Goal: Task Accomplishment & Management: Use online tool/utility

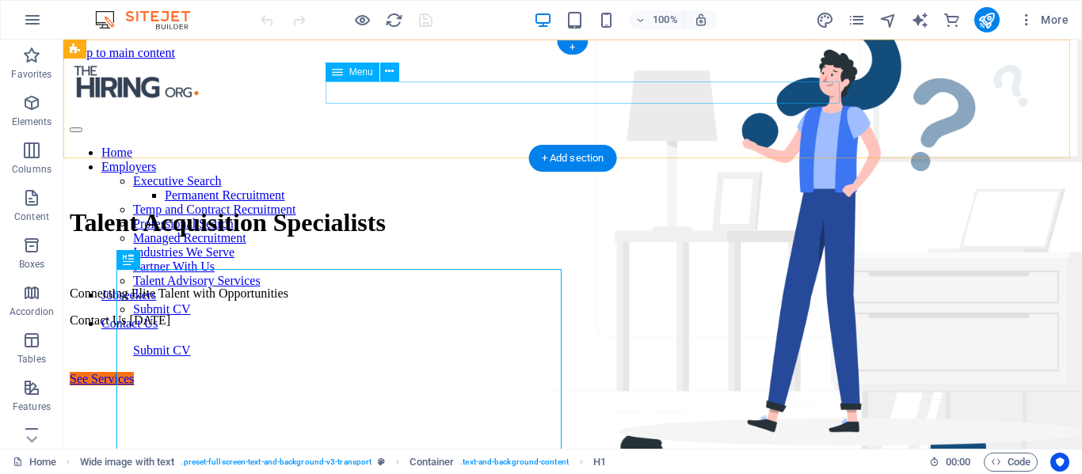
click at [416, 146] on nav "Home Employers Executive Search Permanent Recruitment Temp and Contract Recruit…" at bounding box center [573, 238] width 1006 height 185
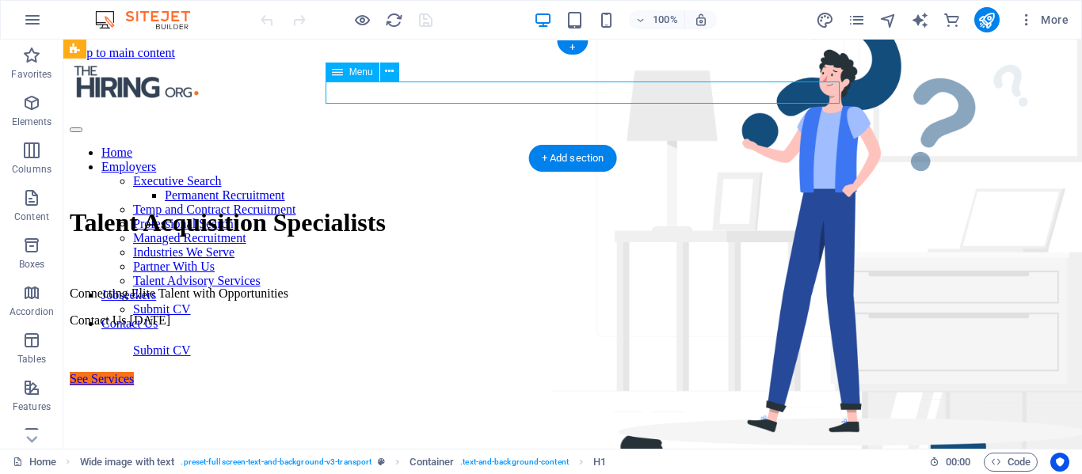
click at [416, 146] on nav "Home Employers Executive Search Permanent Recruitment Temp and Contract Recruit…" at bounding box center [573, 238] width 1006 height 185
select select
select select "5"
select select
select select "9"
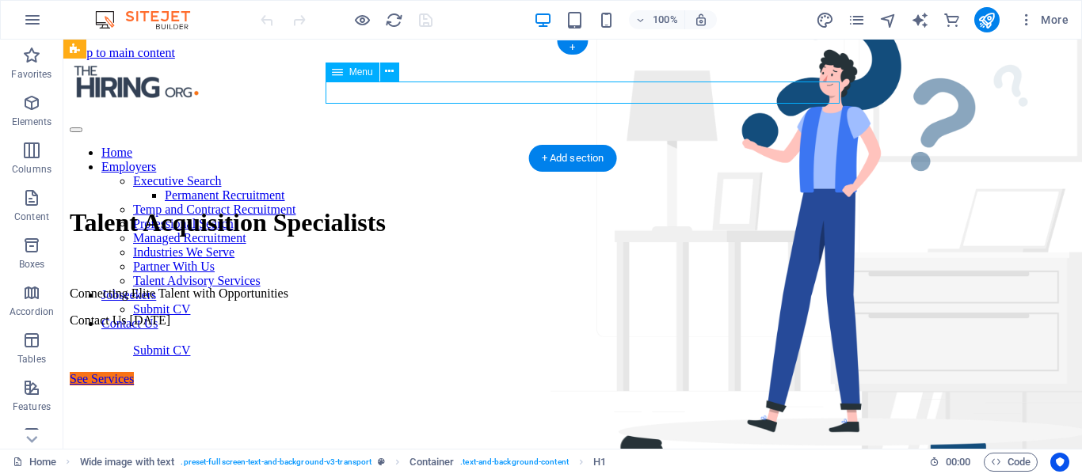
select select
select select "8"
select select
select select "6"
select select
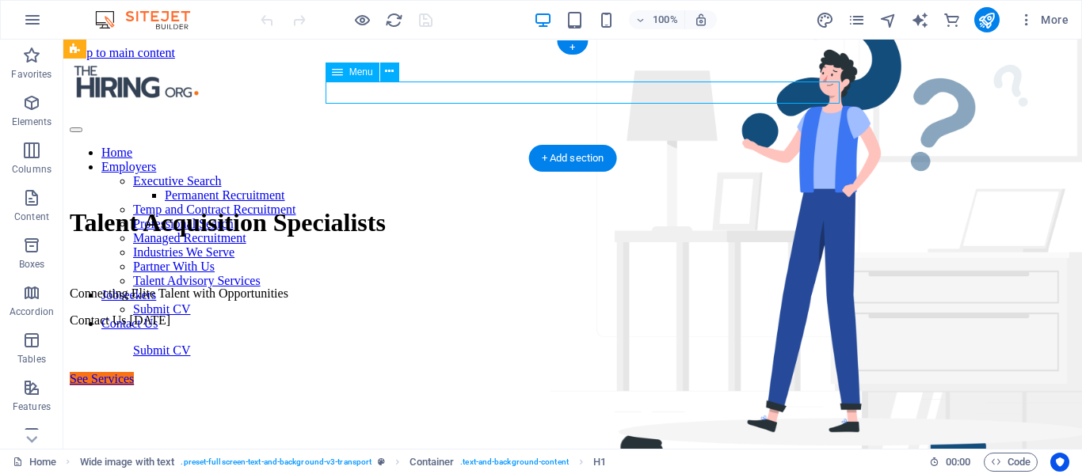
select select "7"
select select
select select "10"
select select
select select "11"
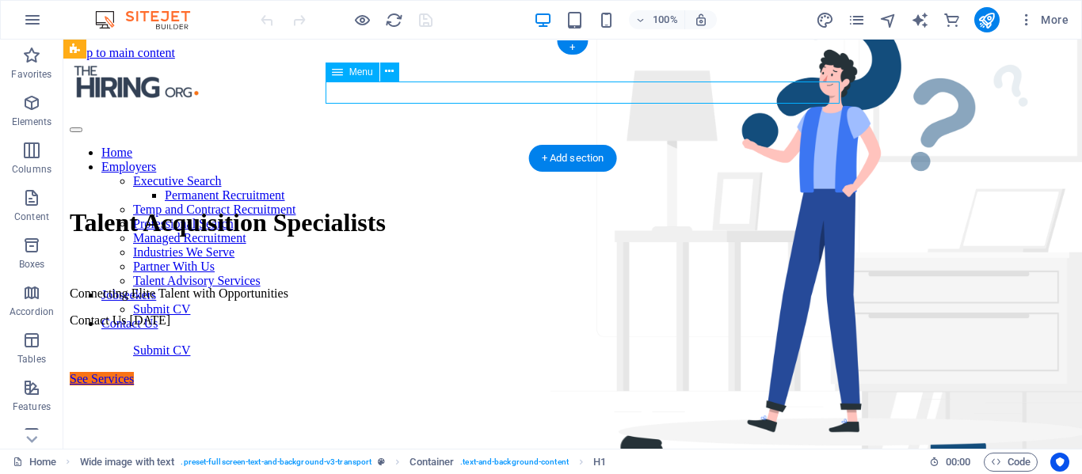
select select
select select "12"
select select
select select "13"
select select
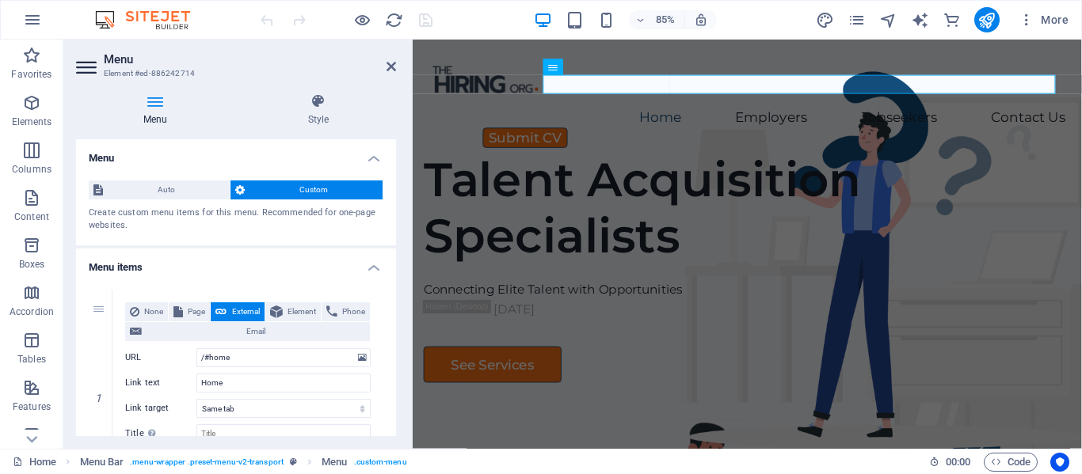
drag, startPoint x: 477, startPoint y: 120, endPoint x: 7, endPoint y: 133, distance: 469.7
click at [412, 130] on div "Menu Element #ed-886242714 Menu Style Menu Auto Custom Create custom menu items…" at bounding box center [572, 244] width 1018 height 409
click at [320, 112] on h4 "Style" at bounding box center [318, 109] width 155 height 33
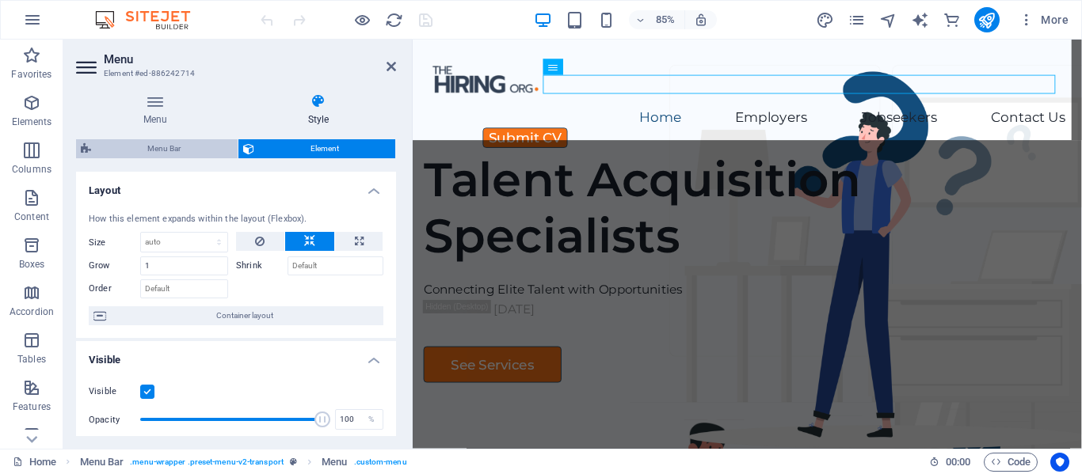
click at [155, 146] on span "Menu Bar" at bounding box center [164, 148] width 137 height 19
select select "rem"
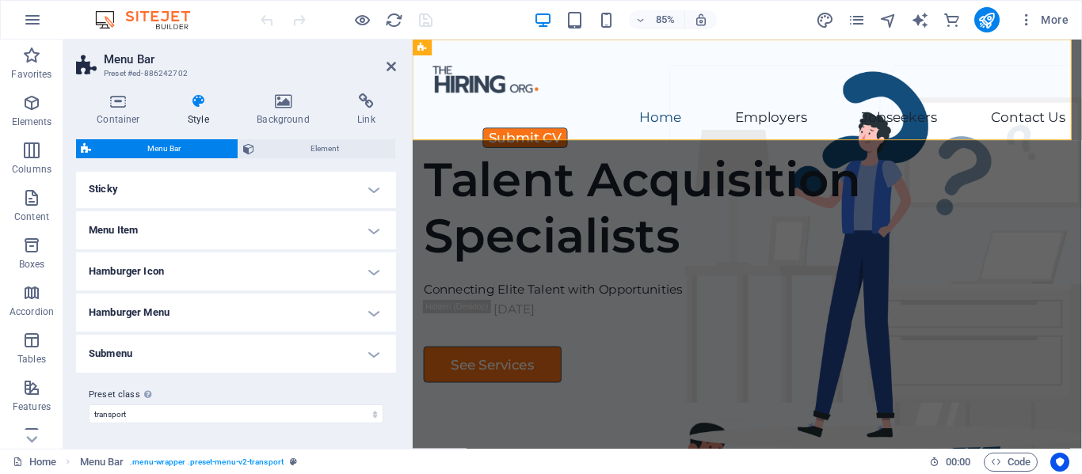
scroll to position [412, 0]
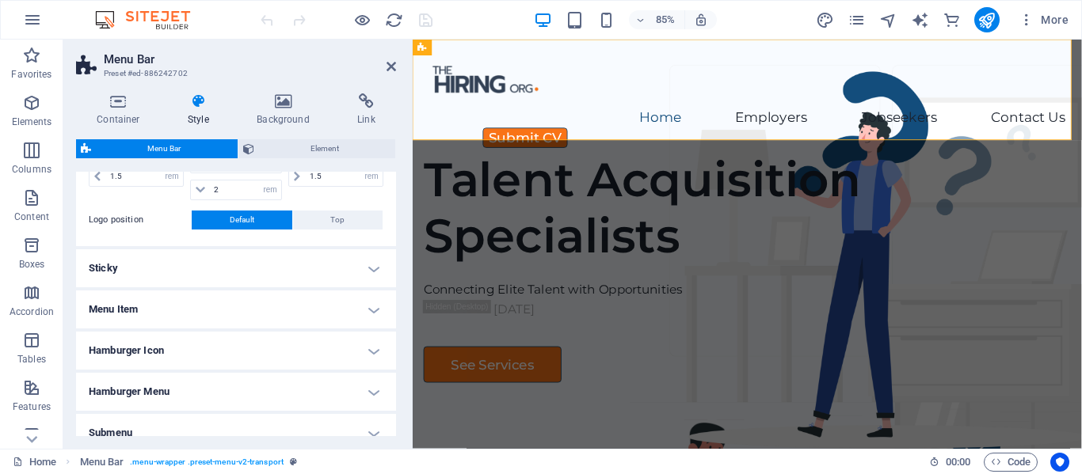
click at [370, 348] on h4 "Hamburger Icon" at bounding box center [236, 351] width 320 height 38
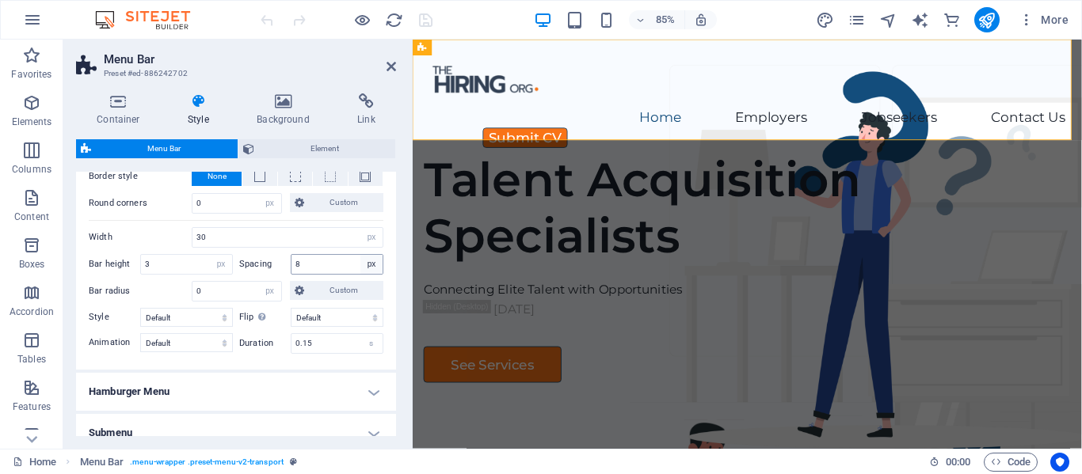
scroll to position [992, 0]
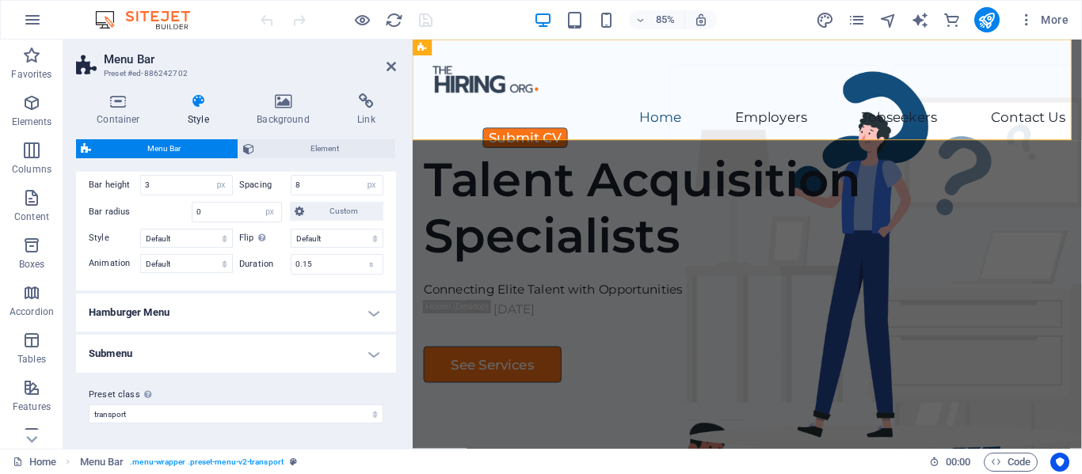
click at [368, 310] on h4 "Hamburger Menu" at bounding box center [236, 313] width 320 height 38
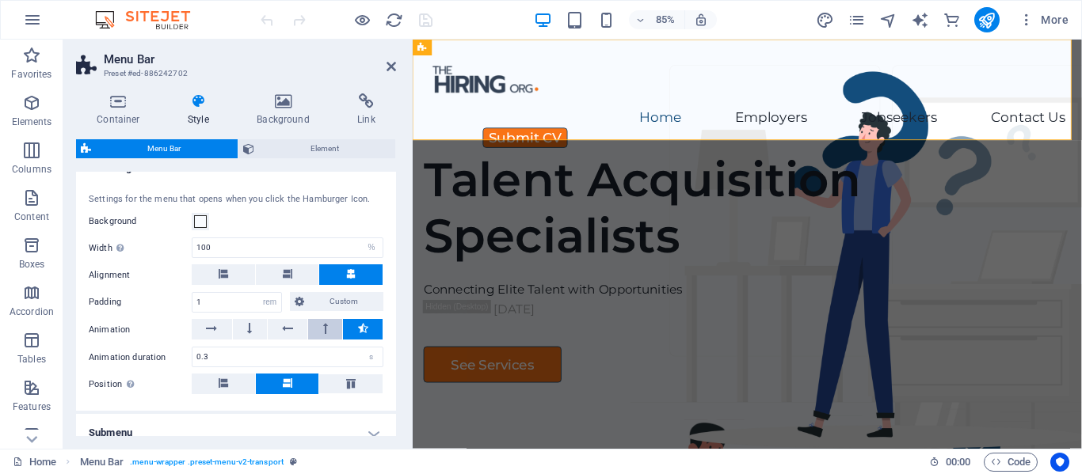
scroll to position [1216, 0]
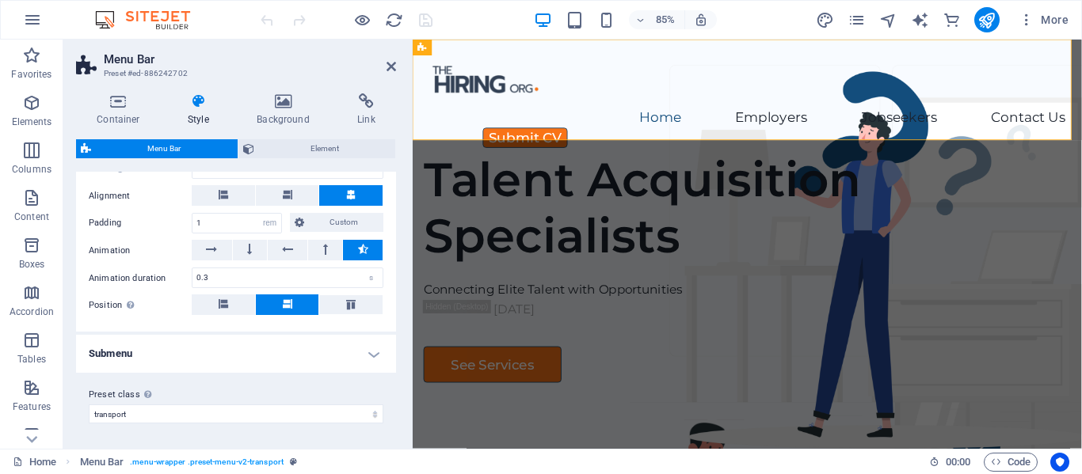
click at [363, 353] on h4 "Submenu" at bounding box center [236, 354] width 320 height 38
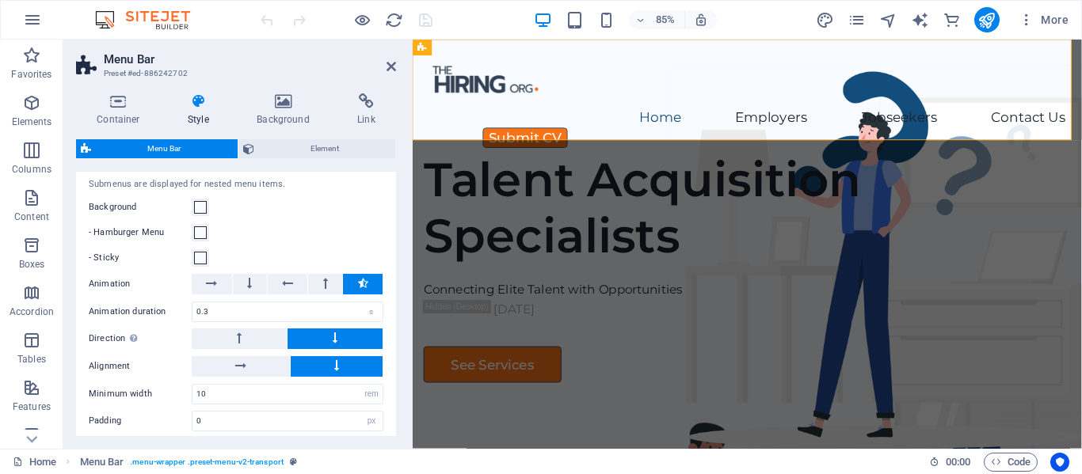
scroll to position [1454, 0]
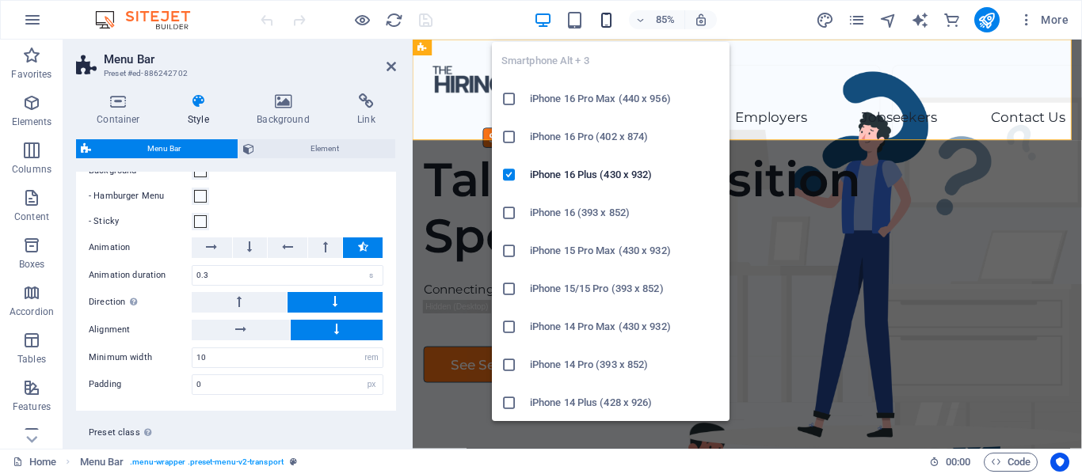
click at [603, 21] on icon "button" at bounding box center [606, 20] width 18 height 18
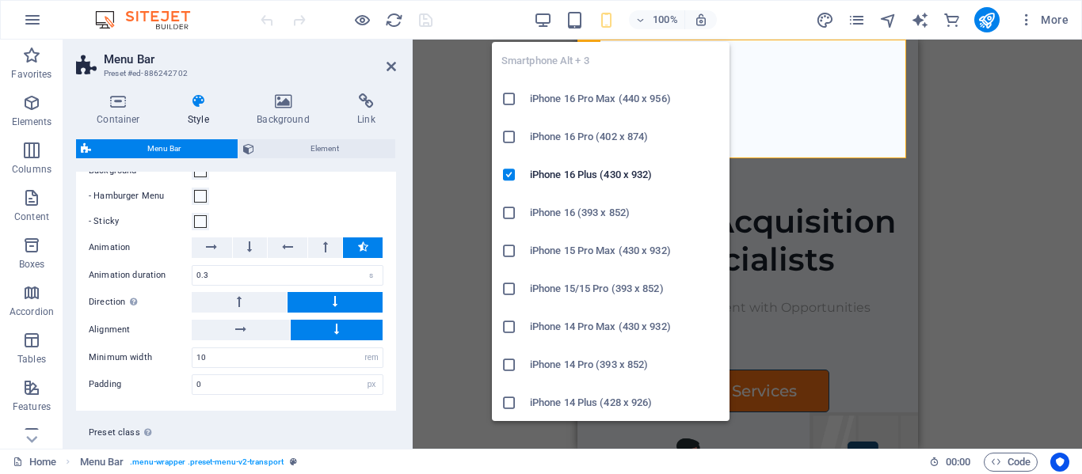
type input "25"
select select "%"
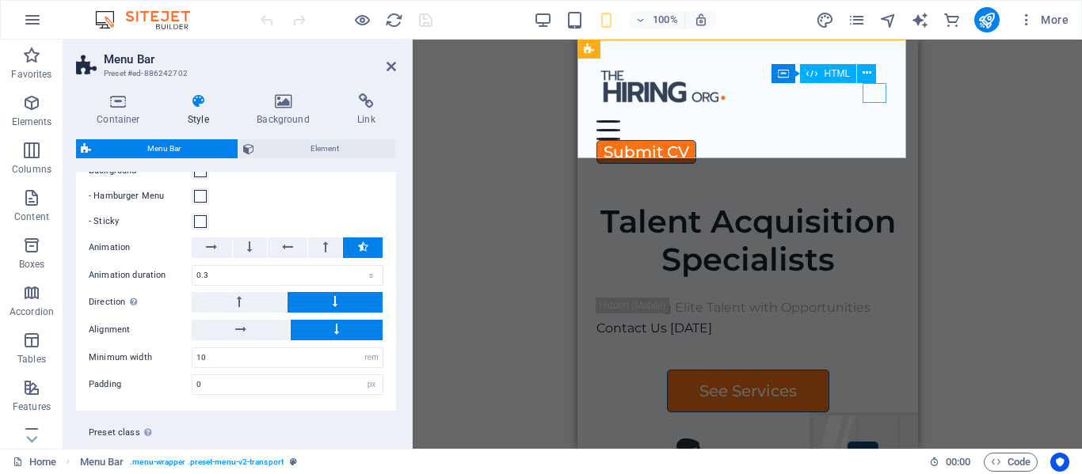
click at [872, 120] on div at bounding box center [746, 130] width 302 height 20
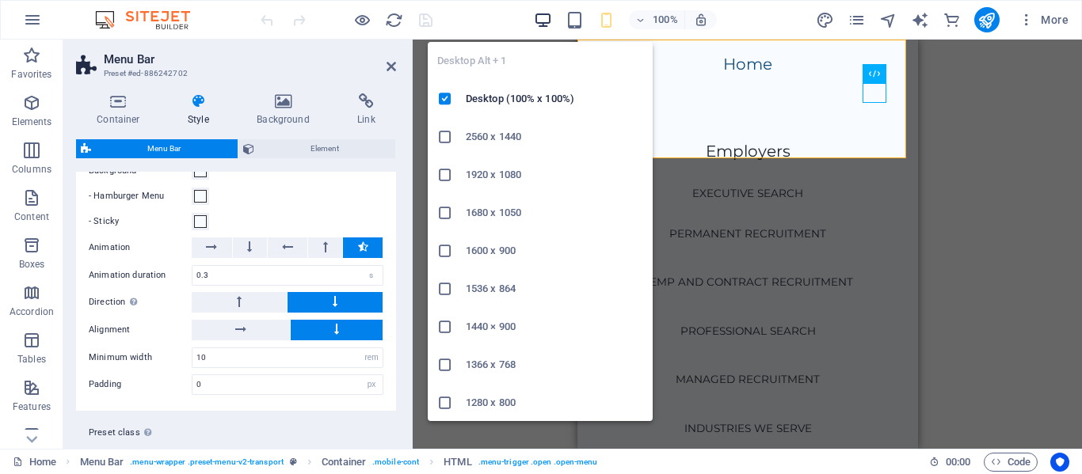
click at [543, 21] on icon "button" at bounding box center [543, 20] width 18 height 18
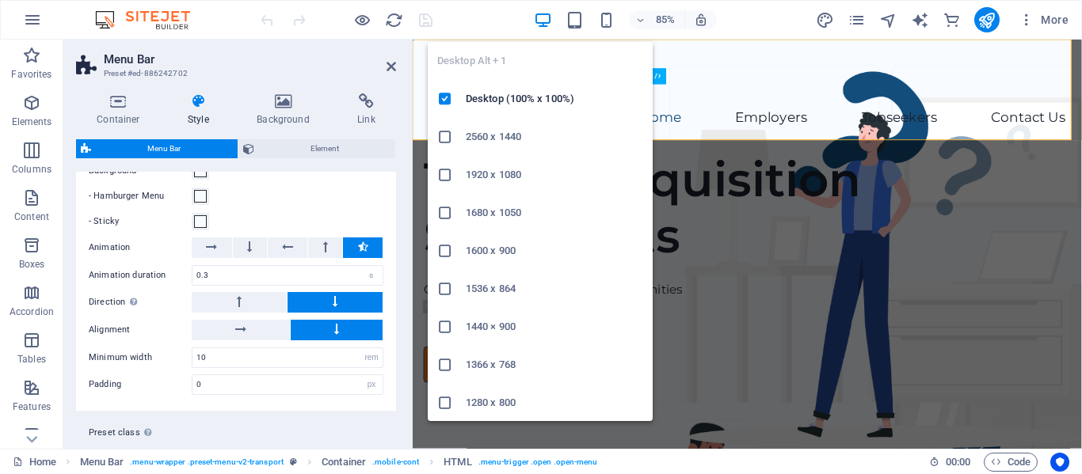
type input "0"
select select "px"
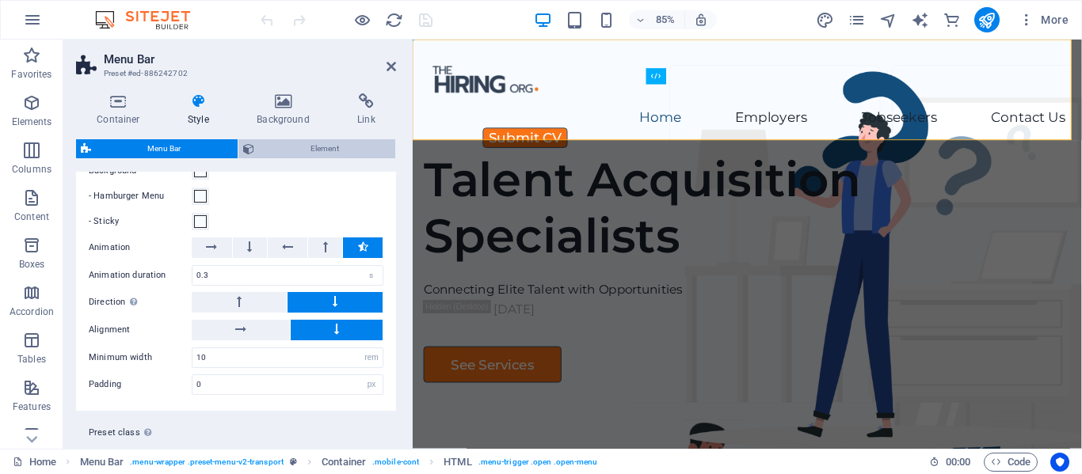
click at [314, 150] on span "Element" at bounding box center [325, 148] width 132 height 19
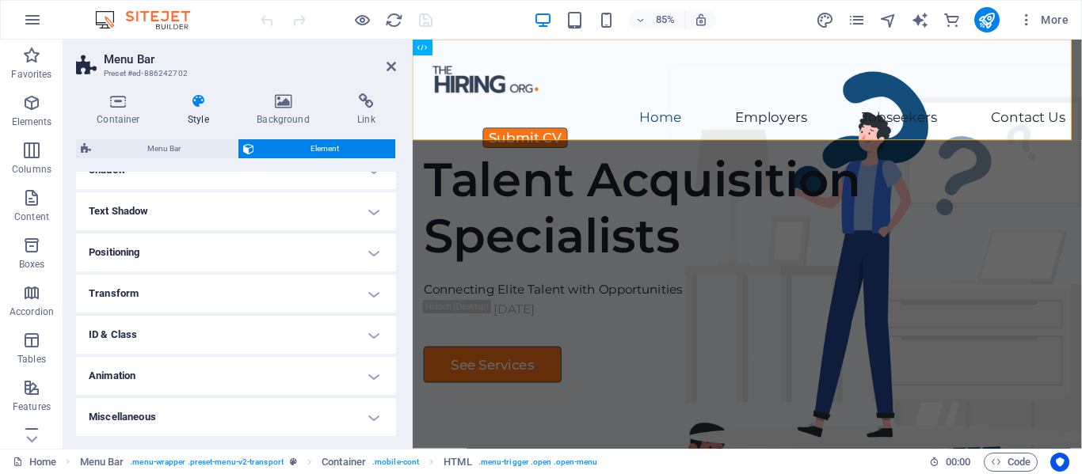
scroll to position [0, 0]
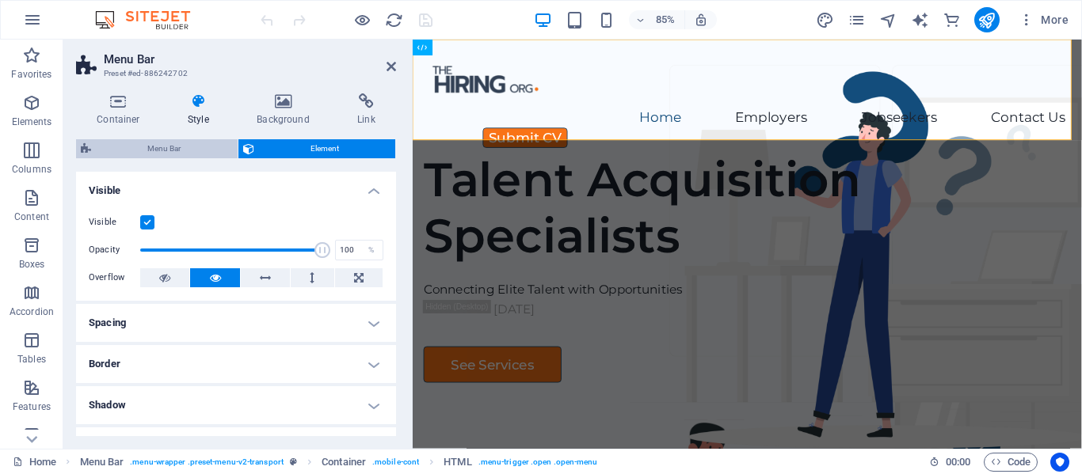
click at [192, 149] on span "Menu Bar" at bounding box center [164, 148] width 137 height 19
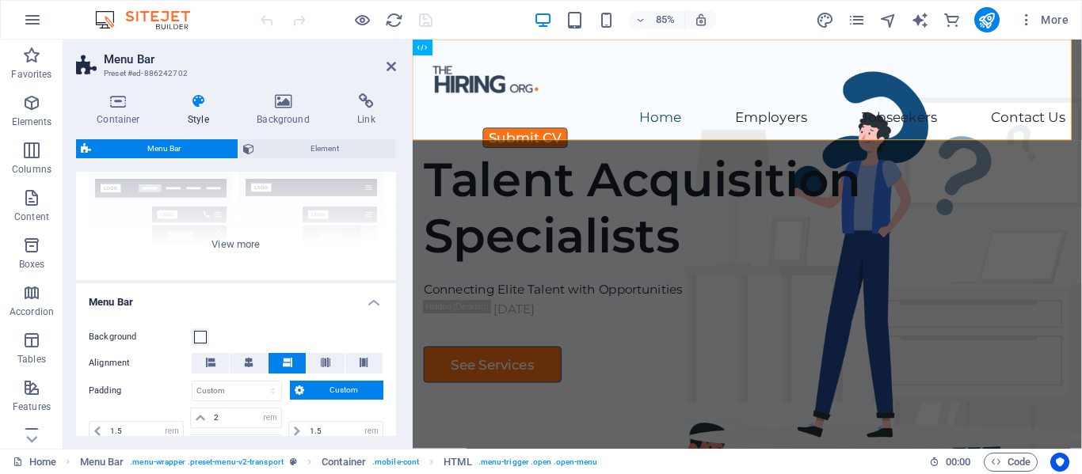
scroll to position [225, 0]
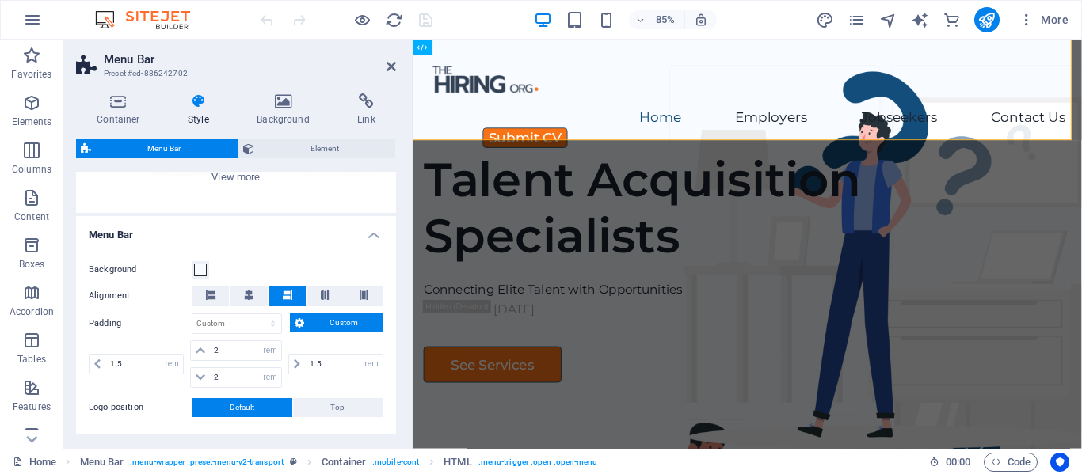
click at [368, 230] on h4 "Menu Bar" at bounding box center [236, 230] width 320 height 29
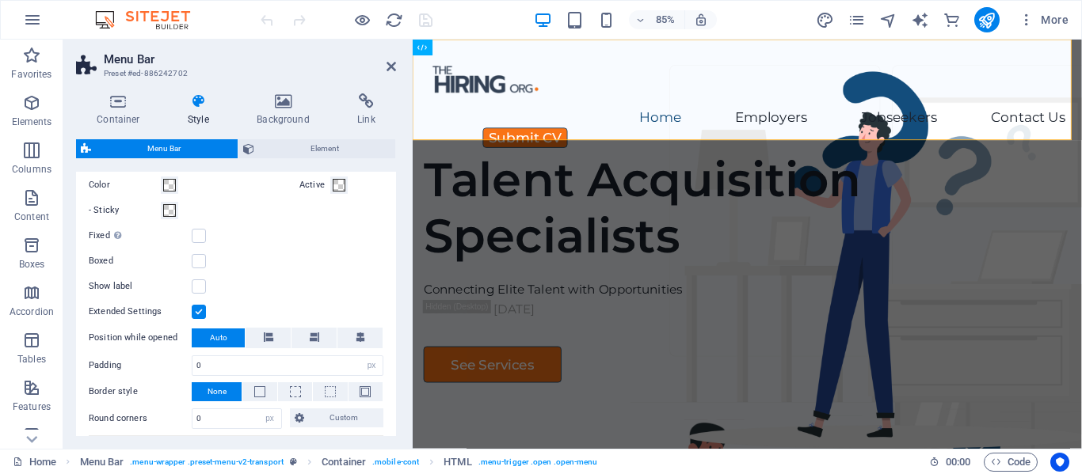
scroll to position [542, 0]
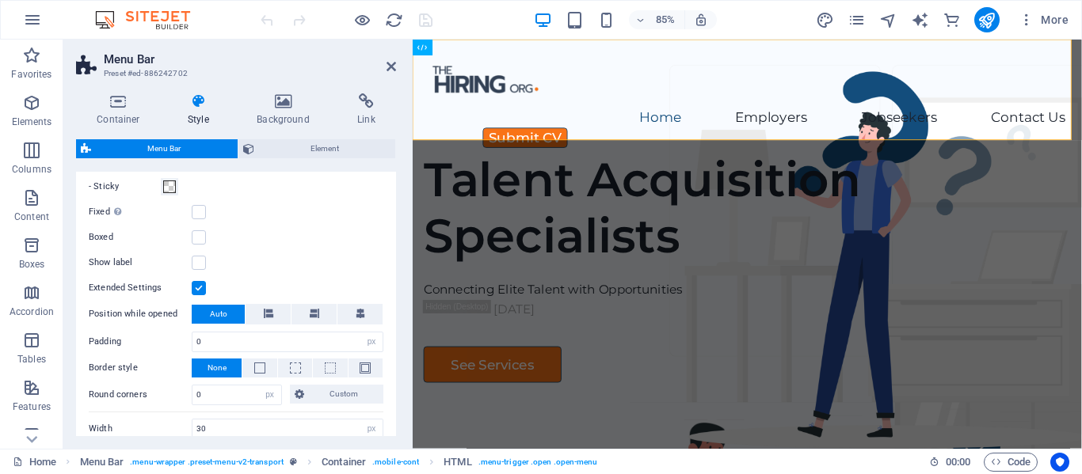
click at [197, 287] on label at bounding box center [199, 288] width 14 height 14
click at [0, 0] on input "Extended Settings" at bounding box center [0, 0] width 0 height 0
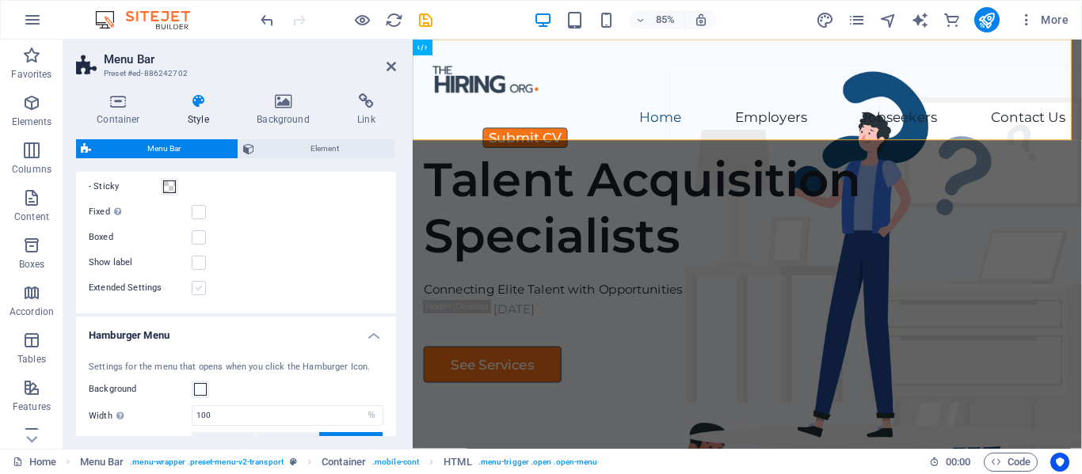
click at [197, 287] on label at bounding box center [199, 288] width 14 height 14
click at [0, 0] on input "Extended Settings" at bounding box center [0, 0] width 0 height 0
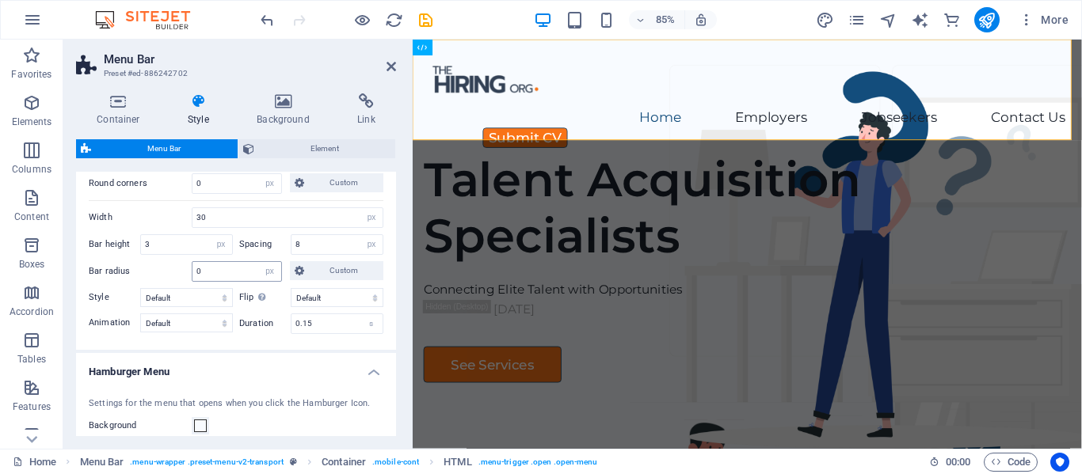
scroll to position [779, 0]
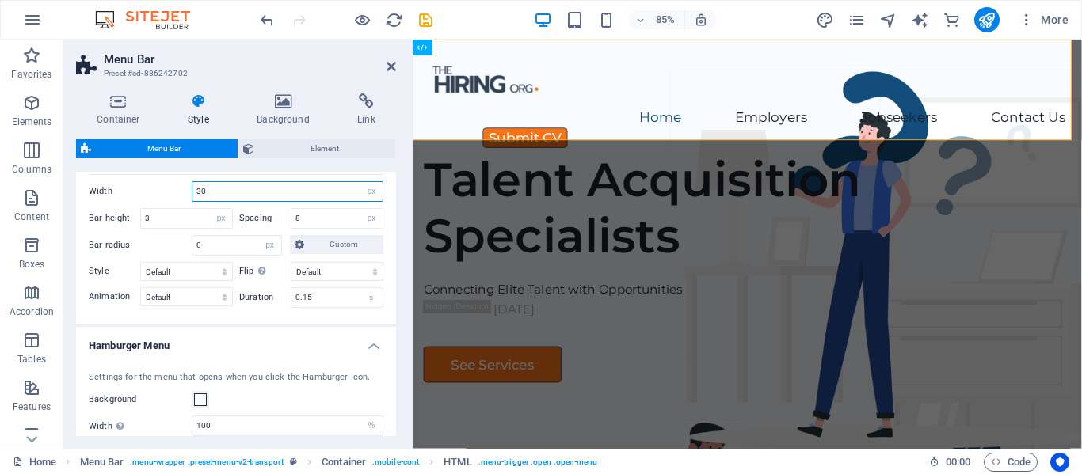
click at [279, 193] on input "30" at bounding box center [287, 191] width 190 height 19
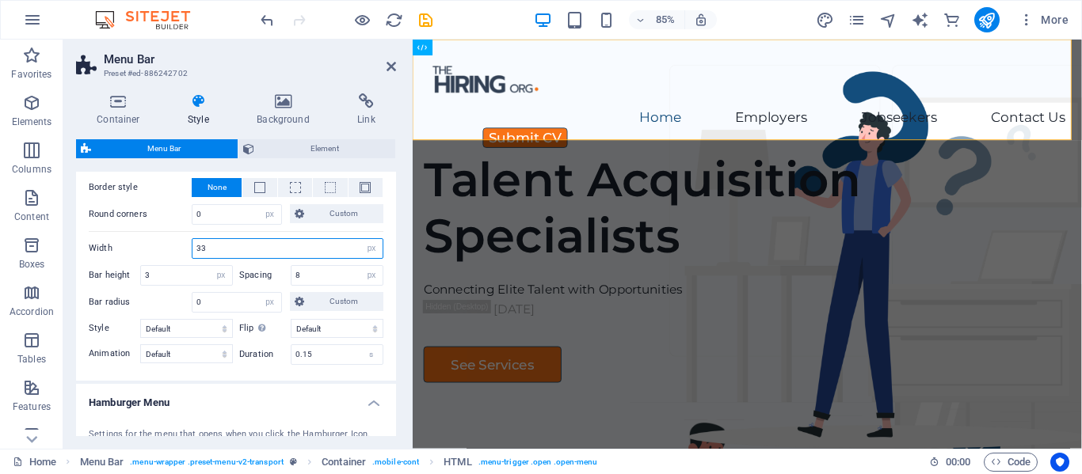
scroll to position [700, 0]
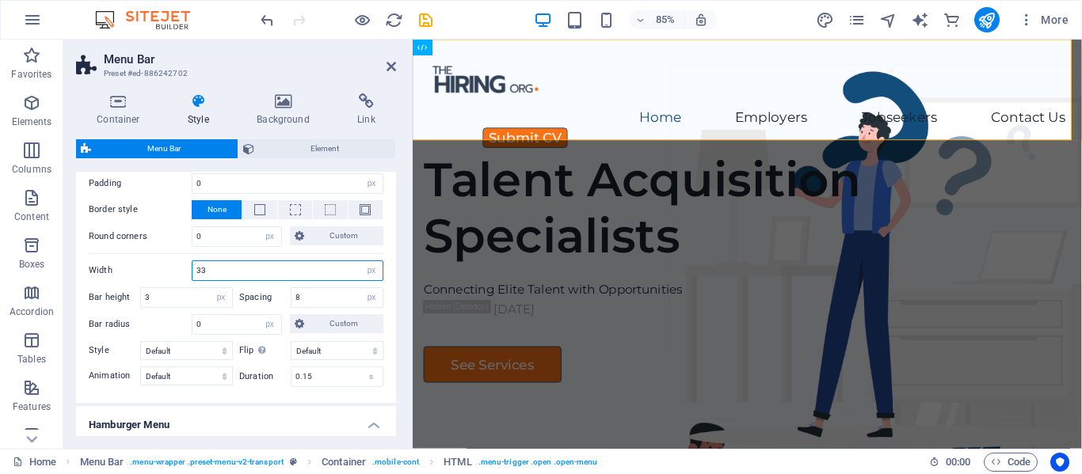
click at [218, 266] on input "33" at bounding box center [287, 270] width 190 height 19
type input "30"
click at [153, 256] on div "Usually only displayed on mobile devices. Switch to the smartphone view if appl…" at bounding box center [236, 148] width 326 height 510
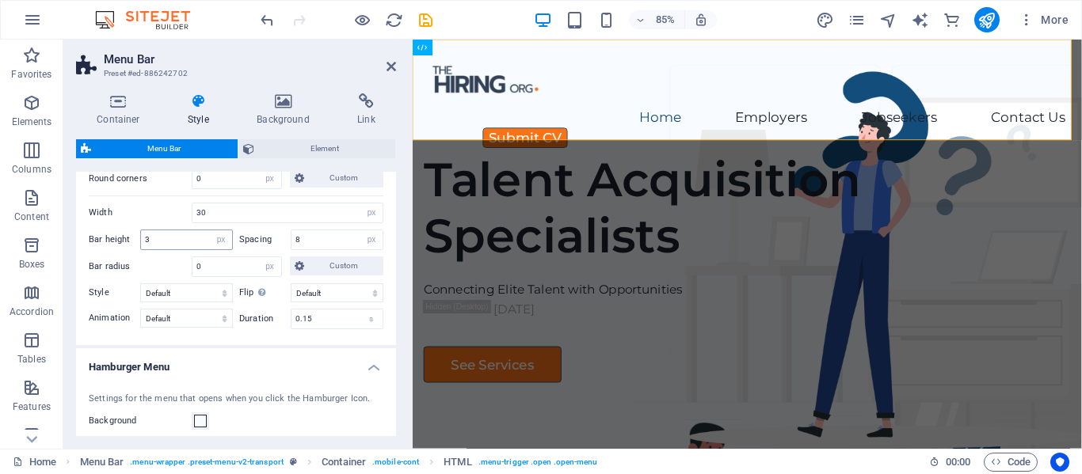
scroll to position [779, 0]
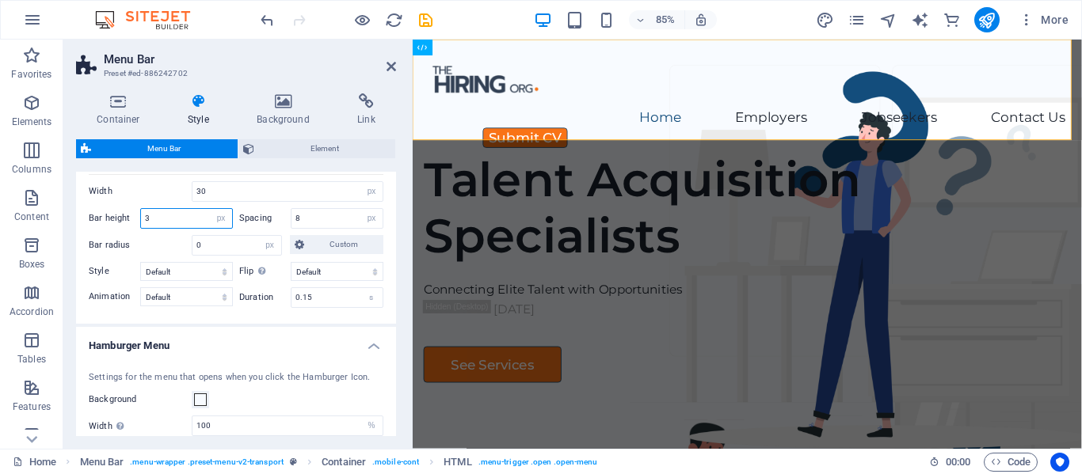
click at [163, 217] on input "3" at bounding box center [186, 218] width 91 height 19
type input "1"
click at [303, 215] on input "8" at bounding box center [336, 218] width 91 height 19
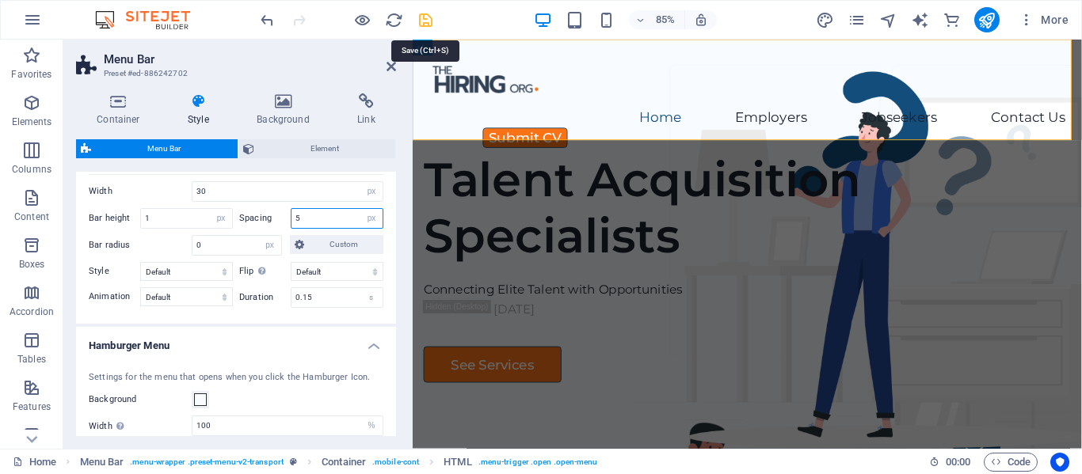
type input "5"
click at [423, 18] on icon "save" at bounding box center [425, 20] width 18 height 18
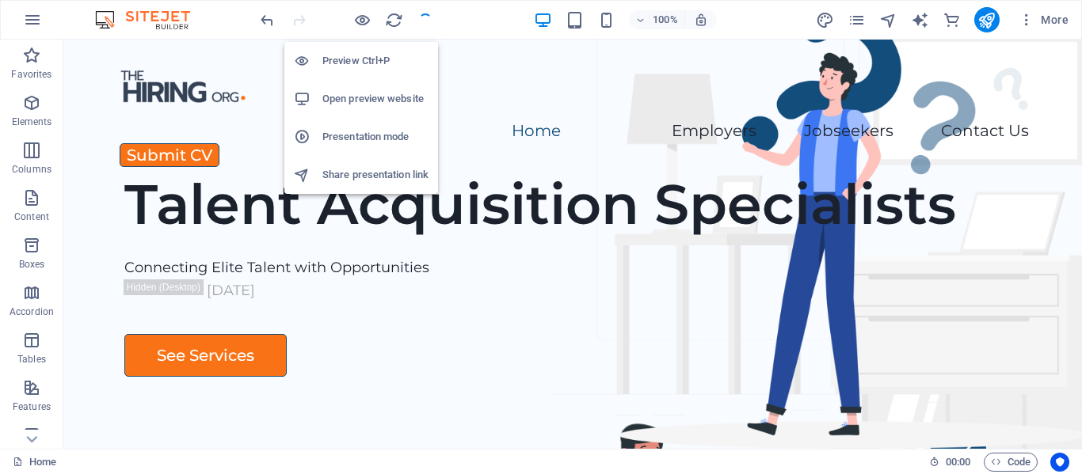
click at [341, 55] on h6 "Preview Ctrl+P" at bounding box center [375, 60] width 106 height 19
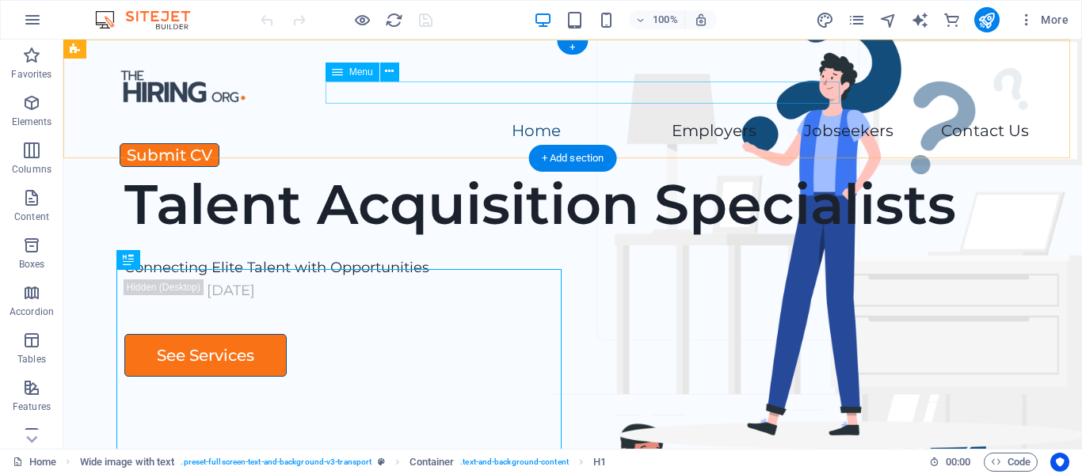
click at [491, 120] on nav "Home Employers Executive Search Permanent Recruitment Temp and Contract Recruit…" at bounding box center [572, 131] width 912 height 23
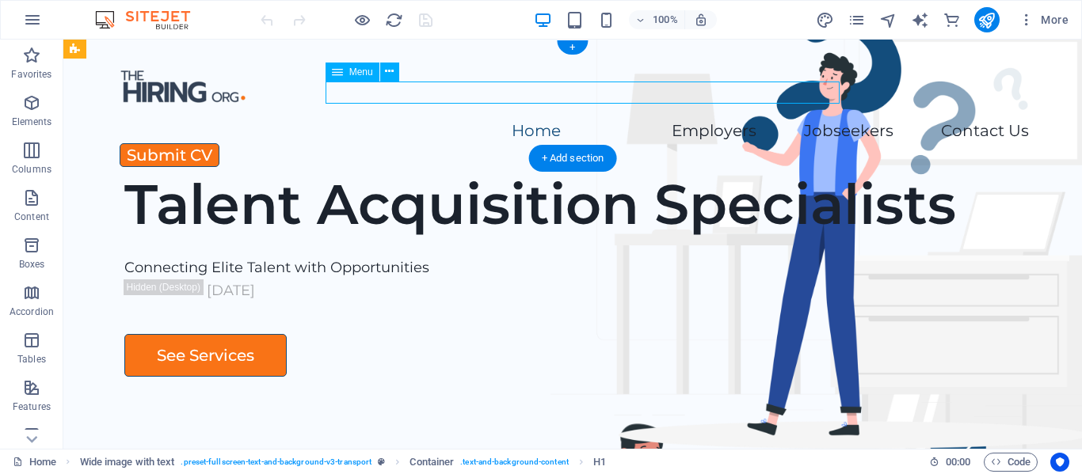
click at [491, 120] on nav "Home Employers Executive Search Permanent Recruitment Temp and Contract Recruit…" at bounding box center [572, 131] width 912 height 23
select select
select select "5"
select select
select select "9"
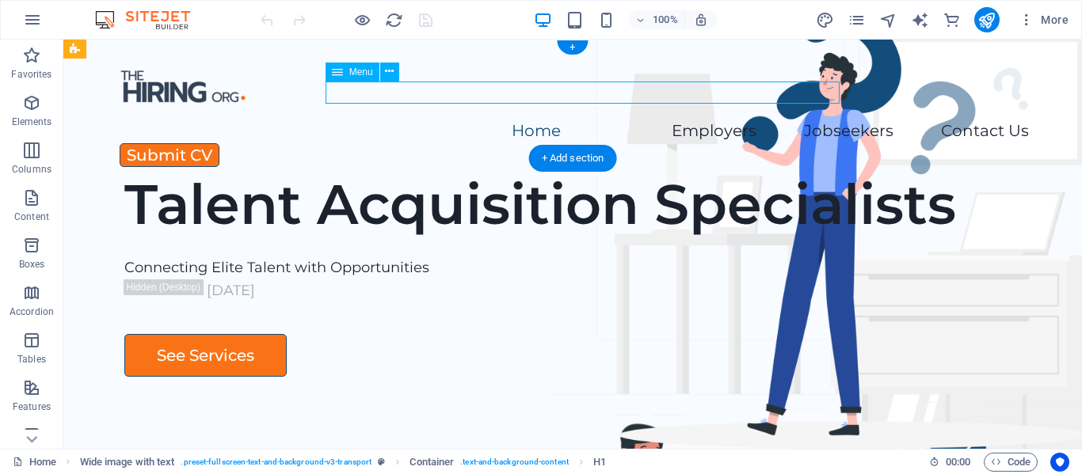
select select
select select "8"
select select
select select "6"
select select
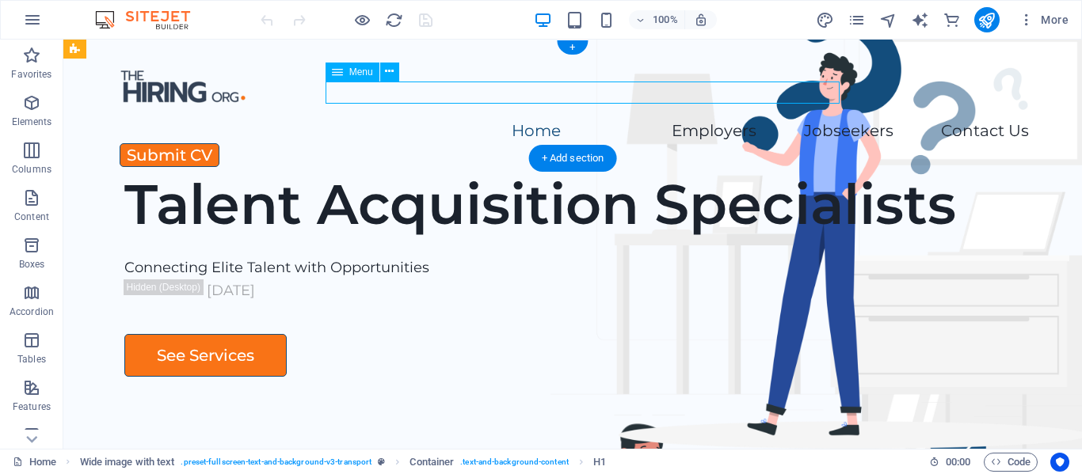
select select "7"
select select
select select "10"
select select
select select "11"
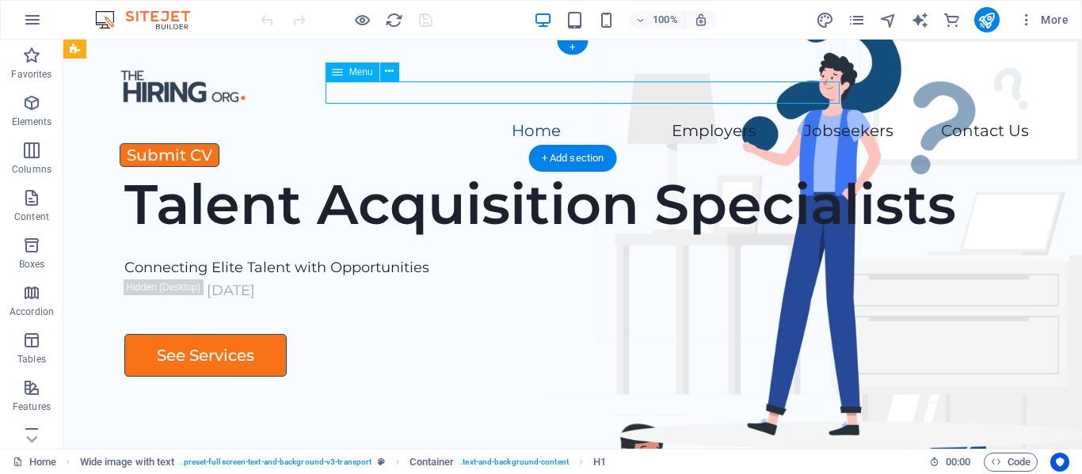
select select
select select "12"
select select
select select "13"
select select
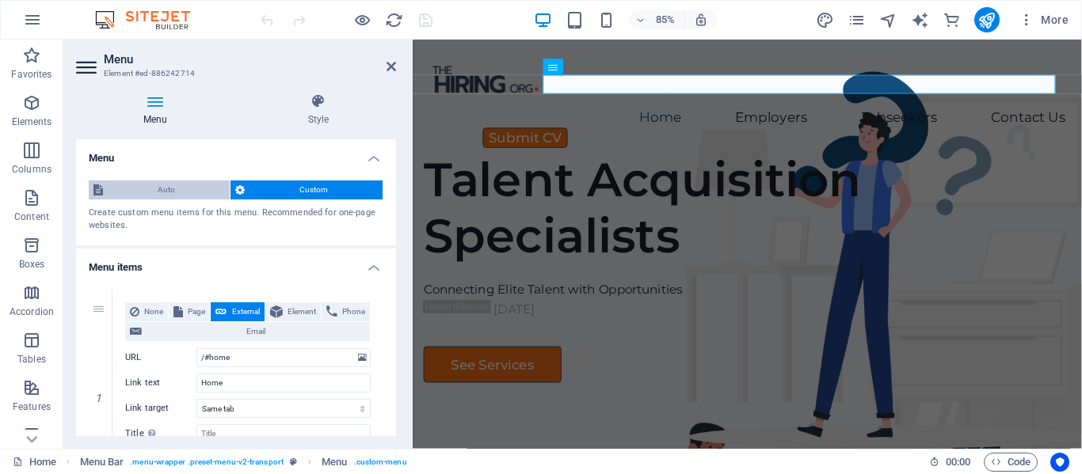
click at [166, 185] on span "Auto" at bounding box center [166, 190] width 117 height 19
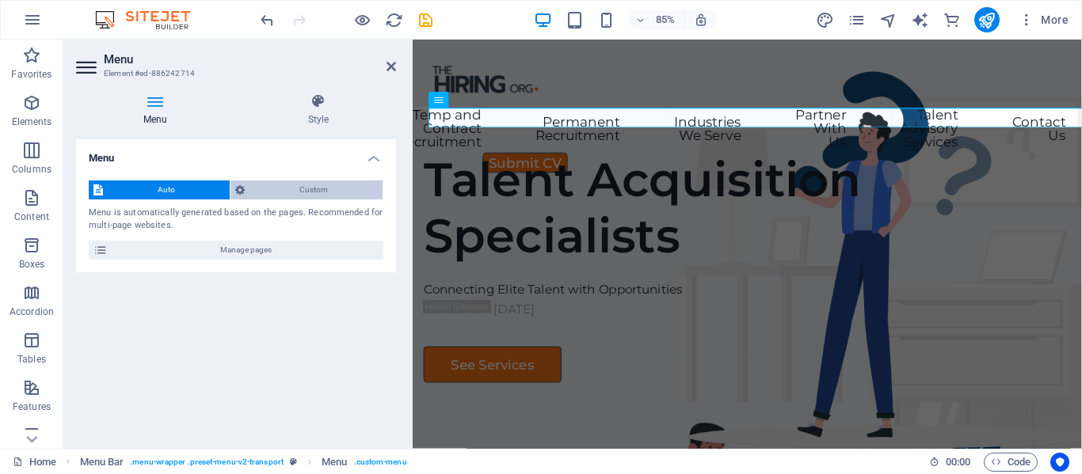
click at [318, 184] on span "Custom" at bounding box center [313, 190] width 128 height 19
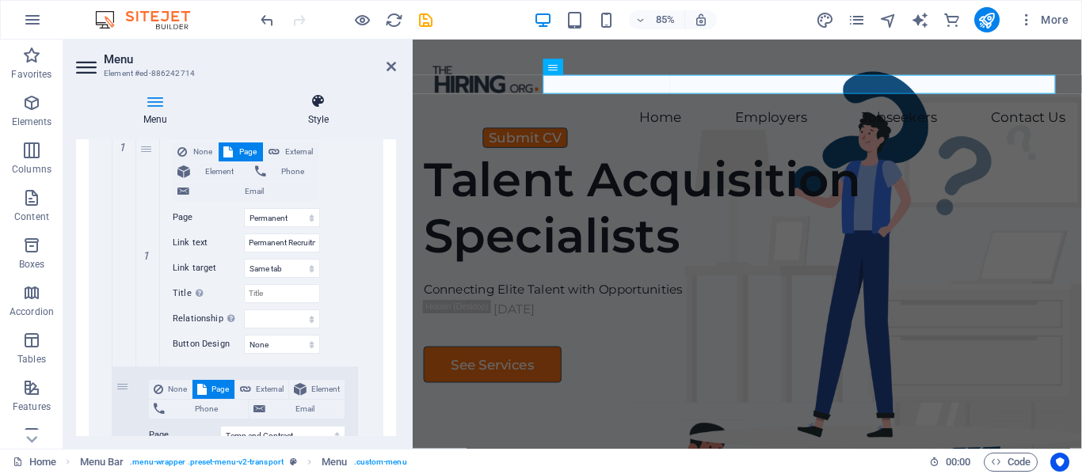
scroll to position [713, 0]
click at [313, 116] on h4 "Style" at bounding box center [318, 109] width 155 height 33
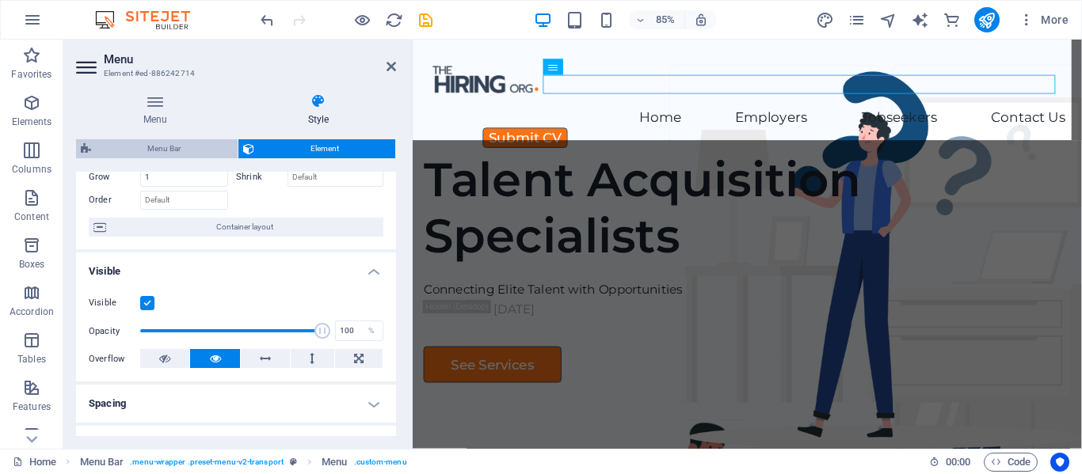
scroll to position [88, 0]
click at [175, 143] on span "Menu Bar" at bounding box center [164, 148] width 137 height 19
select select "rem"
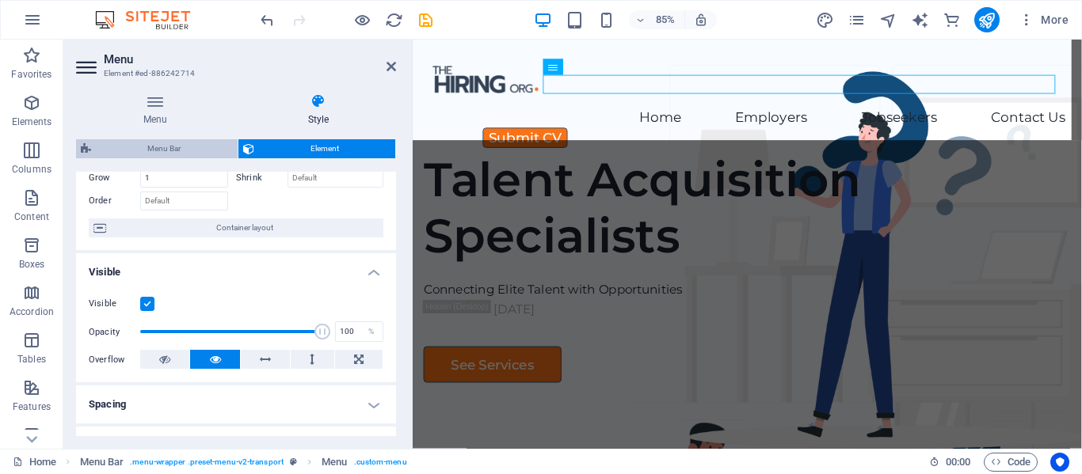
select select "rem"
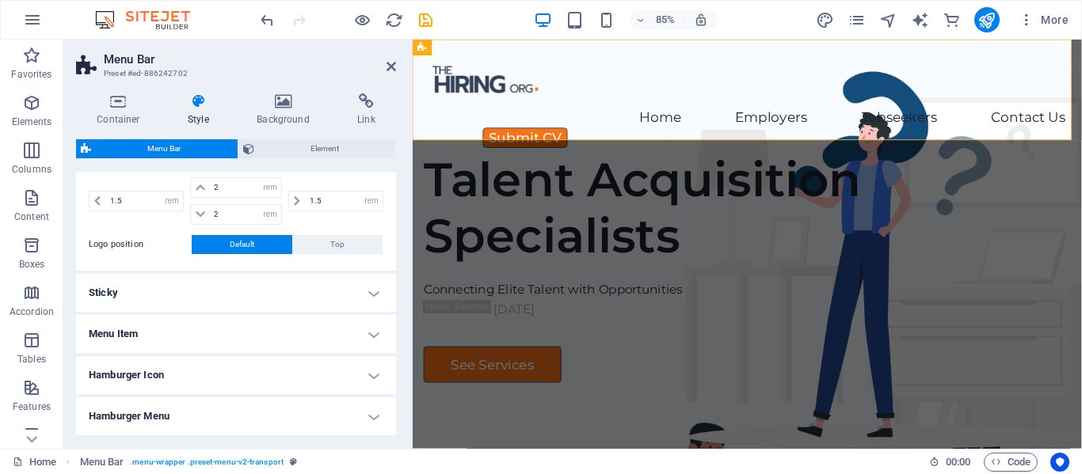
scroll to position [475, 0]
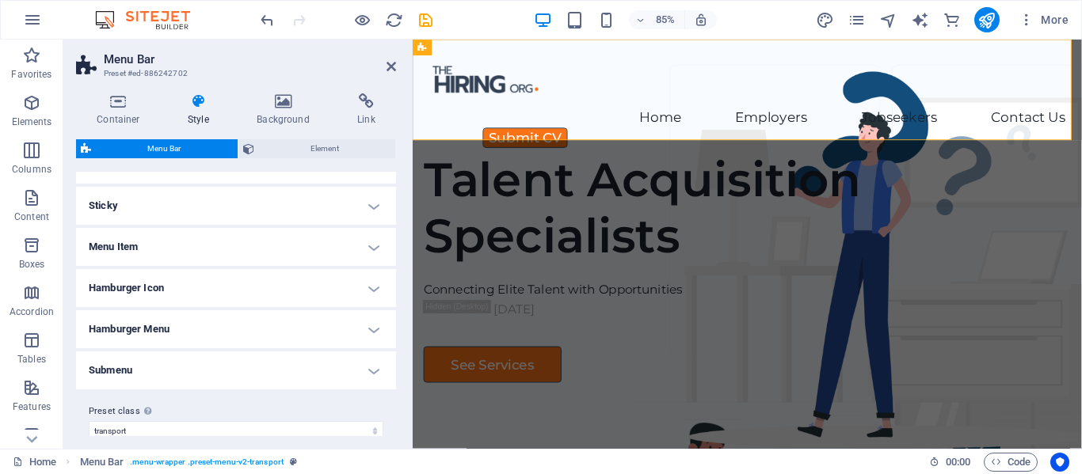
click at [367, 327] on h4 "Hamburger Menu" at bounding box center [236, 329] width 320 height 38
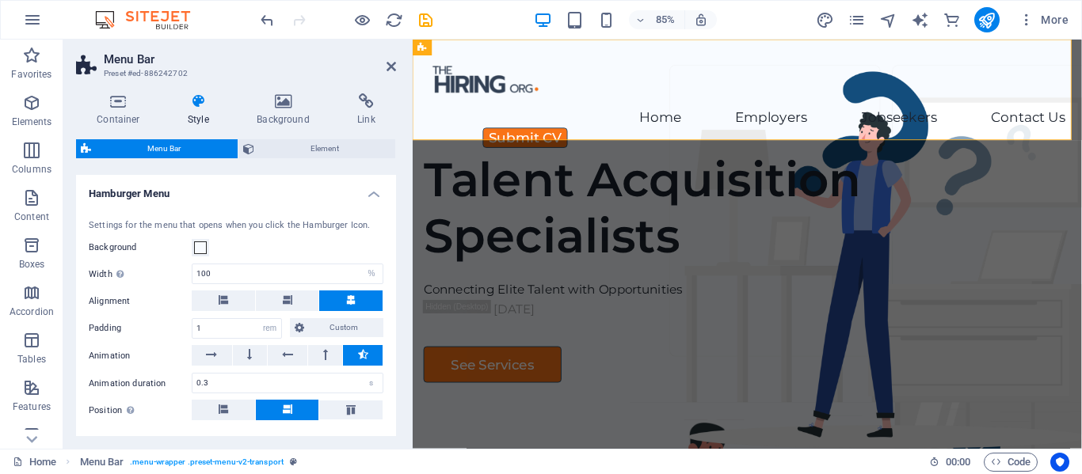
scroll to position [637, 0]
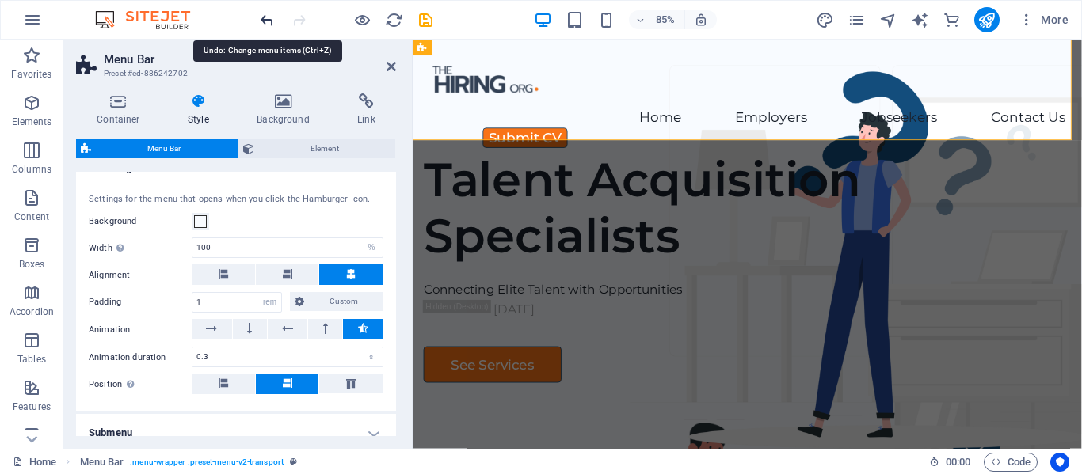
click at [264, 13] on icon "undo" at bounding box center [267, 20] width 18 height 18
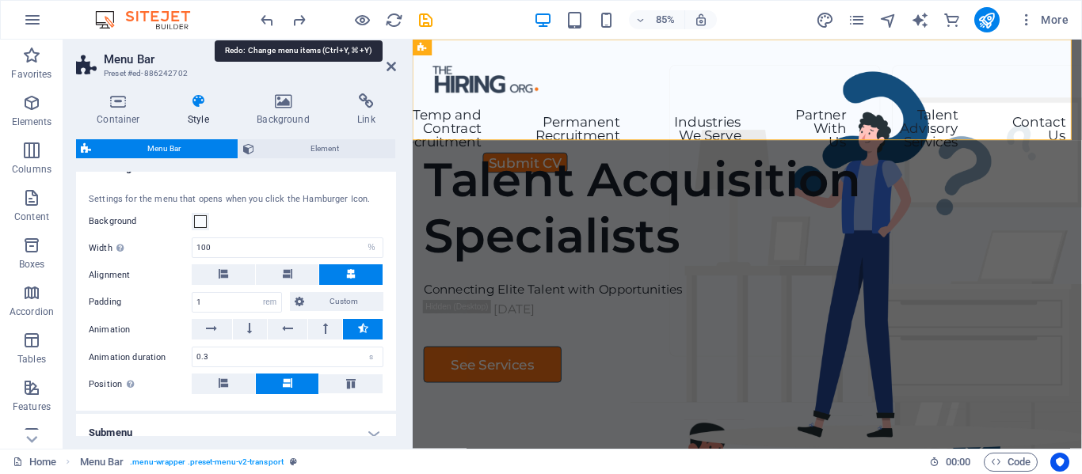
click at [299, 13] on icon "redo" at bounding box center [299, 20] width 18 height 18
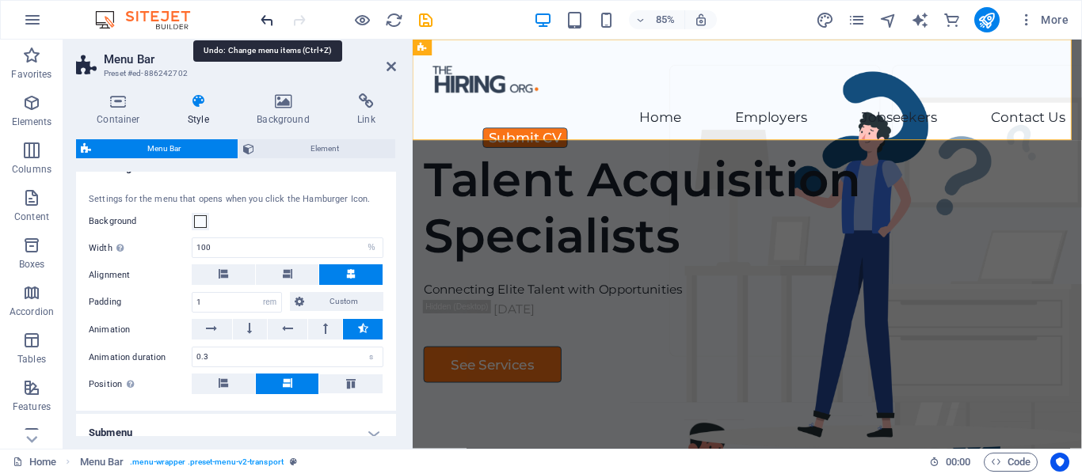
click at [261, 19] on icon "undo" at bounding box center [267, 20] width 18 height 18
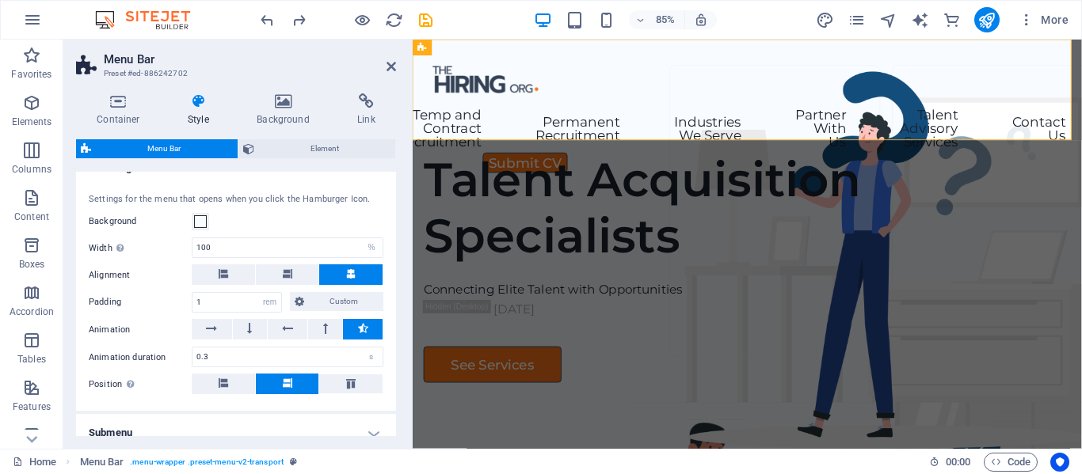
click at [287, 17] on div at bounding box center [345, 19] width 177 height 25
click at [293, 17] on icon "redo" at bounding box center [299, 20] width 18 height 18
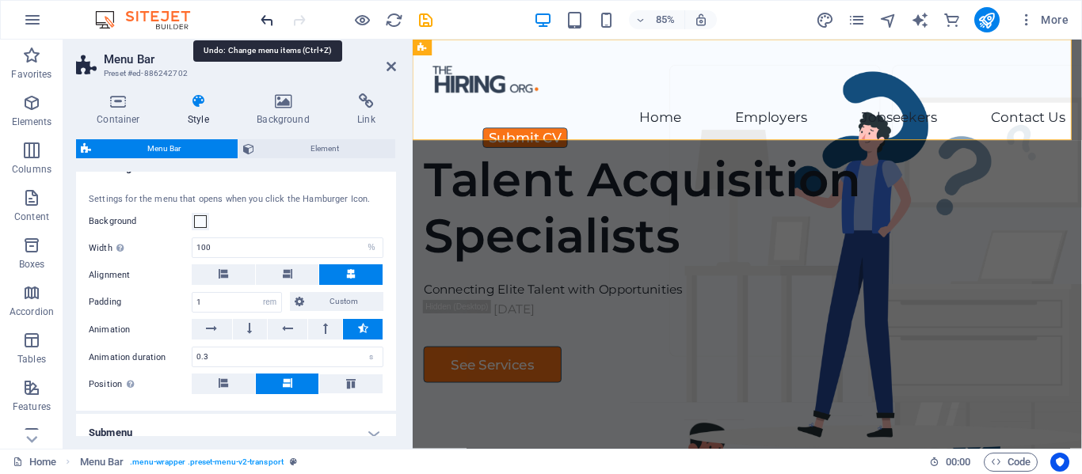
click at [269, 19] on icon "undo" at bounding box center [267, 20] width 18 height 18
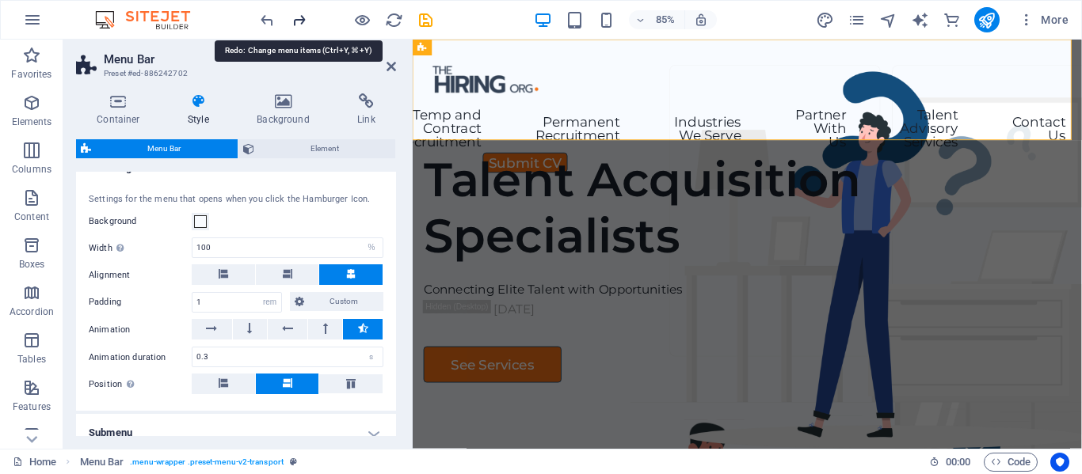
click at [303, 19] on icon "redo" at bounding box center [299, 20] width 18 height 18
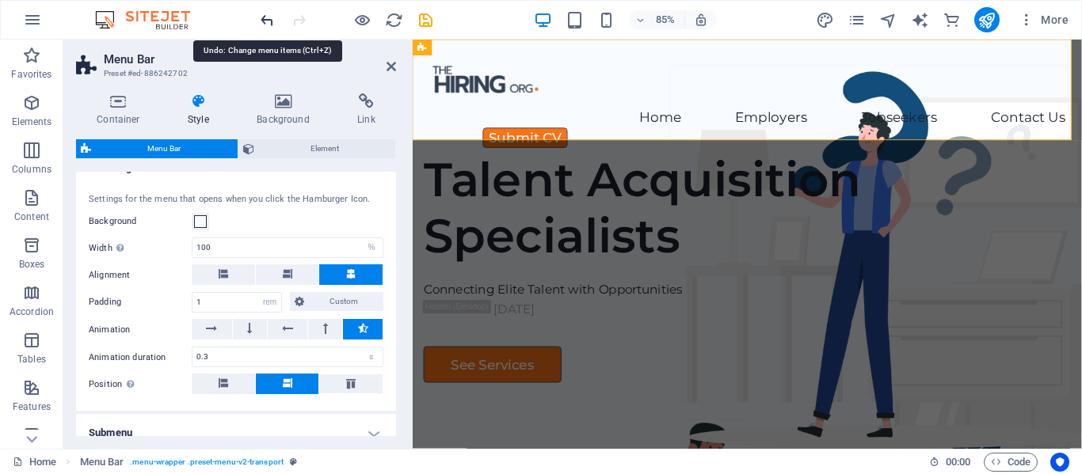
click at [264, 17] on icon "undo" at bounding box center [267, 20] width 18 height 18
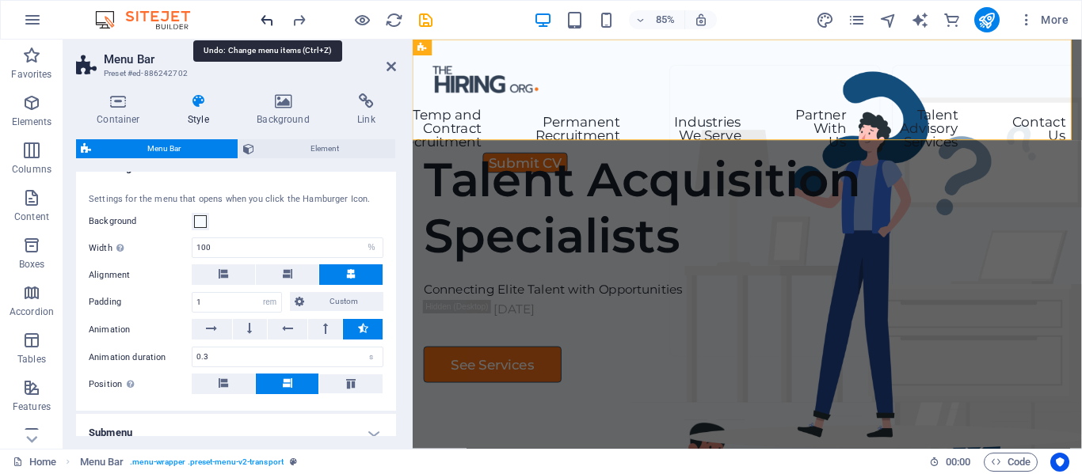
click at [264, 17] on icon "undo" at bounding box center [267, 20] width 18 height 18
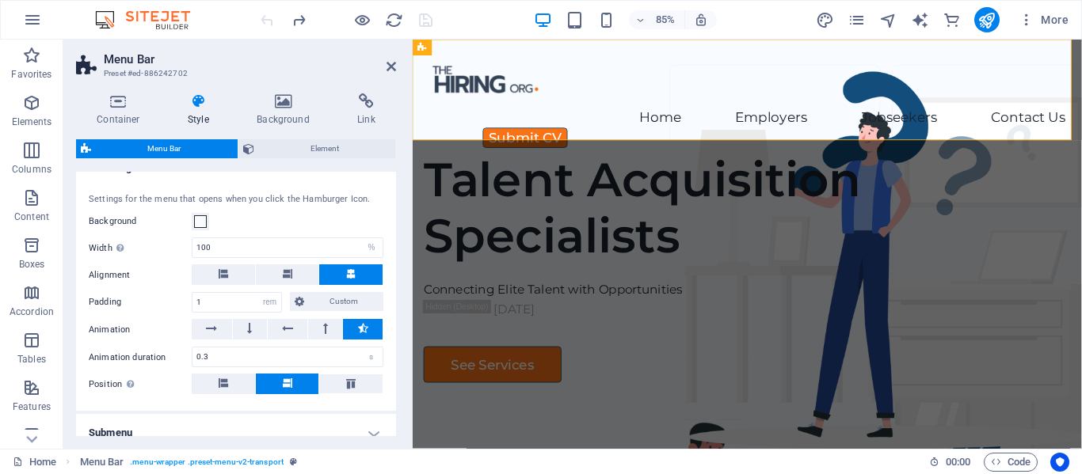
click at [386, 58] on h2 "Menu Bar" at bounding box center [250, 59] width 292 height 14
click at [388, 65] on icon at bounding box center [391, 66] width 10 height 13
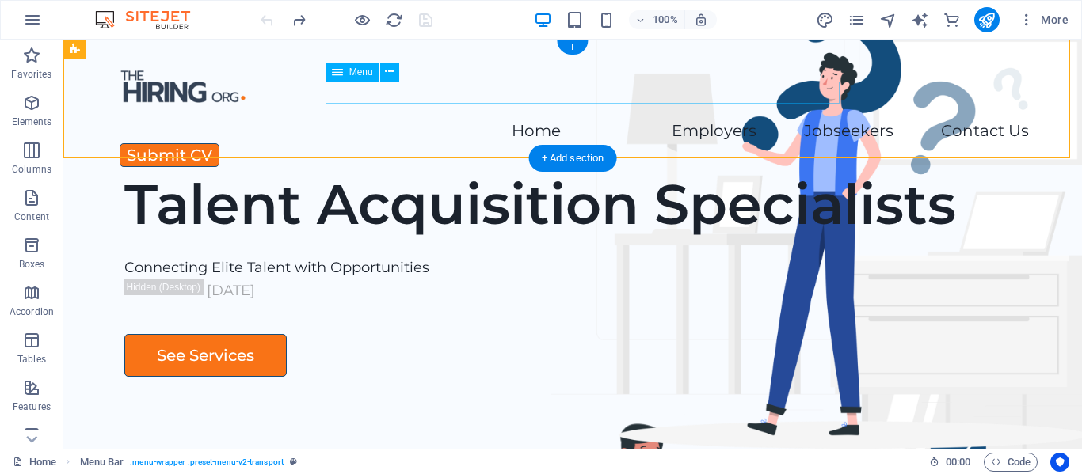
click at [527, 120] on nav "Home Employers Executive Search Permanent Recruitment Temp and Contract Recruit…" at bounding box center [572, 131] width 912 height 23
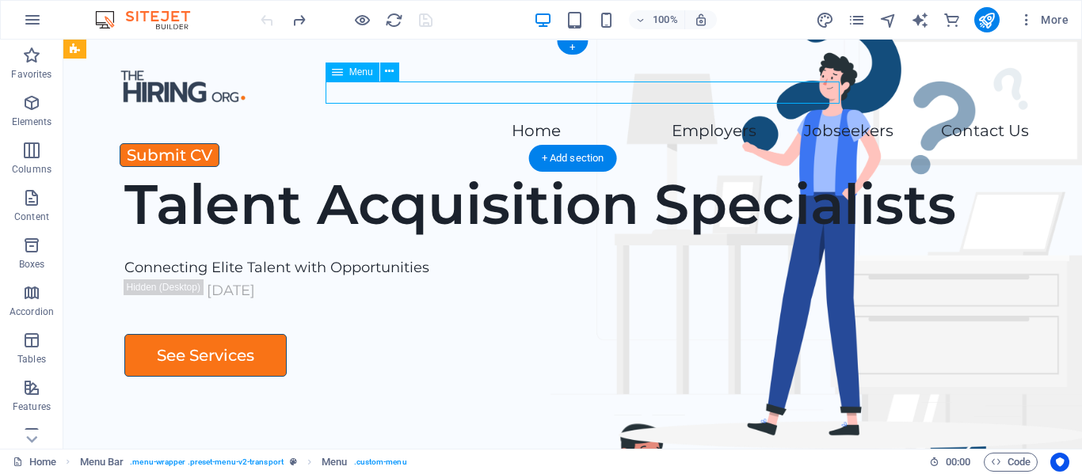
click at [527, 120] on nav "Home Employers Executive Search Permanent Recruitment Temp and Contract Recruit…" at bounding box center [572, 131] width 912 height 23
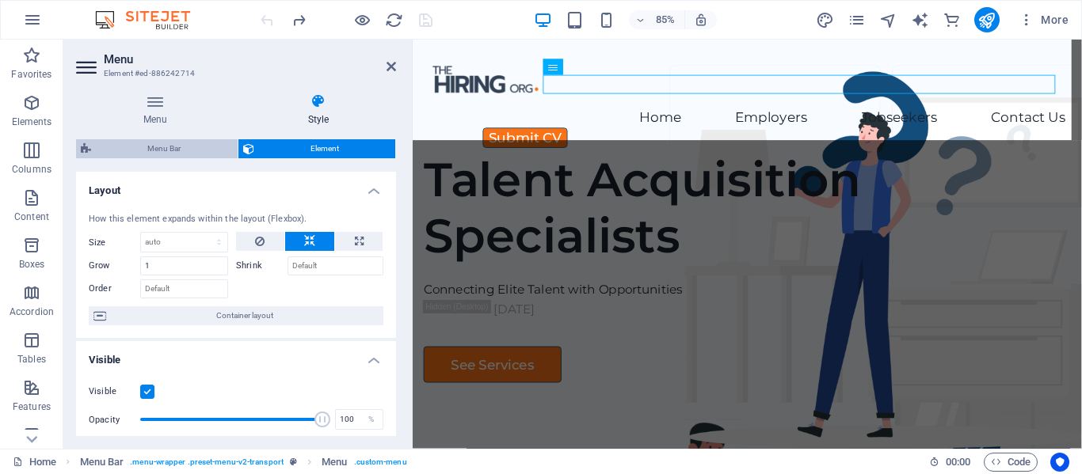
click at [160, 150] on span "Menu Bar" at bounding box center [164, 148] width 137 height 19
select select "rem"
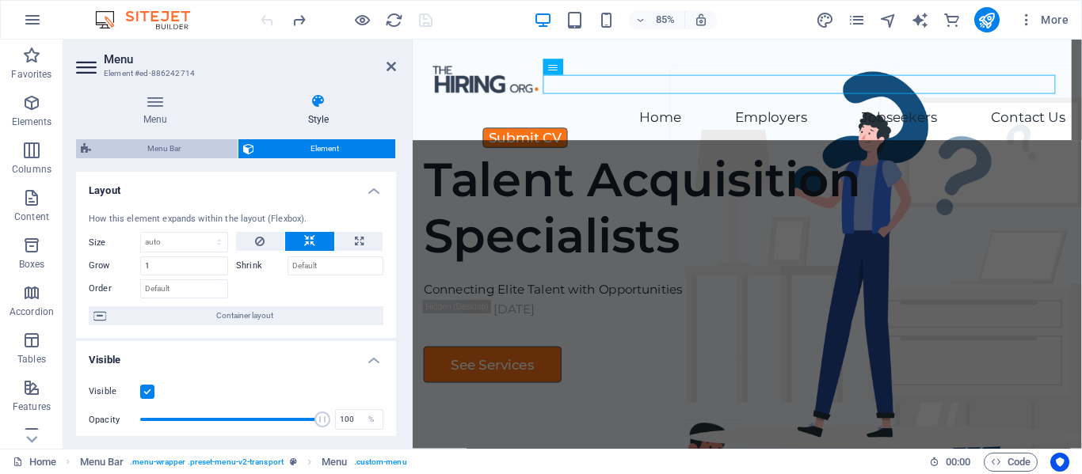
select select "%"
select select "rem"
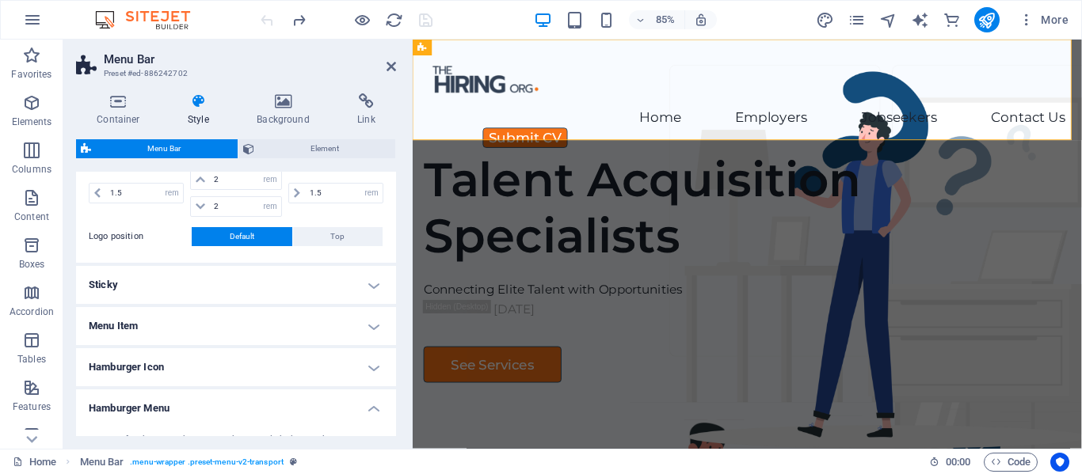
scroll to position [475, 0]
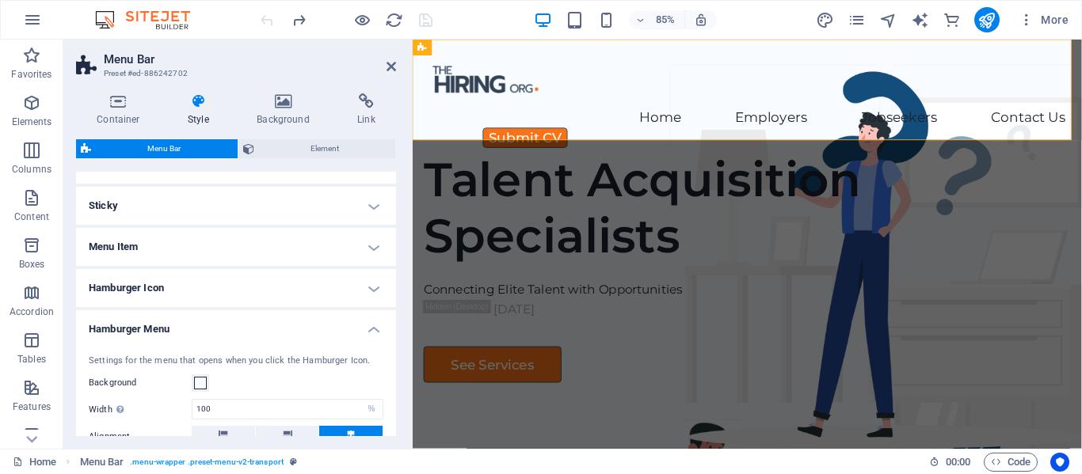
click at [365, 287] on h4 "Hamburger Icon" at bounding box center [236, 288] width 320 height 38
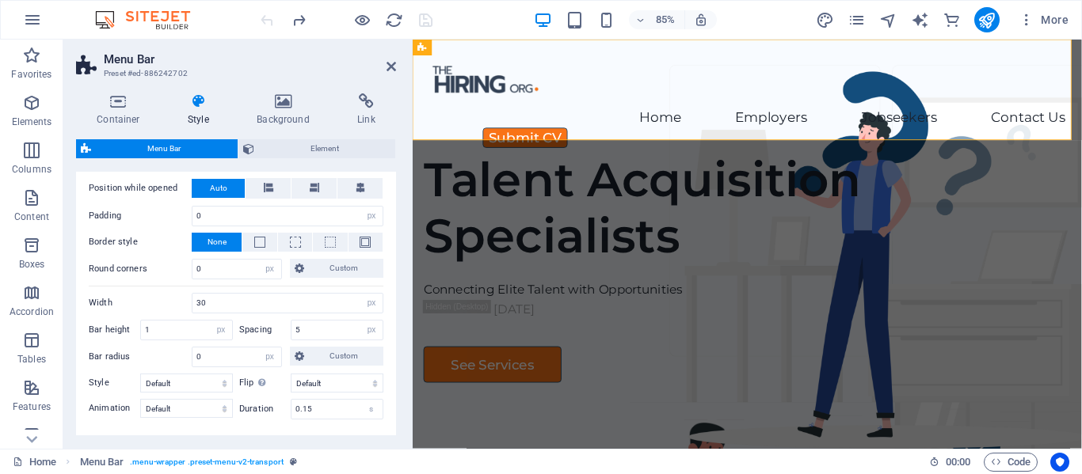
scroll to position [871, 0]
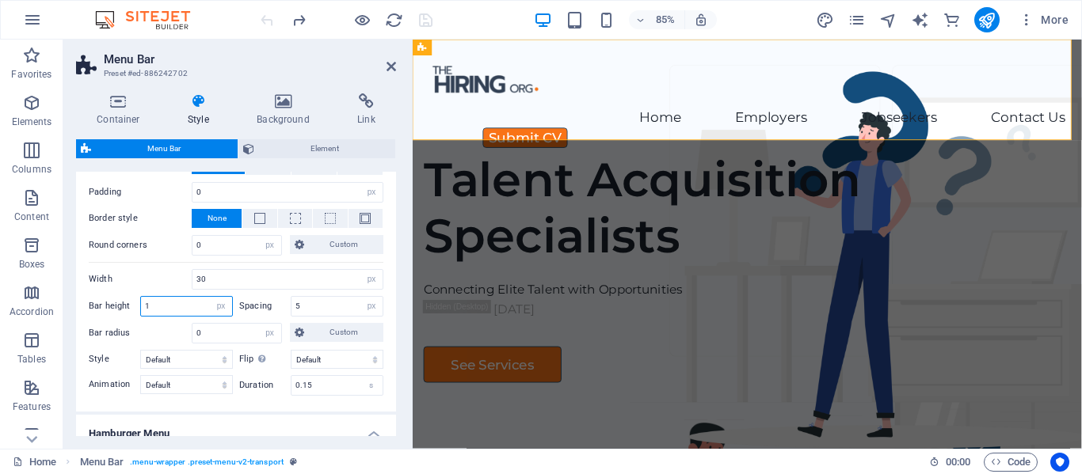
click at [184, 307] on input "1" at bounding box center [186, 306] width 91 height 19
type input "0"
click at [325, 307] on input "5" at bounding box center [336, 306] width 91 height 19
type input "5"
click at [428, 14] on icon "save" at bounding box center [425, 20] width 18 height 18
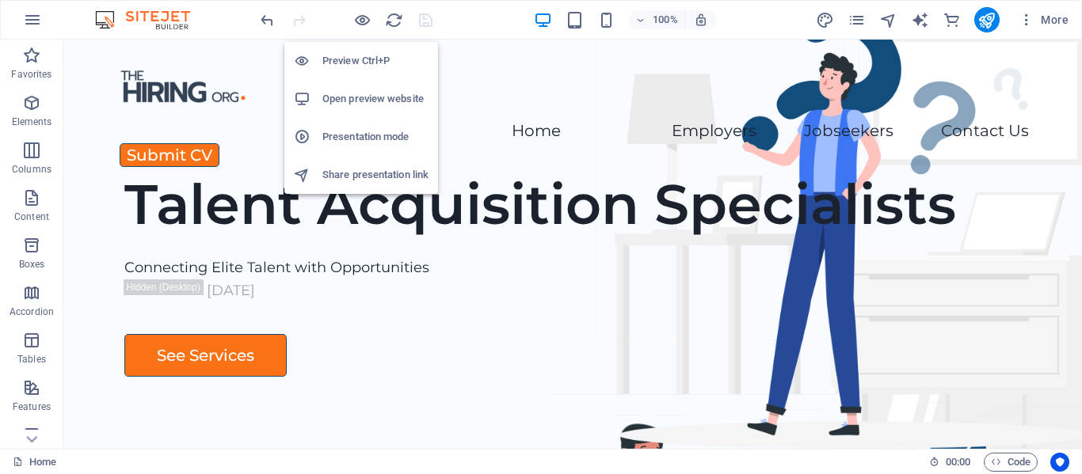
click at [353, 62] on h6 "Preview Ctrl+P" at bounding box center [375, 60] width 106 height 19
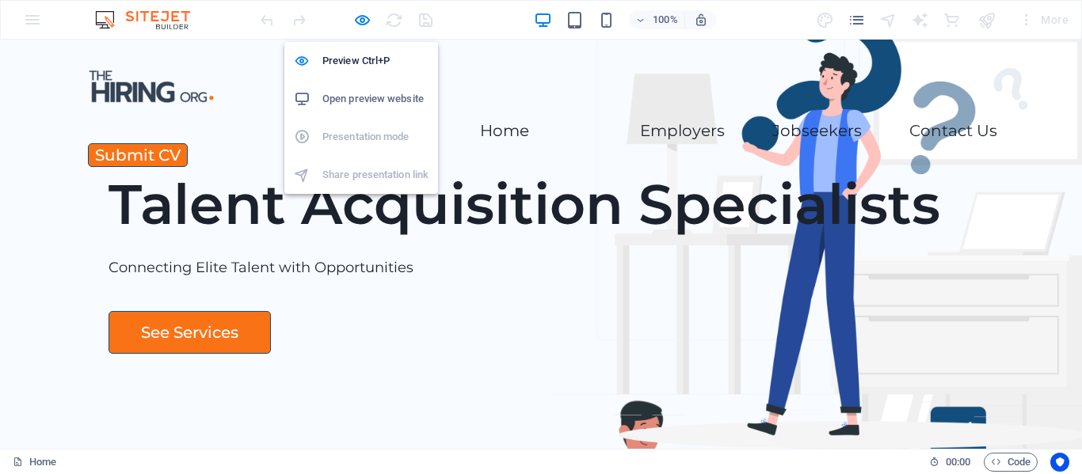
click at [359, 100] on h6 "Open preview website" at bounding box center [375, 98] width 106 height 19
click at [355, 20] on icon "button" at bounding box center [362, 20] width 18 height 18
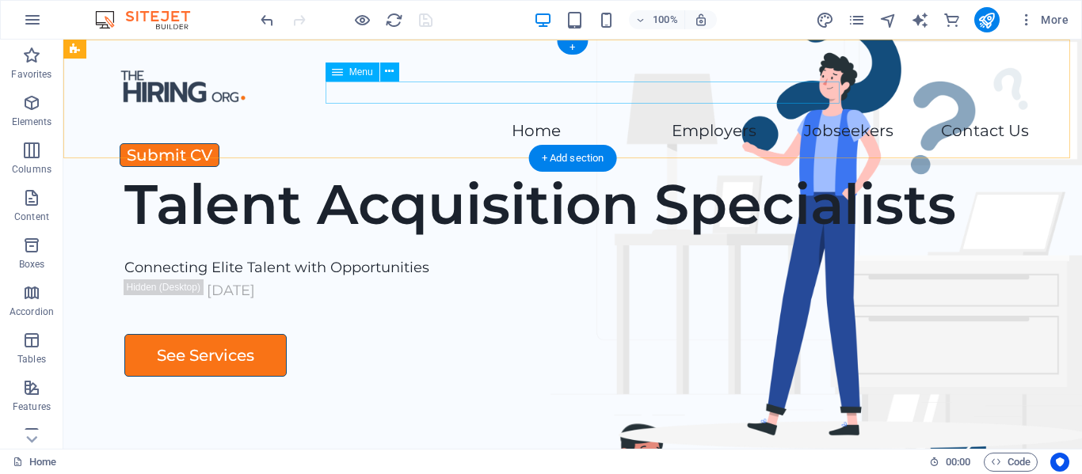
click at [470, 120] on nav "Home Employers Executive Search Permanent Recruitment Temp and Contract Recruit…" at bounding box center [572, 131] width 912 height 23
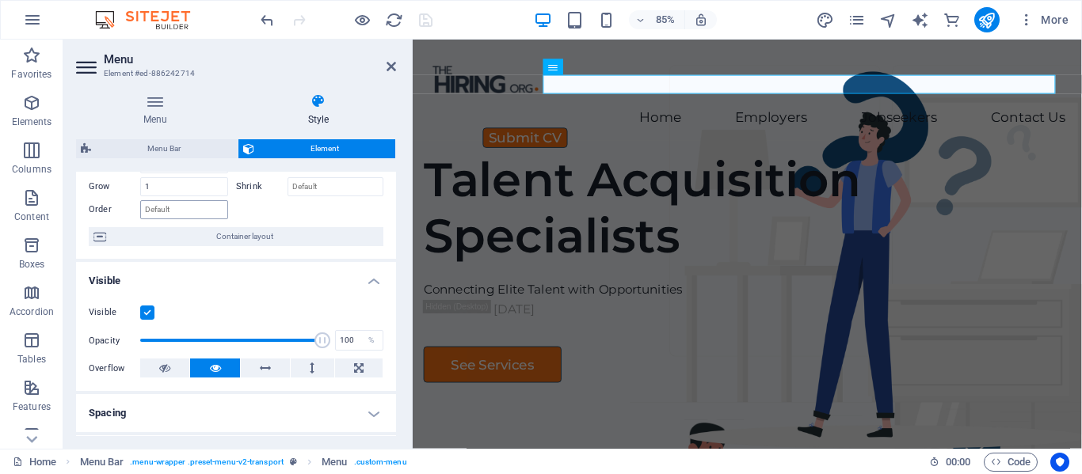
scroll to position [238, 0]
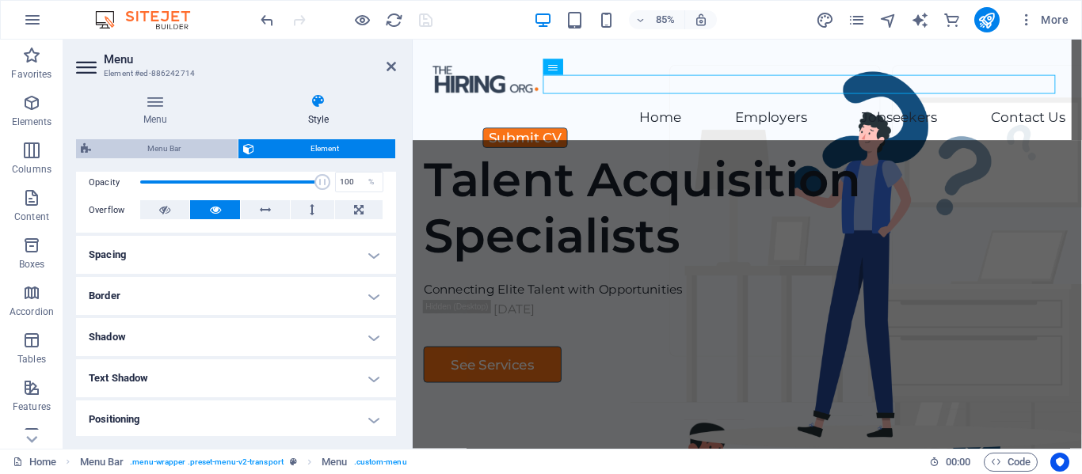
click at [148, 149] on span "Menu Bar" at bounding box center [164, 148] width 137 height 19
select select "rem"
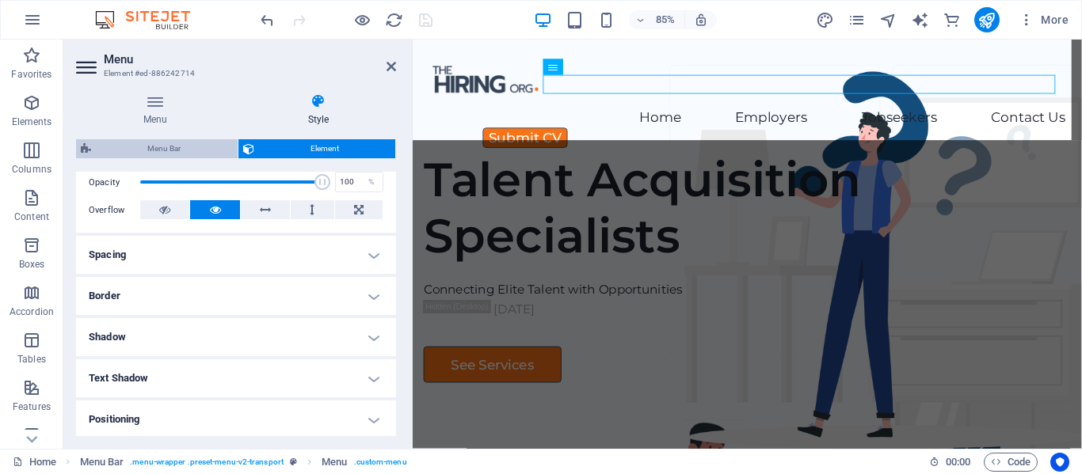
select select "px"
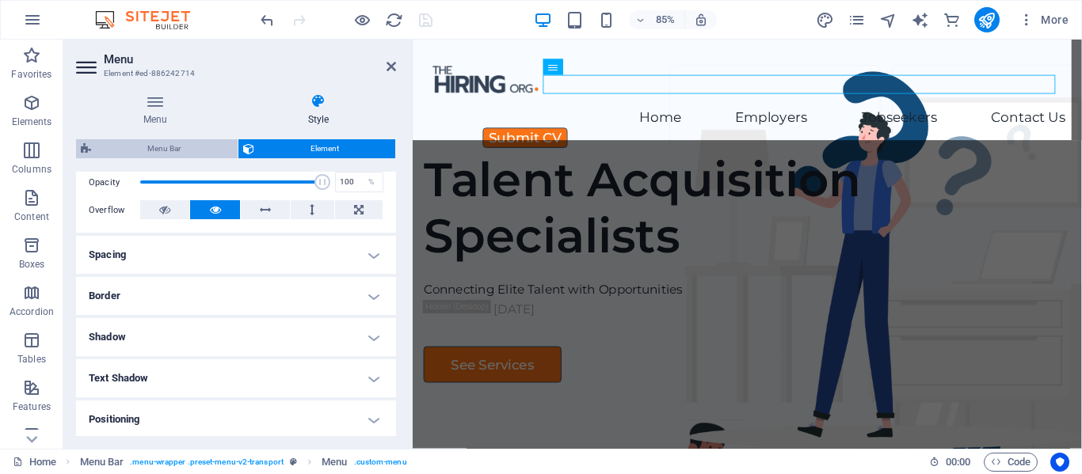
select select "px"
select select "%"
select select "rem"
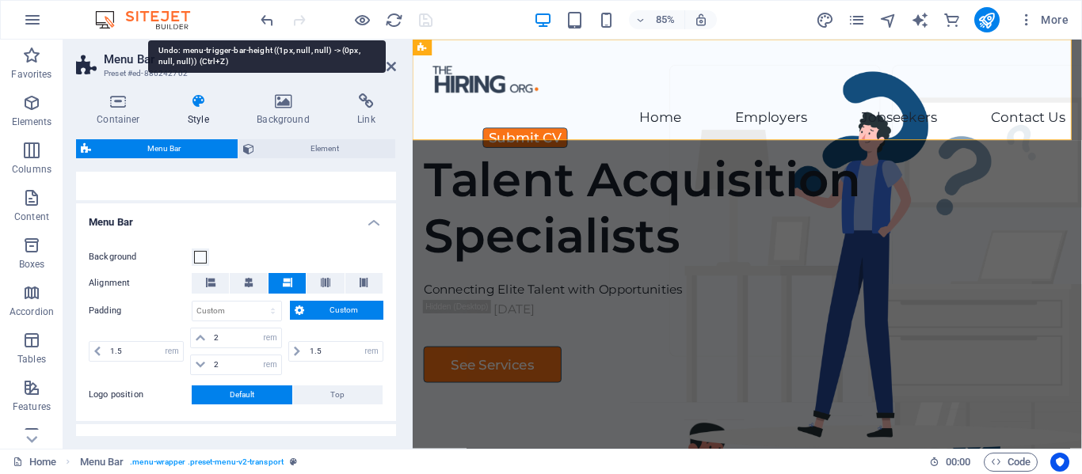
click at [262, 13] on icon "undo" at bounding box center [267, 20] width 18 height 18
type input "1"
click at [262, 13] on div at bounding box center [345, 19] width 177 height 25
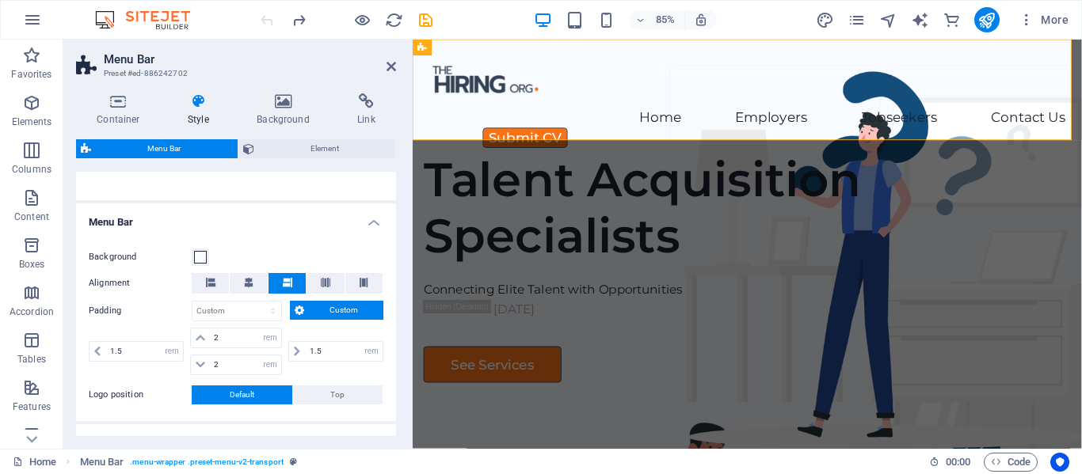
click at [262, 13] on div at bounding box center [345, 19] width 177 height 25
drag, startPoint x: 675, startPoint y: 83, endPoint x: 987, endPoint y: 77, distance: 311.2
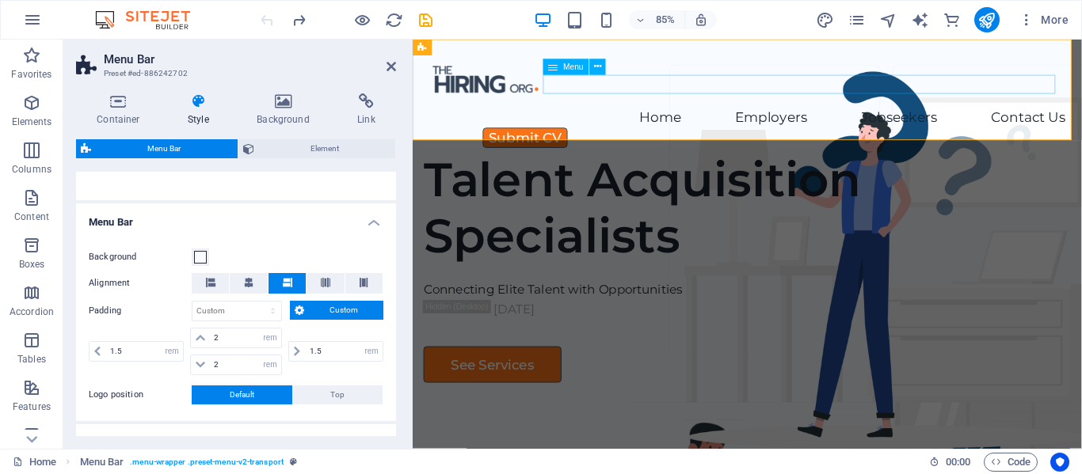
click at [987, 77] on div "Home Employers Executive Search Permanent Recruitment Temp and Contract Recruit…" at bounding box center [805, 99] width 787 height 119
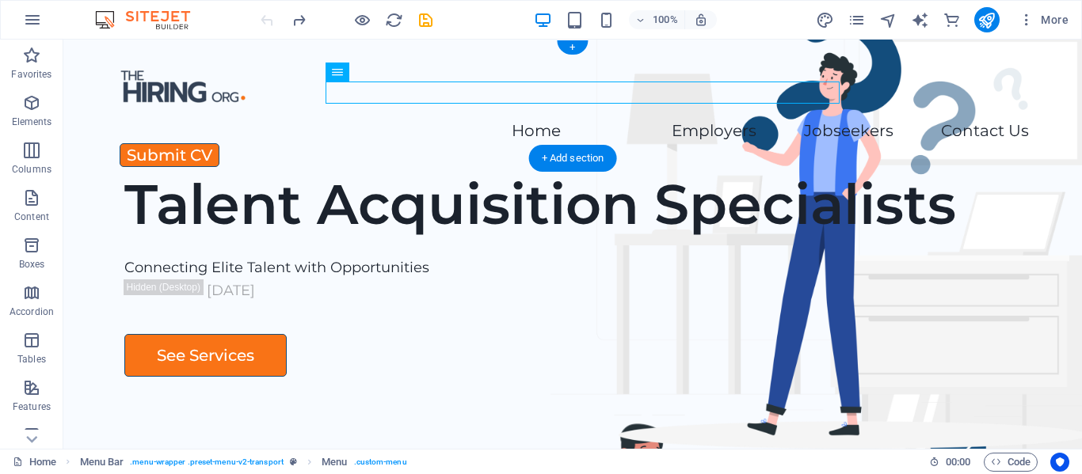
click at [637, 77] on div "Home Employers Executive Search Permanent Recruitment Temp and Contract Recruit…" at bounding box center [572, 99] width 1018 height 119
select select "rem"
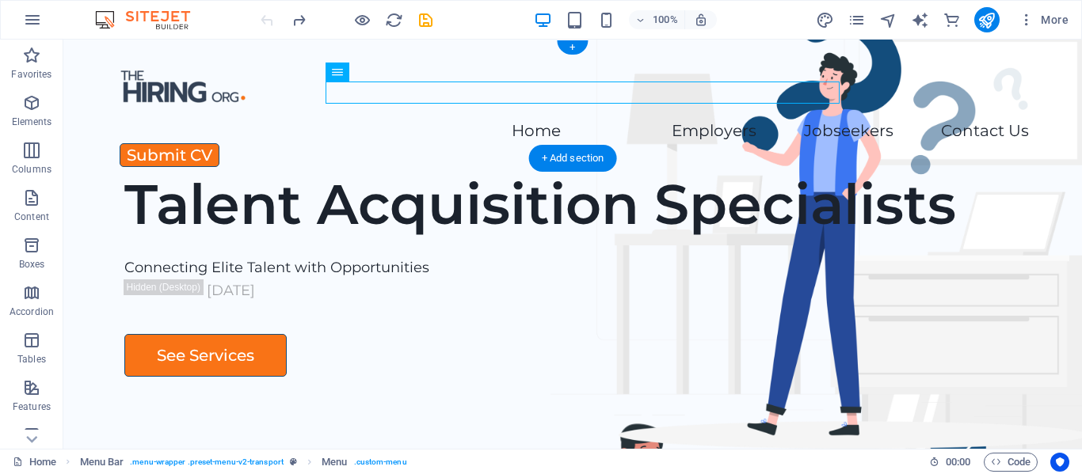
select select "px"
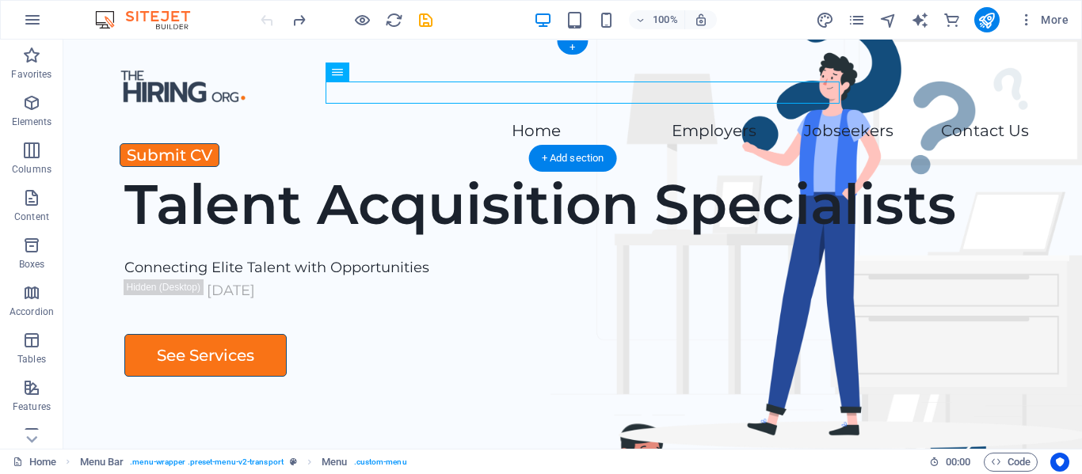
select select "px"
select select "%"
select select "rem"
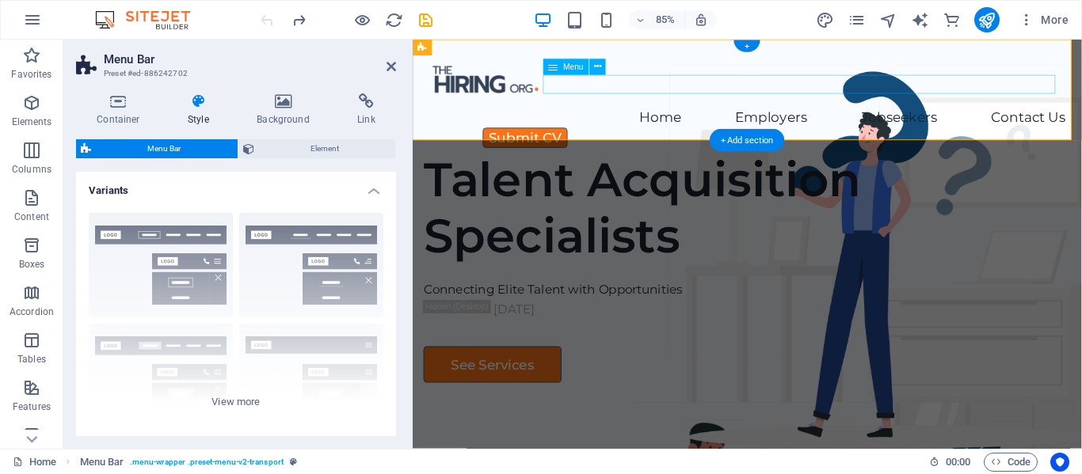
click at [656, 120] on nav "Home Employers Executive Search Permanent Recruitment Temp and Contract Recruit…" at bounding box center [805, 131] width 749 height 23
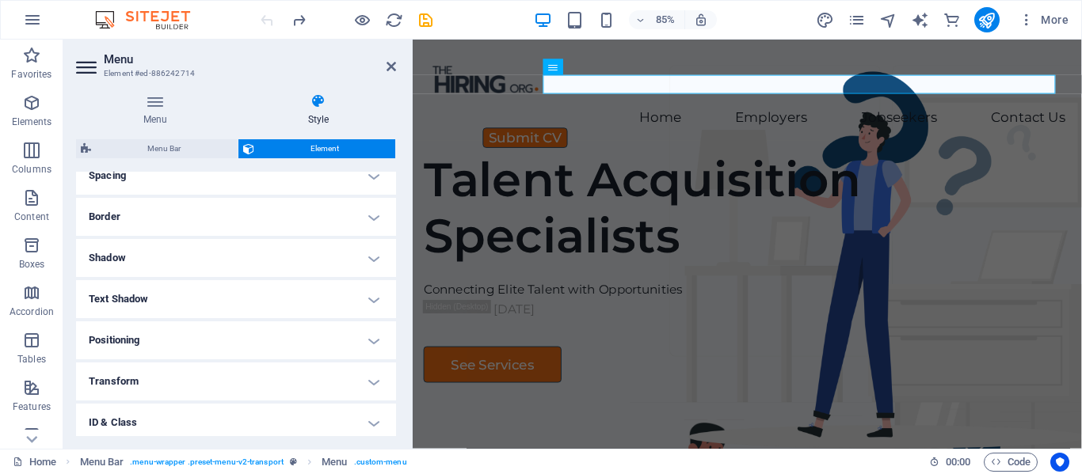
scroll to position [396, 0]
click at [371, 261] on h4 "Positioning" at bounding box center [236, 261] width 320 height 38
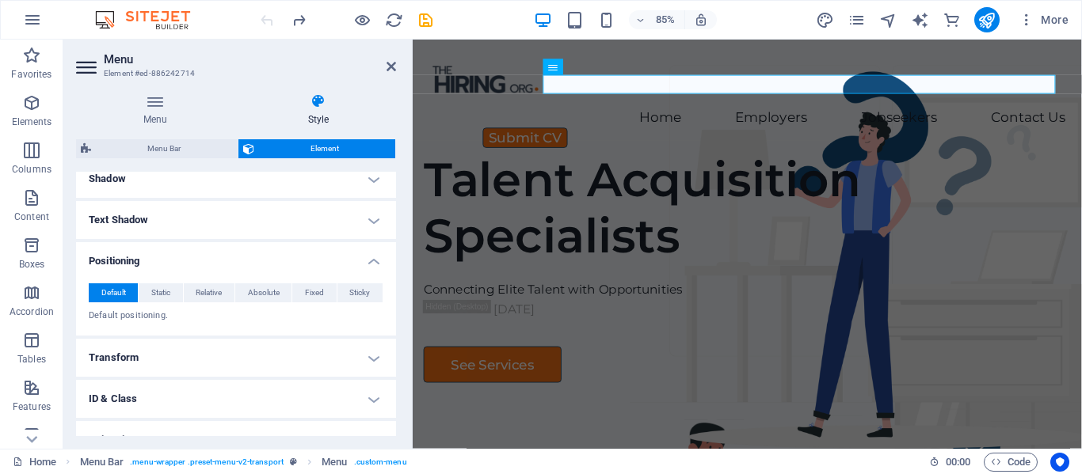
click at [371, 261] on h4 "Positioning" at bounding box center [236, 256] width 320 height 29
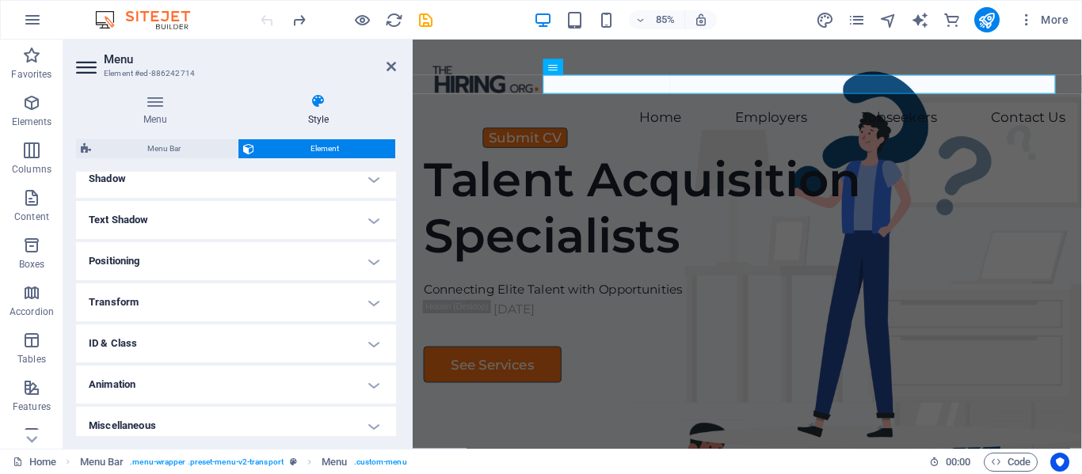
scroll to position [405, 0]
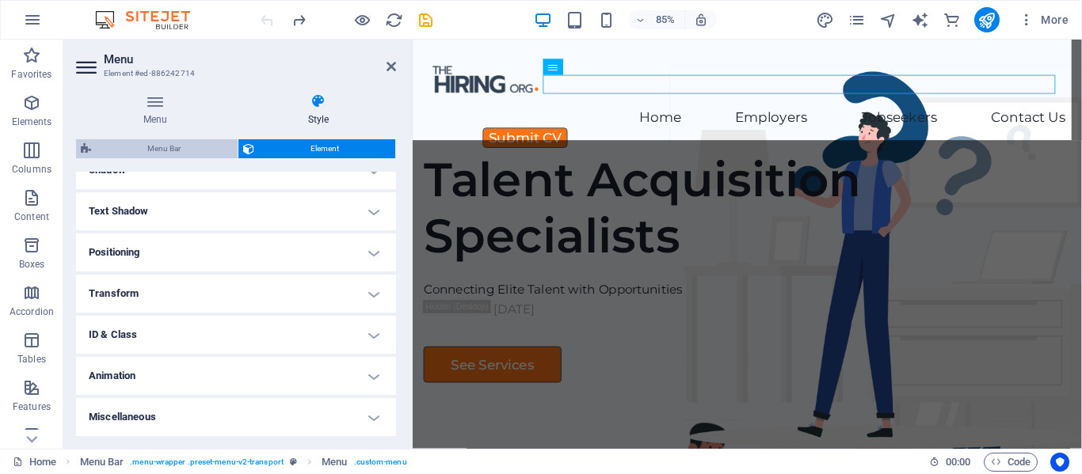
click at [171, 151] on span "Menu Bar" at bounding box center [164, 148] width 137 height 19
select select "rem"
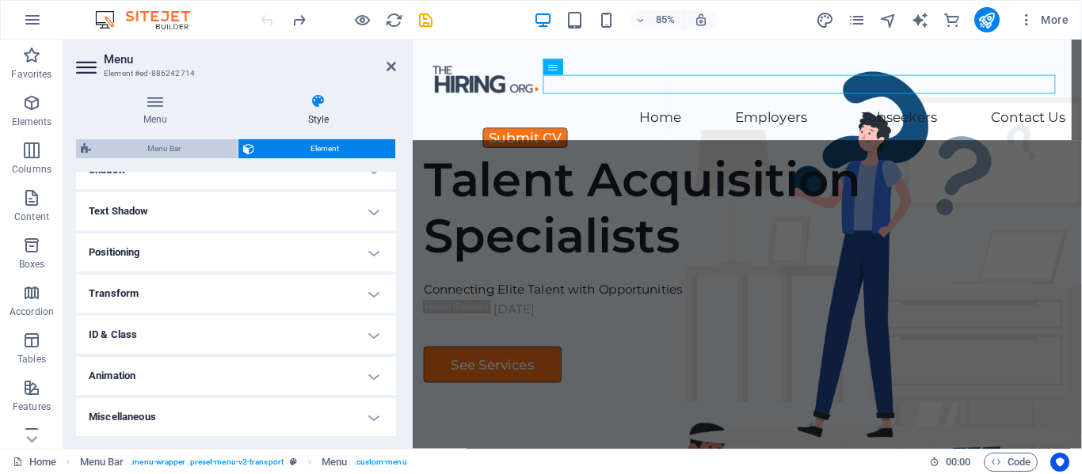
select select "px"
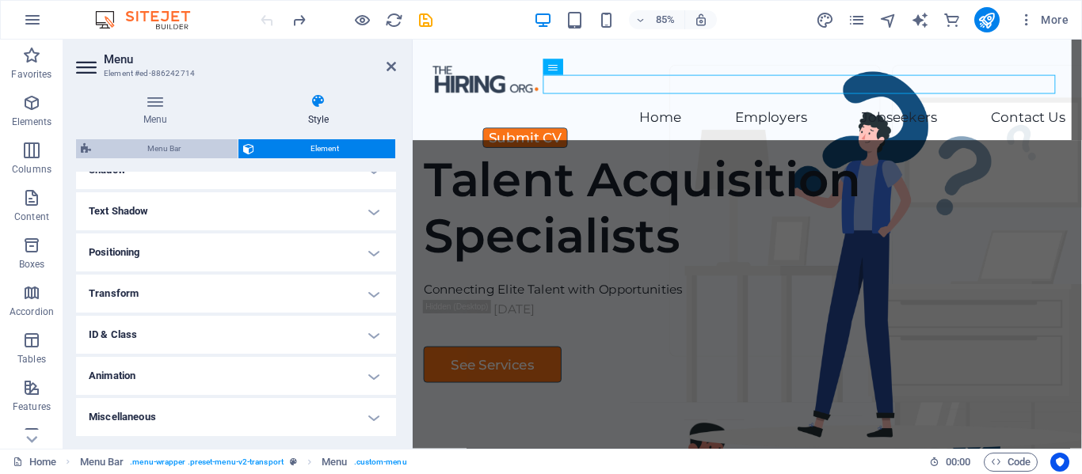
select select "px"
select select "%"
select select "rem"
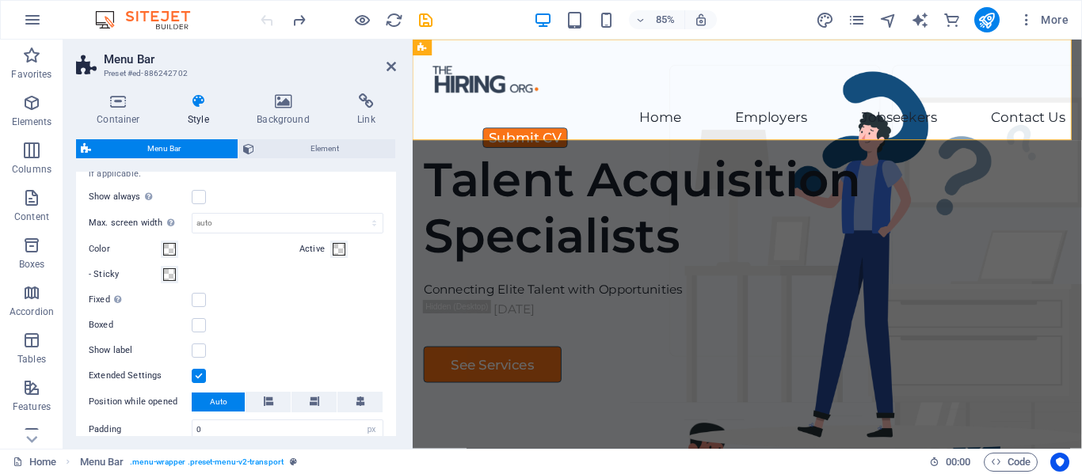
scroll to position [554, 0]
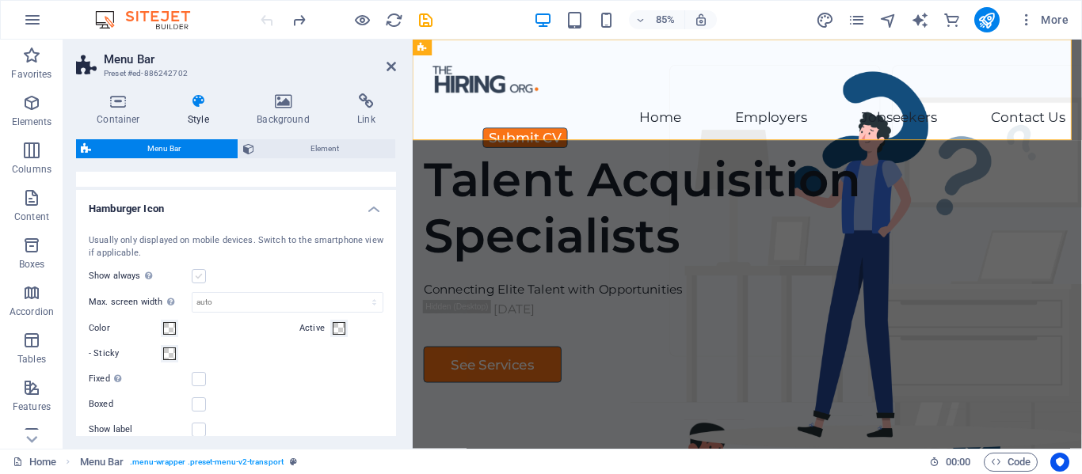
click at [199, 276] on label at bounding box center [199, 276] width 14 height 14
click at [0, 0] on input "Show always Shows the trigger for all viewports." at bounding box center [0, 0] width 0 height 0
click at [199, 276] on label at bounding box center [199, 276] width 14 height 14
click at [0, 0] on input "Show always Shows the trigger for all viewports." at bounding box center [0, 0] width 0 height 0
click at [199, 276] on label at bounding box center [199, 276] width 14 height 14
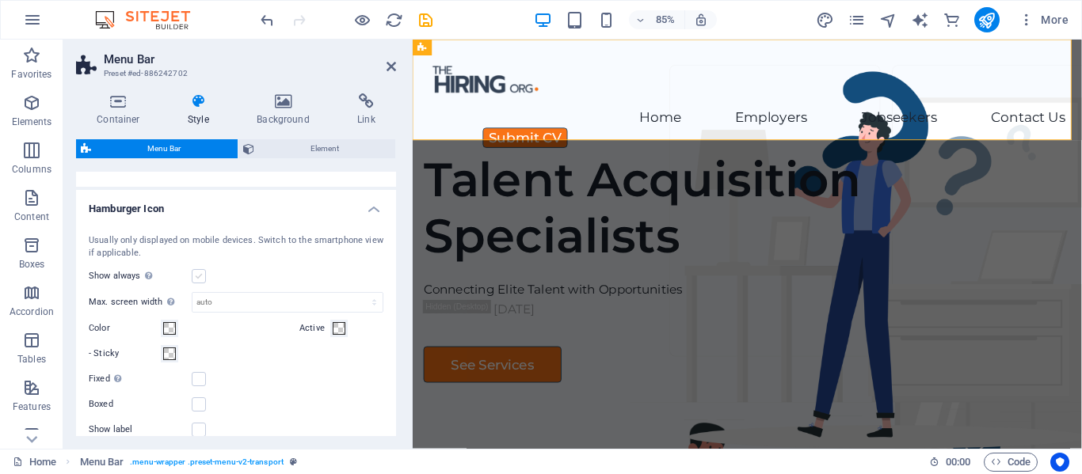
click at [0, 0] on input "Show always Shows the trigger for all viewports." at bounding box center [0, 0] width 0 height 0
click at [199, 276] on label at bounding box center [199, 276] width 14 height 14
click at [0, 0] on input "Show always Shows the trigger for all viewports." at bounding box center [0, 0] width 0 height 0
click at [199, 276] on label at bounding box center [199, 276] width 14 height 14
click at [0, 0] on input "Show always Shows the trigger for all viewports." at bounding box center [0, 0] width 0 height 0
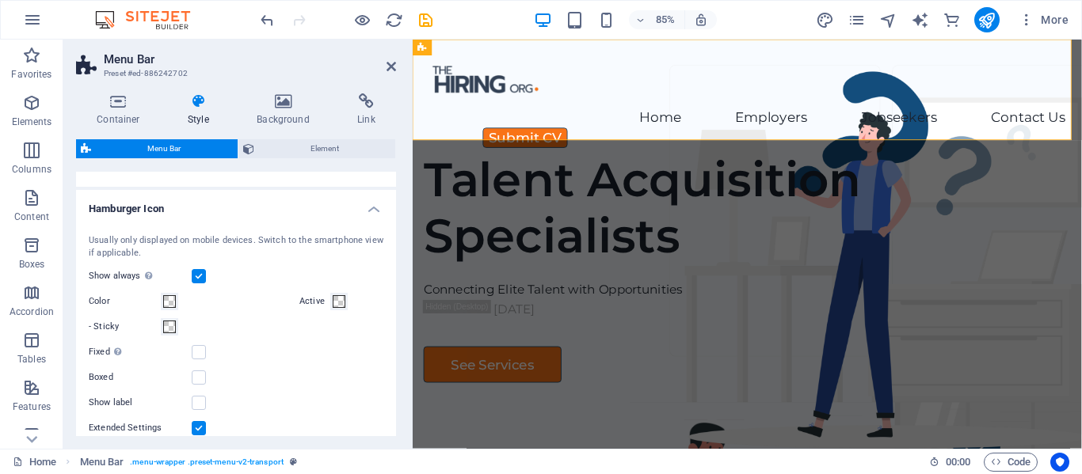
click at [199, 276] on label at bounding box center [199, 276] width 14 height 14
click at [0, 0] on input "Show always Shows the trigger for all viewports." at bounding box center [0, 0] width 0 height 0
click at [199, 276] on label at bounding box center [199, 276] width 14 height 14
click at [0, 0] on input "Show always Shows the trigger for all viewports." at bounding box center [0, 0] width 0 height 0
click at [199, 276] on label at bounding box center [199, 276] width 14 height 14
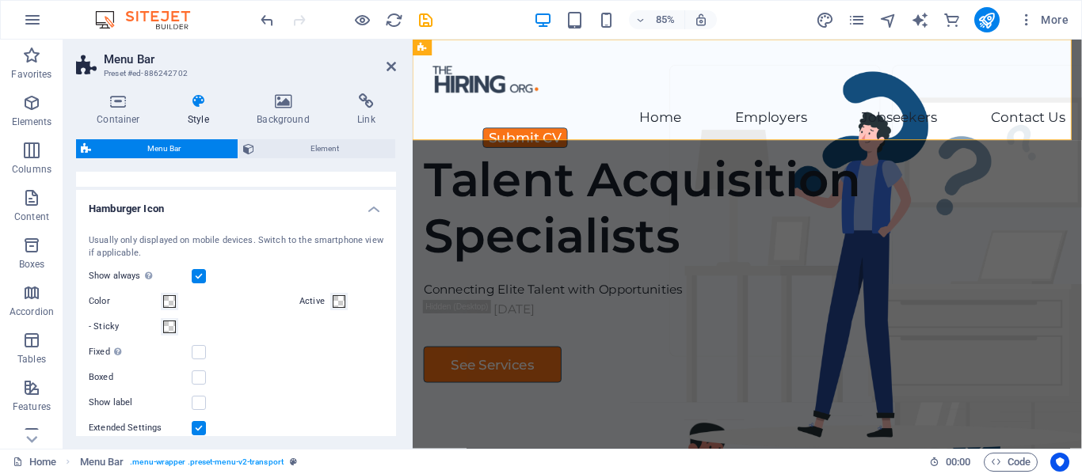
click at [0, 0] on input "Show always Shows the trigger for all viewports." at bounding box center [0, 0] width 0 height 0
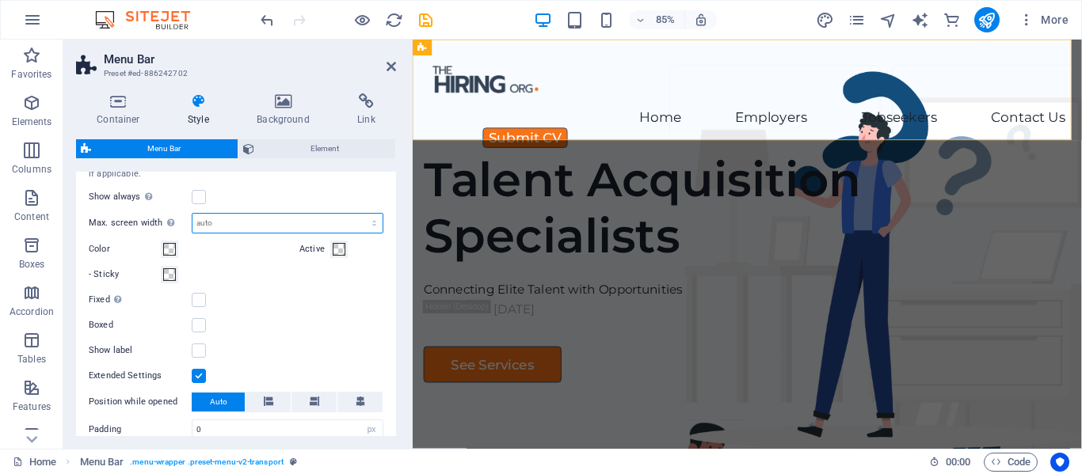
click at [236, 225] on select "auto px rem vh vw" at bounding box center [287, 223] width 190 height 19
click at [244, 192] on div "Show always Shows the trigger for all viewports." at bounding box center [236, 197] width 295 height 19
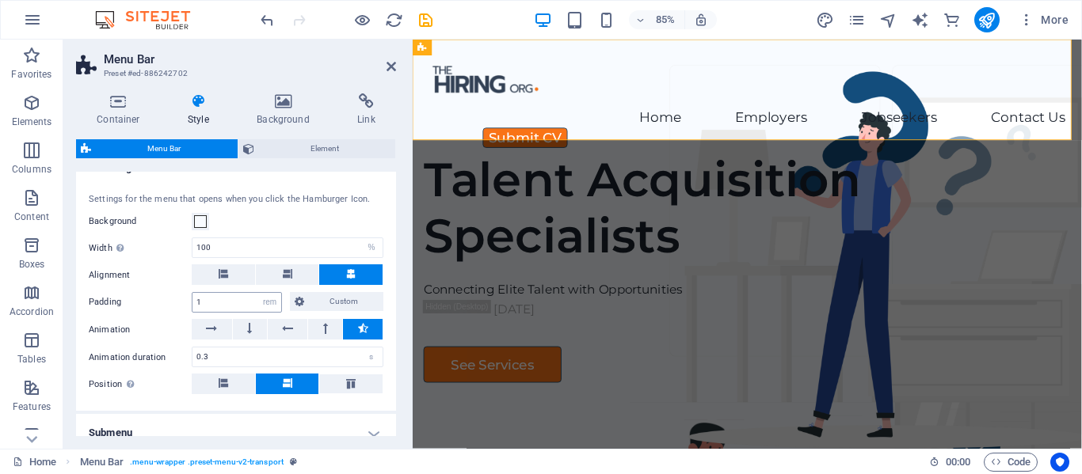
scroll to position [1216, 0]
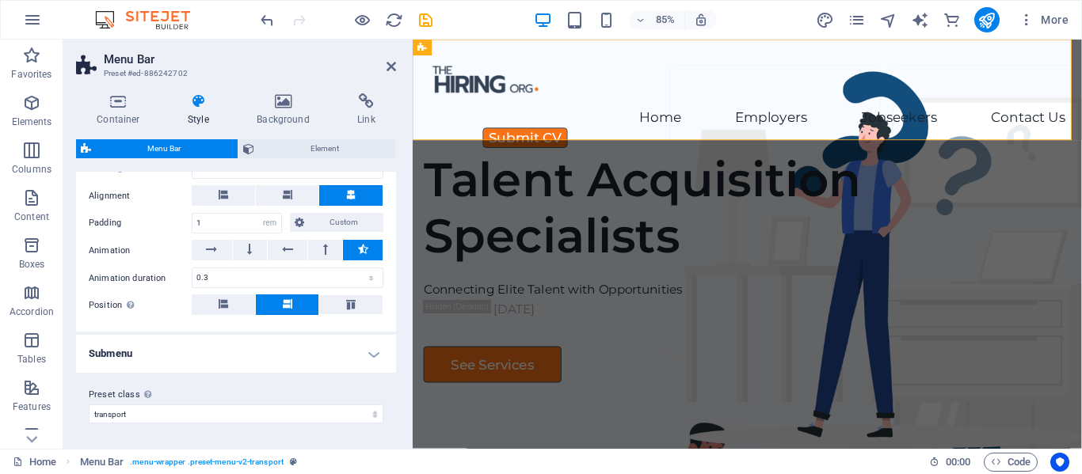
click at [373, 353] on h4 "Submenu" at bounding box center [236, 354] width 320 height 38
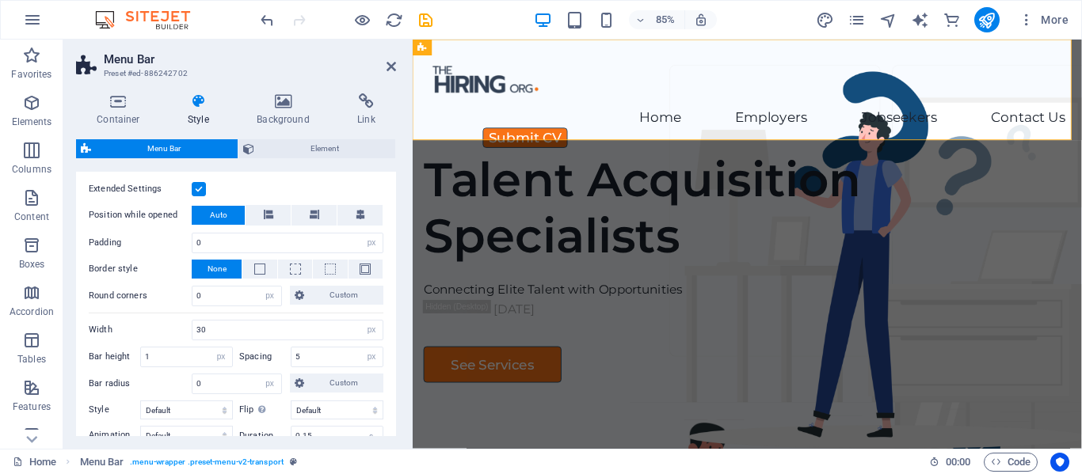
scroll to position [899, 0]
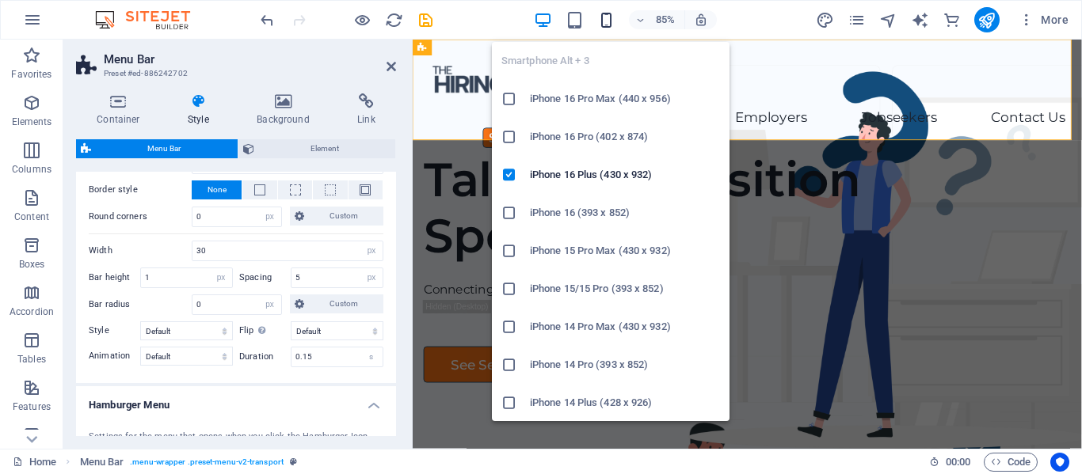
click at [600, 24] on icon "button" at bounding box center [606, 20] width 18 height 18
type input "25"
select select "%"
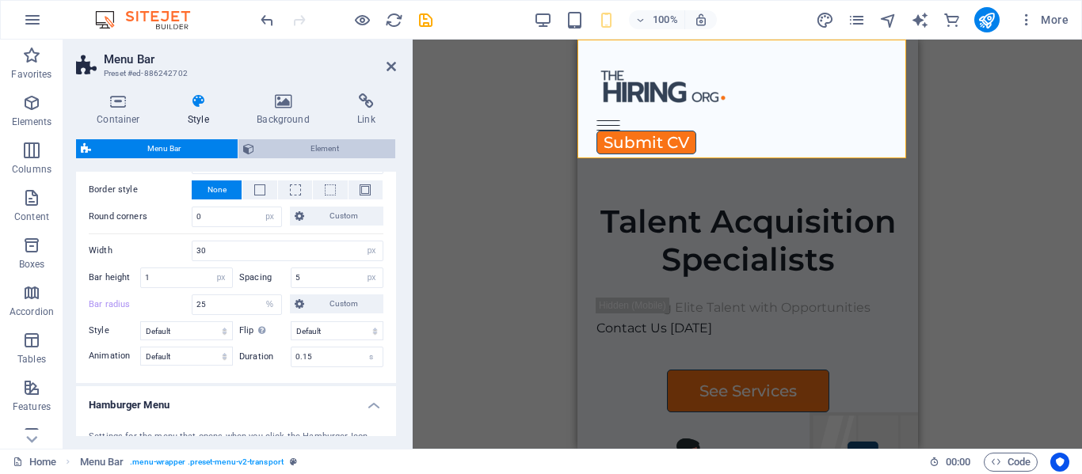
click at [297, 147] on span "Element" at bounding box center [325, 148] width 132 height 19
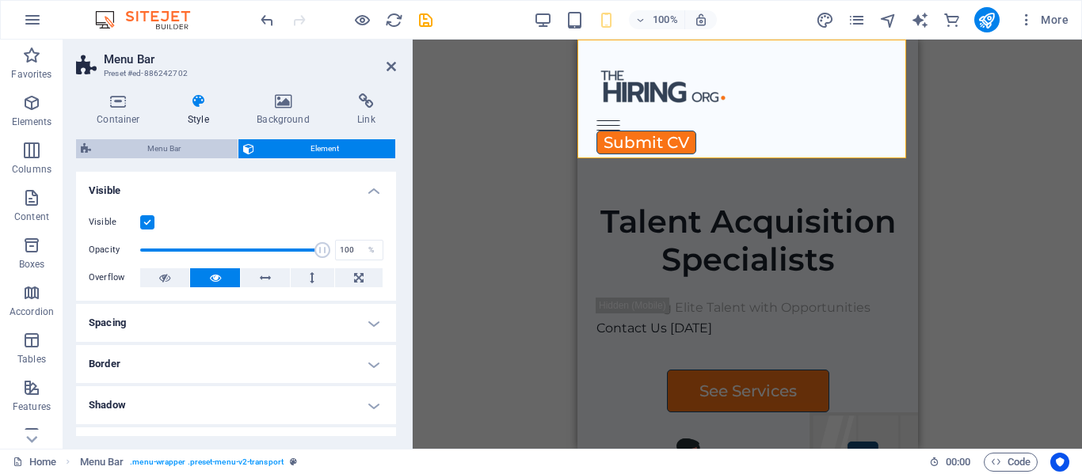
click at [184, 145] on span "Menu Bar" at bounding box center [164, 148] width 137 height 19
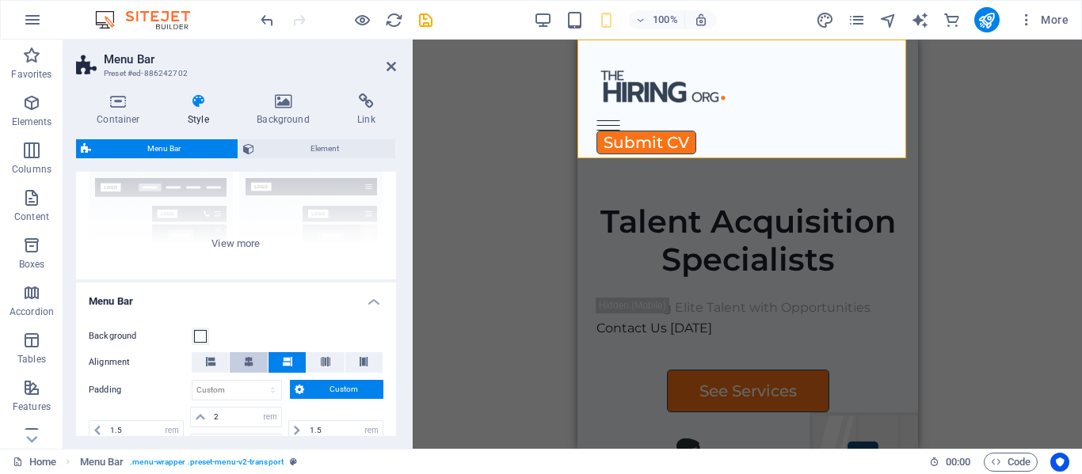
scroll to position [238, 0]
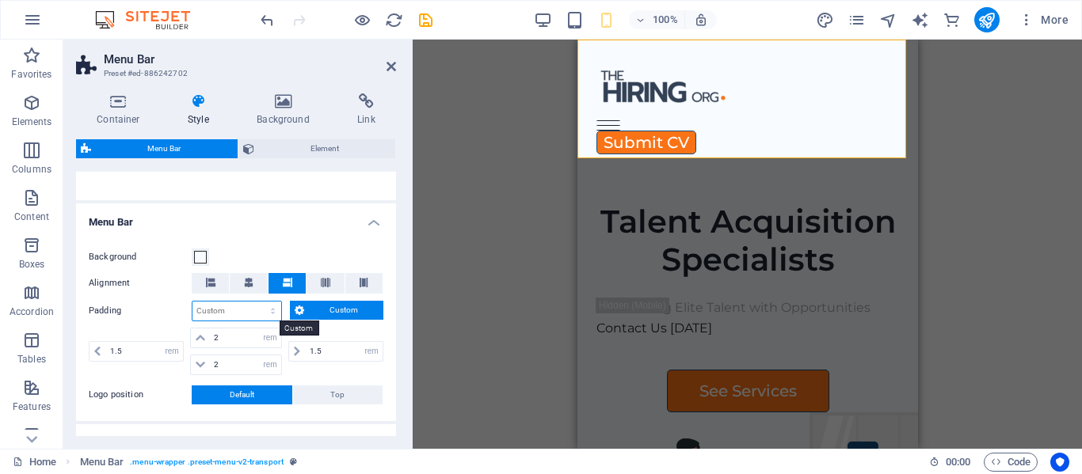
click at [234, 313] on select "px rem % vh vw Custom" at bounding box center [236, 311] width 89 height 19
select select "px"
click at [257, 302] on select "px rem % vh vw Custom" at bounding box center [236, 311] width 89 height 19
type input "0"
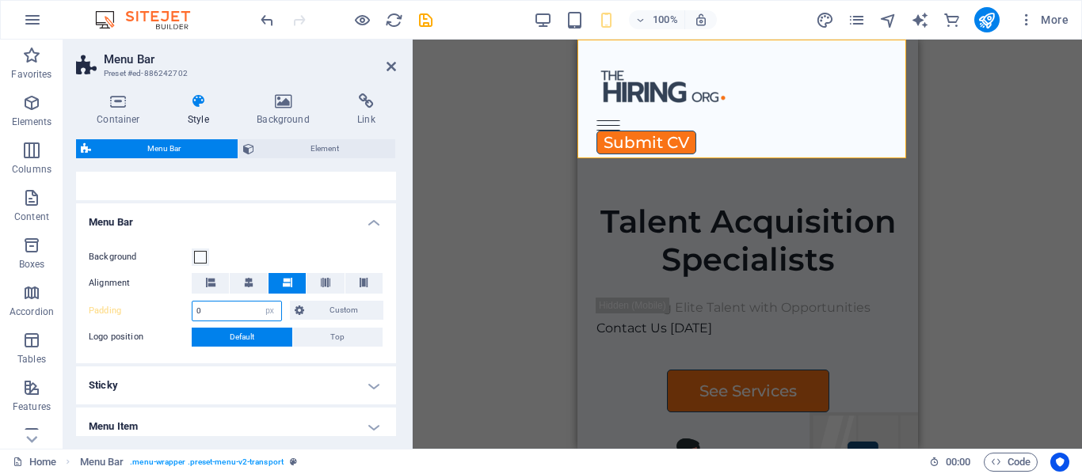
click at [231, 313] on input "0" at bounding box center [236, 311] width 89 height 19
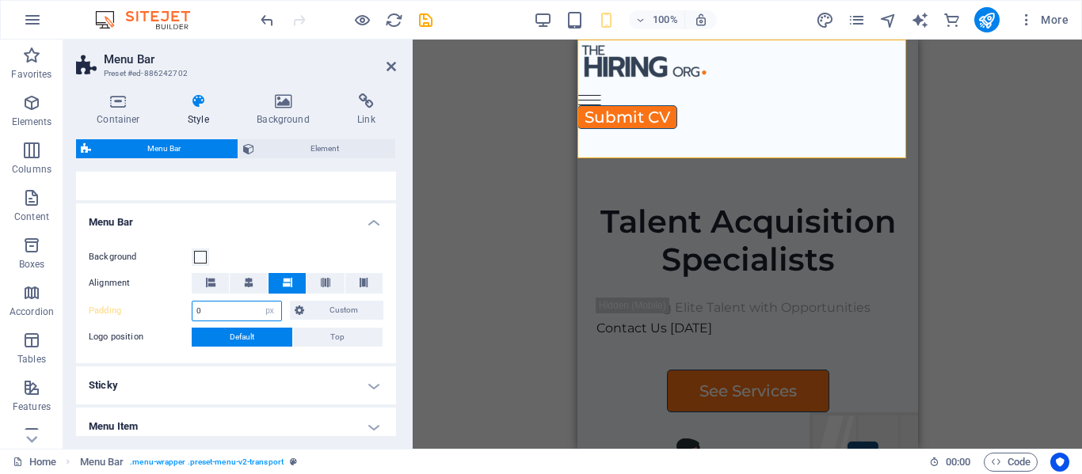
click at [231, 313] on input "0" at bounding box center [236, 311] width 89 height 19
click at [272, 312] on select "px rem % vh vw Custom" at bounding box center [270, 311] width 22 height 19
select select "rem"
click at [259, 302] on select "px rem % vh vw Custom" at bounding box center [270, 311] width 22 height 19
paste input ".75"
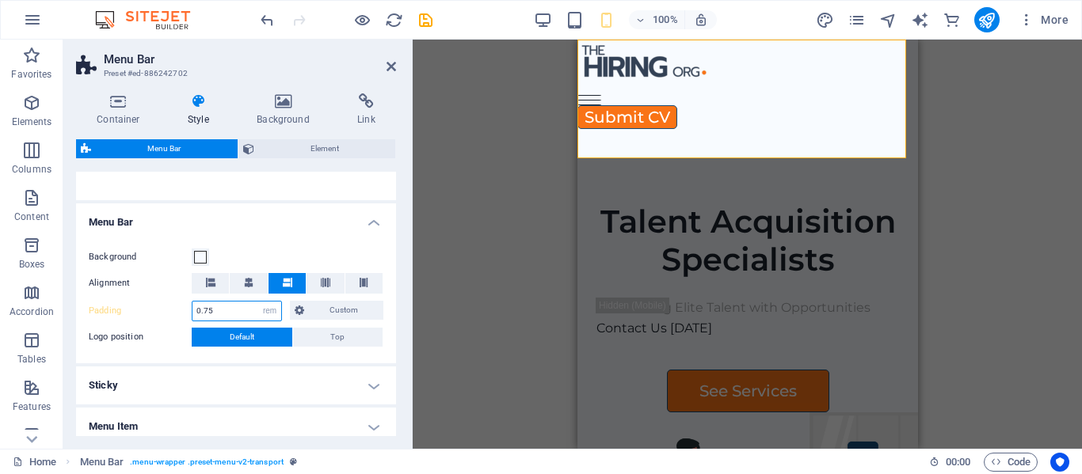
type input "0.75"
click at [406, 185] on div "Container Style Background Link Size Height 150 Default px rem % vh vw Min. hei…" at bounding box center [235, 265] width 345 height 368
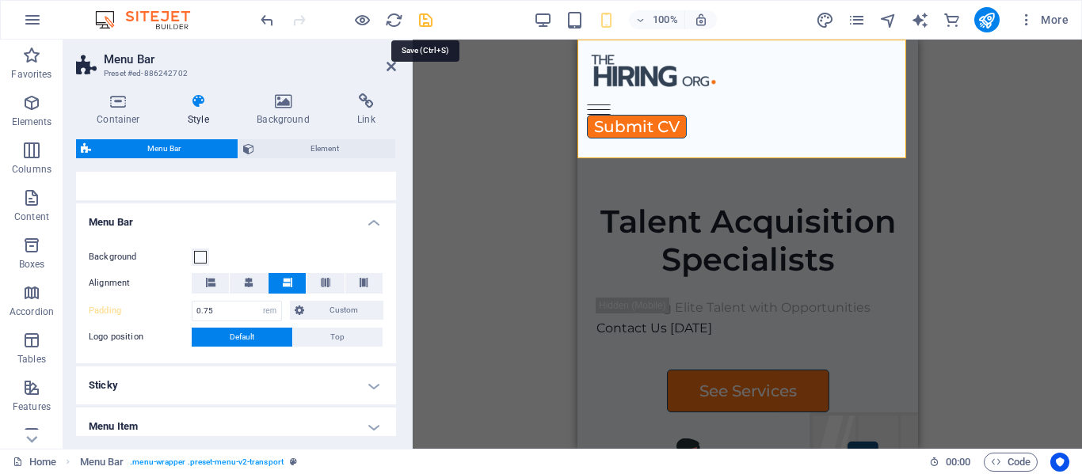
click at [428, 19] on icon "save" at bounding box center [425, 20] width 18 height 18
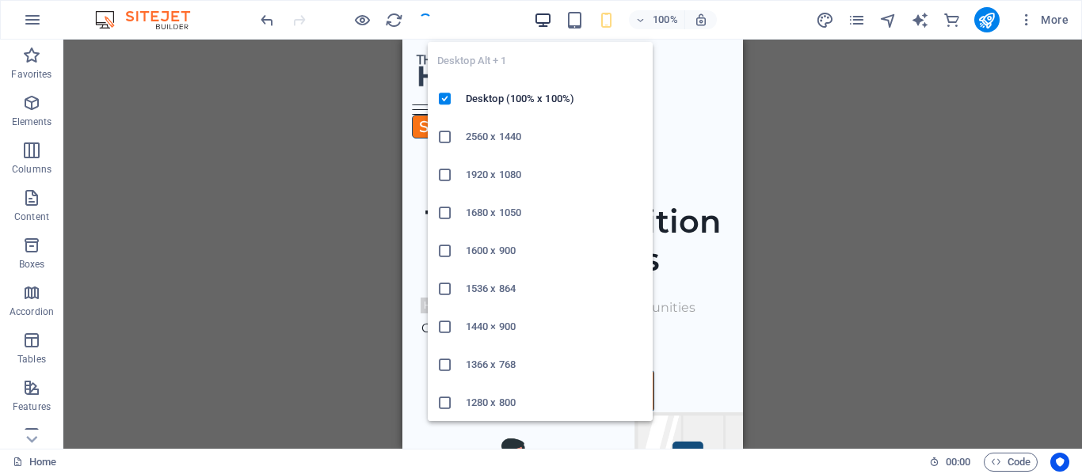
click at [541, 19] on icon "button" at bounding box center [543, 20] width 18 height 18
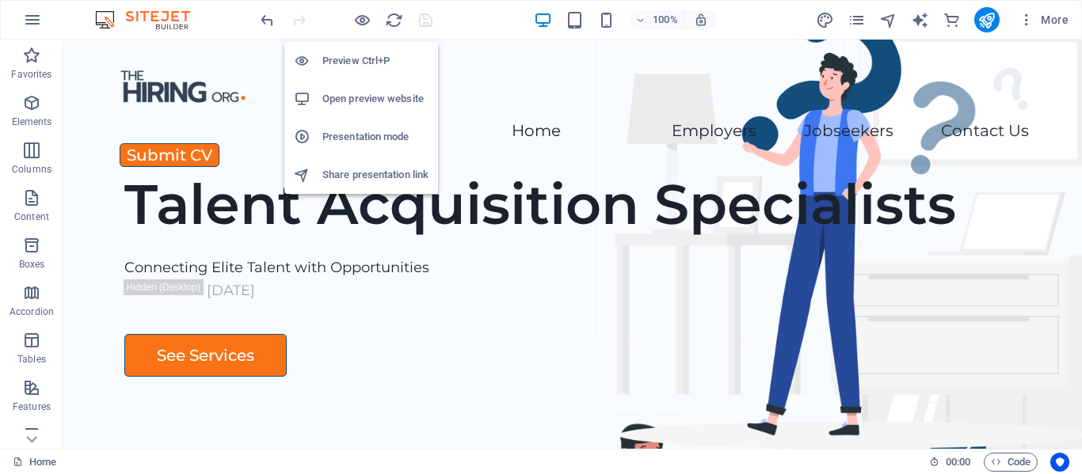
click at [345, 63] on h6 "Preview Ctrl+P" at bounding box center [375, 60] width 106 height 19
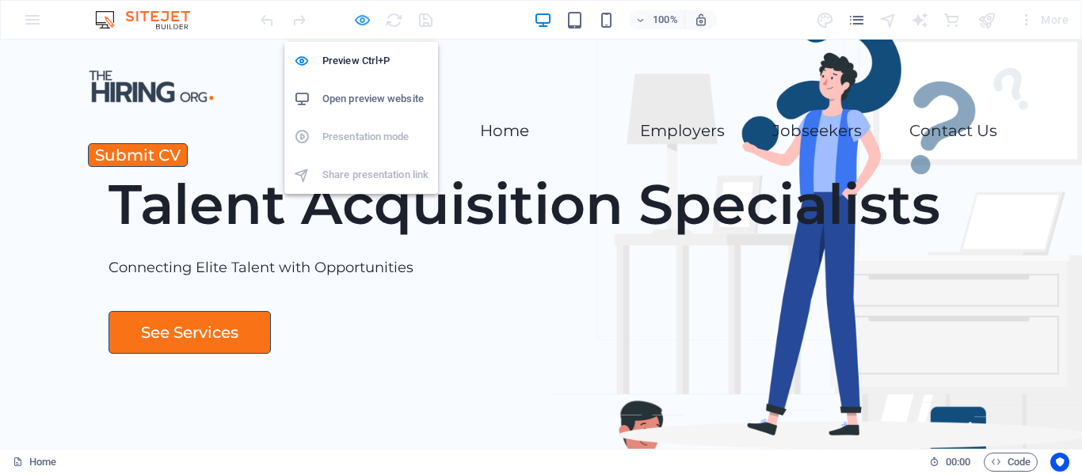
click at [367, 18] on icon "button" at bounding box center [362, 20] width 18 height 18
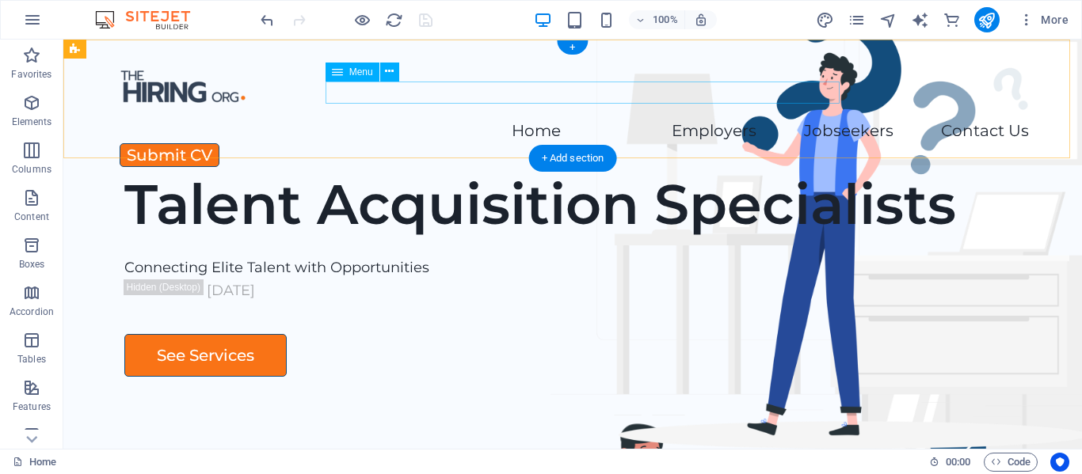
click at [511, 120] on nav "Home Employers Executive Search Permanent Recruitment Temp and Contract Recruit…" at bounding box center [572, 131] width 912 height 23
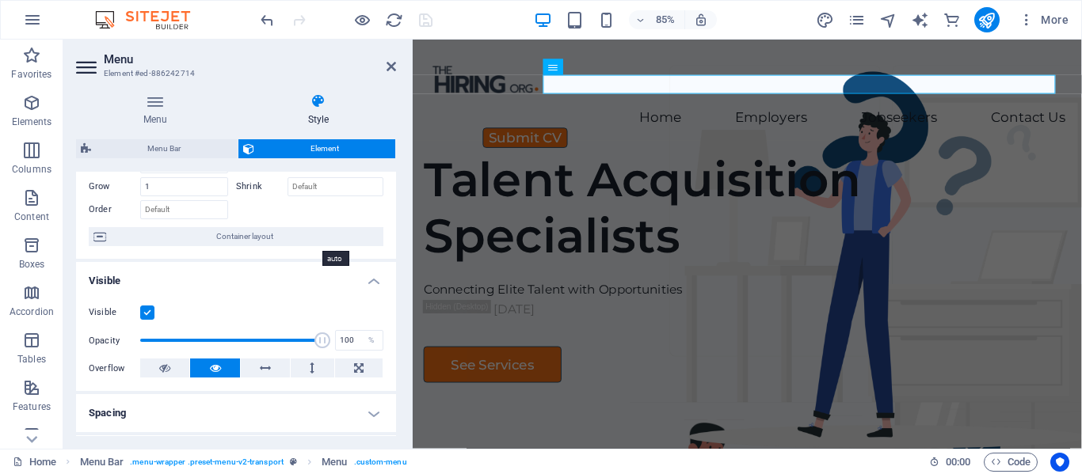
scroll to position [0, 0]
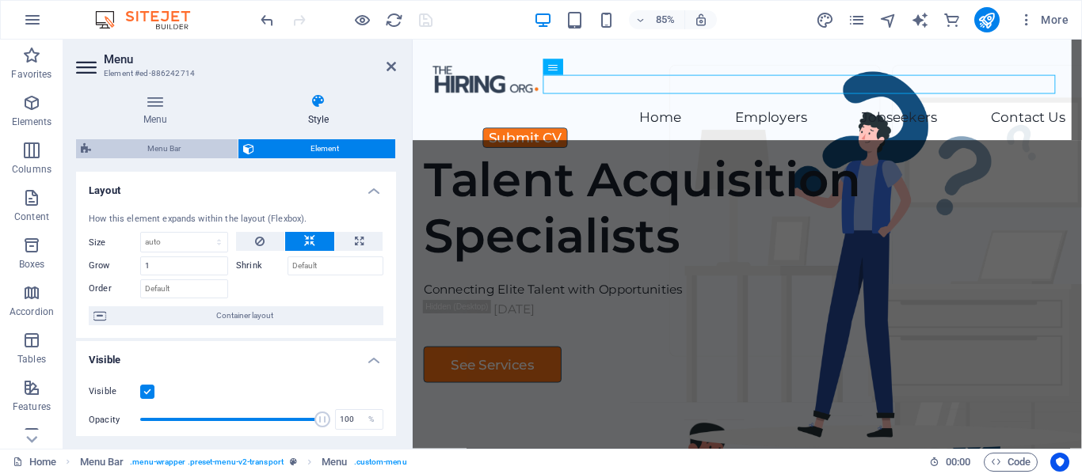
click at [160, 151] on span "Menu Bar" at bounding box center [164, 148] width 137 height 19
select select "rem"
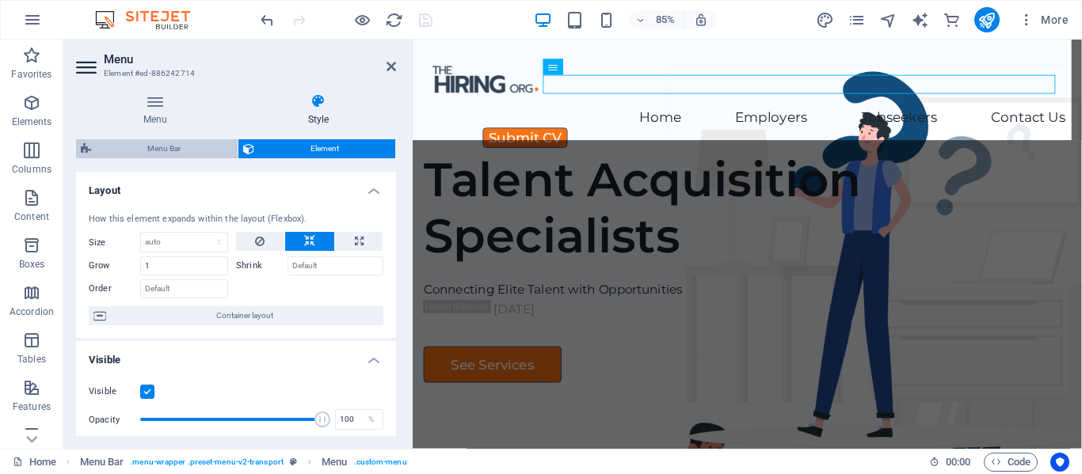
select select "px"
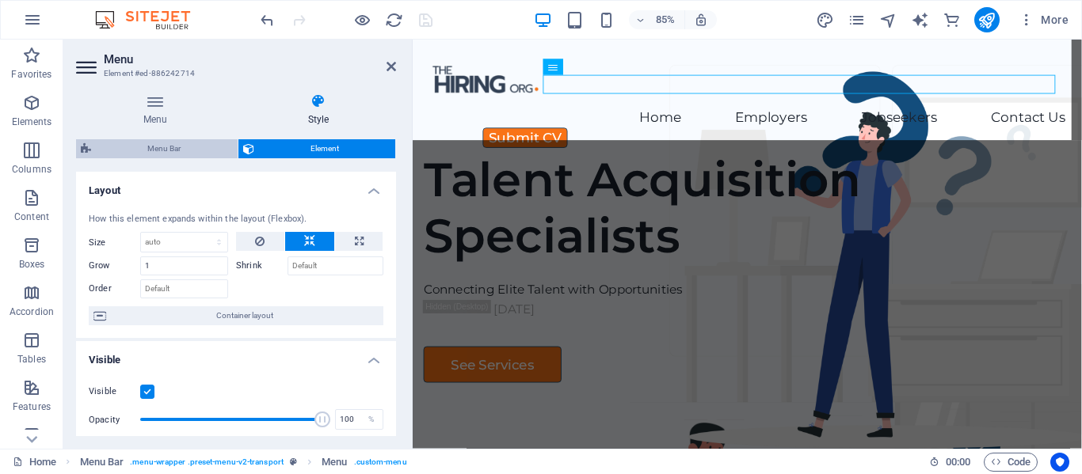
select select "px"
select select "%"
select select "rem"
select select "px"
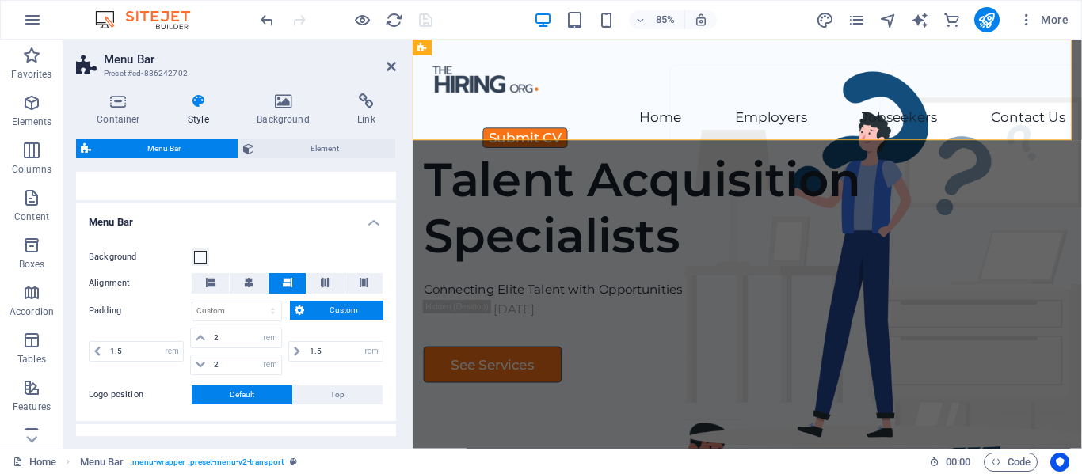
scroll to position [317, 0]
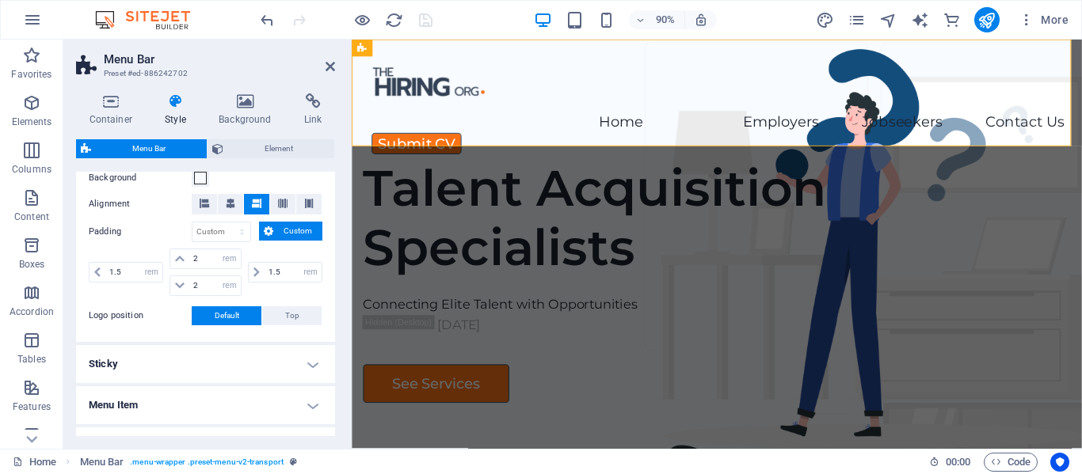
drag, startPoint x: 409, startPoint y: 295, endPoint x: 241, endPoint y: 326, distance: 169.9
click at [241, 326] on aside "Menu Bar Preset #ed-886242702 Container Style Background Link Size Height 150 D…" at bounding box center [207, 244] width 288 height 409
drag, startPoint x: 349, startPoint y: 278, endPoint x: 288, endPoint y: 316, distance: 71.8
click at [288, 316] on aside "Menu Bar Preset #ed-886242702 Container Style Background Link Size Height 150 D…" at bounding box center [207, 244] width 288 height 409
click at [288, 316] on span "Top" at bounding box center [292, 315] width 14 height 19
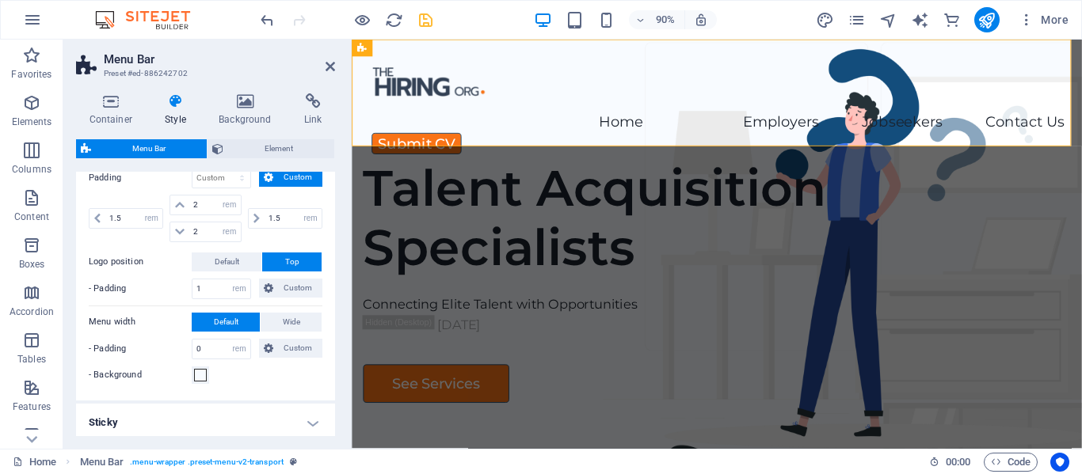
scroll to position [396, 0]
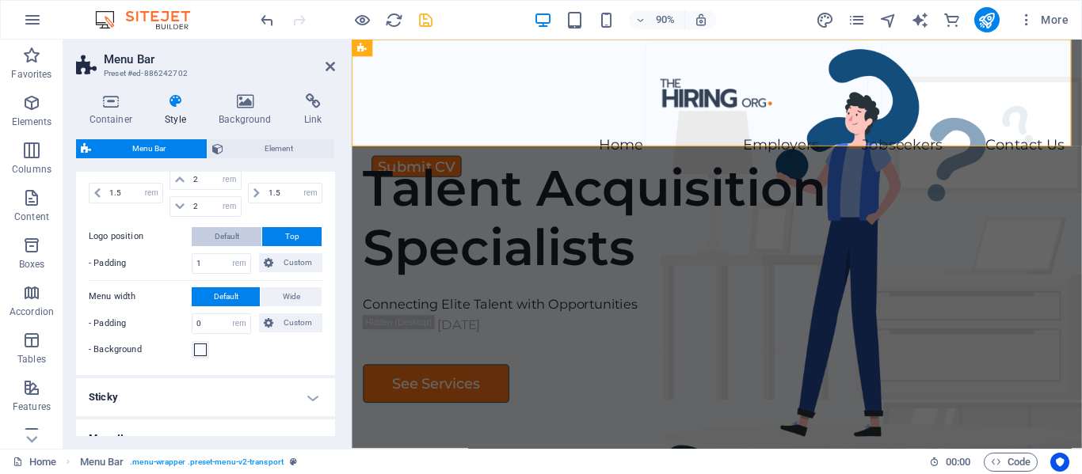
click at [224, 238] on span "Default" at bounding box center [227, 236] width 25 height 19
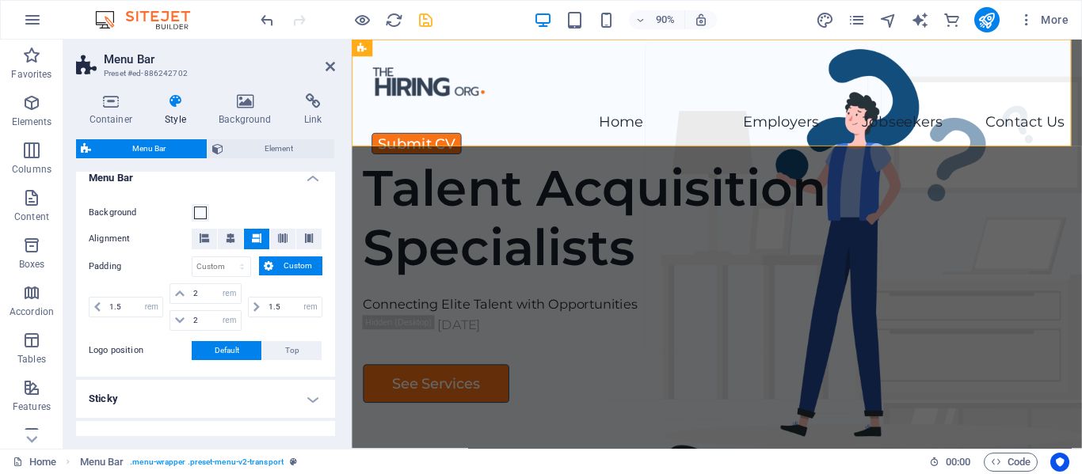
scroll to position [317, 0]
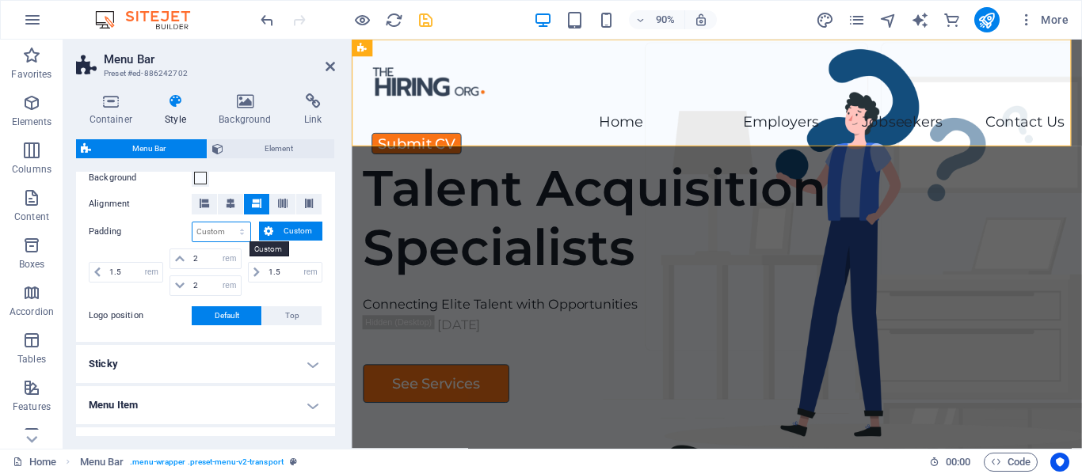
click at [207, 227] on select "px rem % vh vw Custom" at bounding box center [221, 231] width 58 height 19
click at [344, 196] on div "Container Style Background Link Size Height 150 Default px rem % vh vw Min. hei…" at bounding box center [205, 265] width 284 height 368
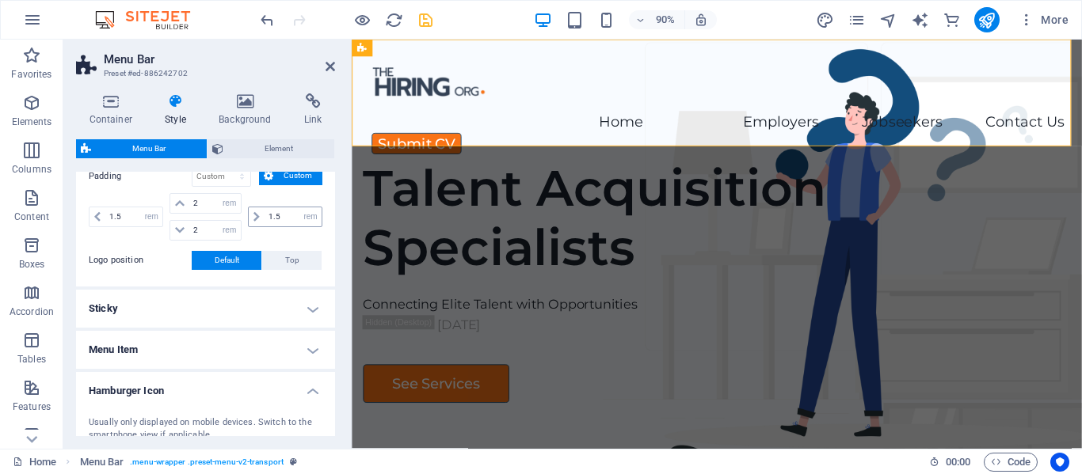
scroll to position [396, 0]
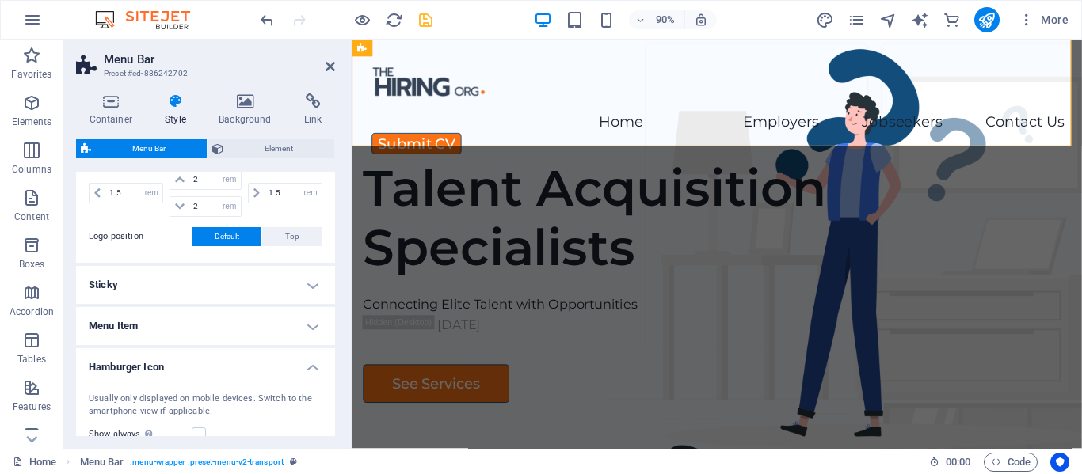
click at [314, 290] on h4 "Sticky" at bounding box center [205, 285] width 259 height 38
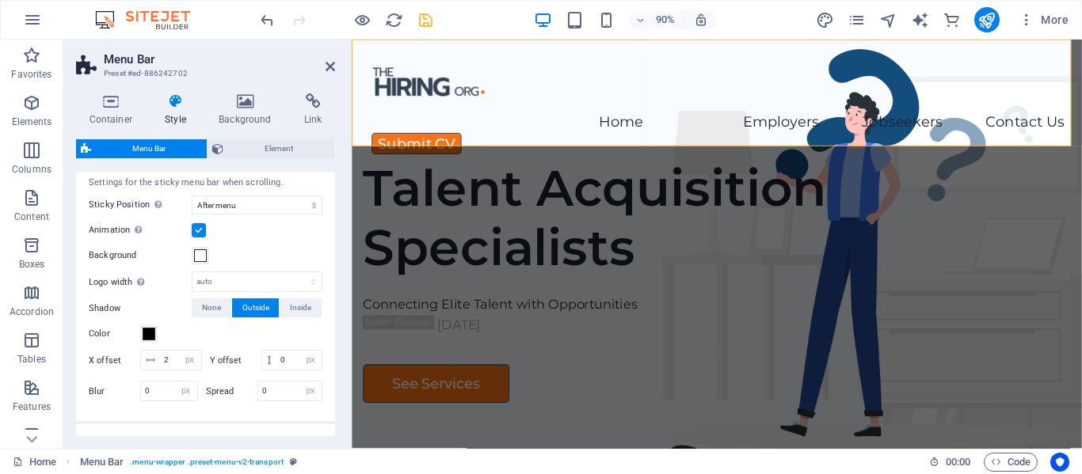
scroll to position [554, 0]
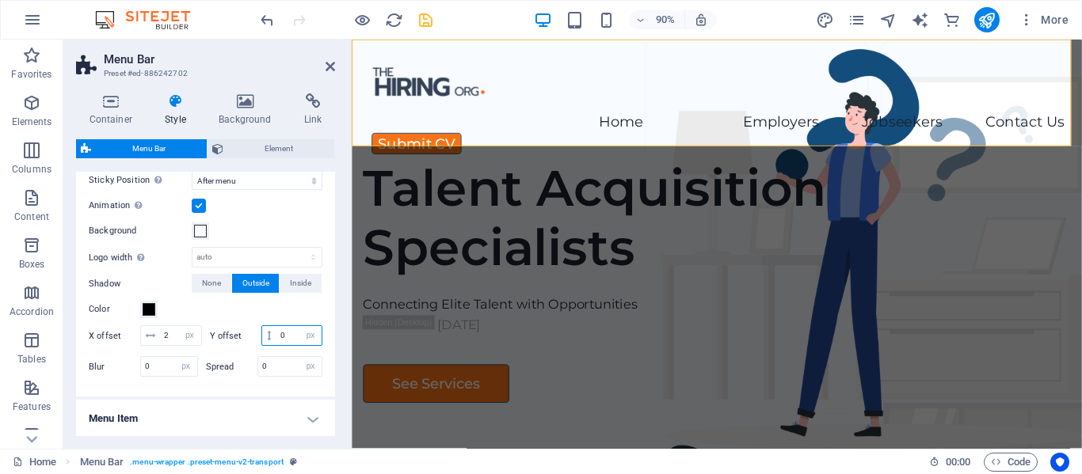
click at [276, 345] on input "0" at bounding box center [298, 335] width 45 height 19
type input "2"
click at [329, 317] on div "Settings for the sticky menu bar when scrolling. Sticky Position Affects the sc…" at bounding box center [205, 266] width 265 height 261
click at [217, 371] on label "Spread" at bounding box center [231, 367] width 51 height 9
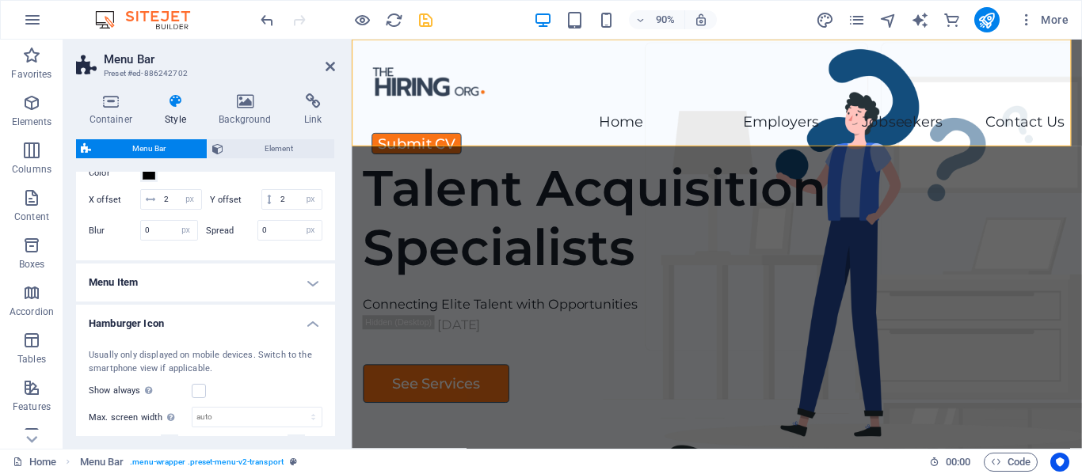
scroll to position [713, 0]
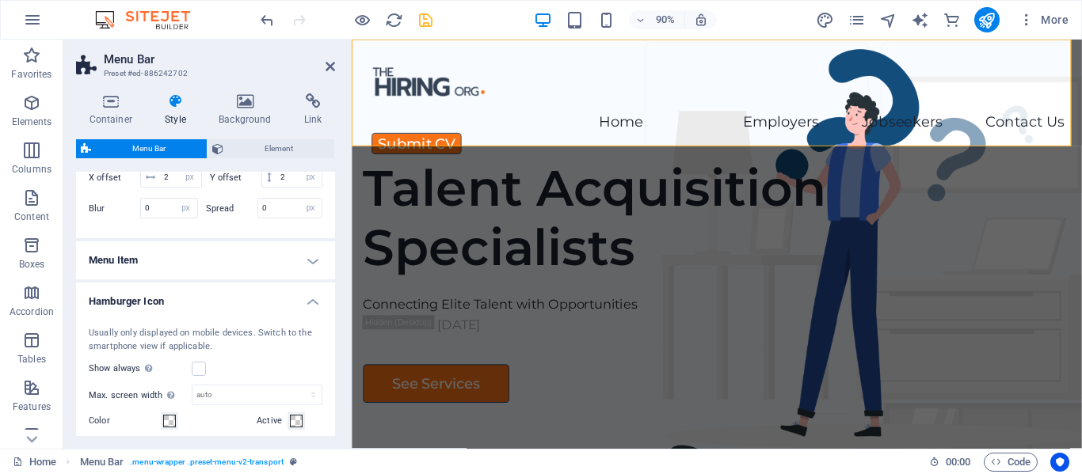
click at [304, 274] on h4 "Menu Item" at bounding box center [205, 260] width 259 height 38
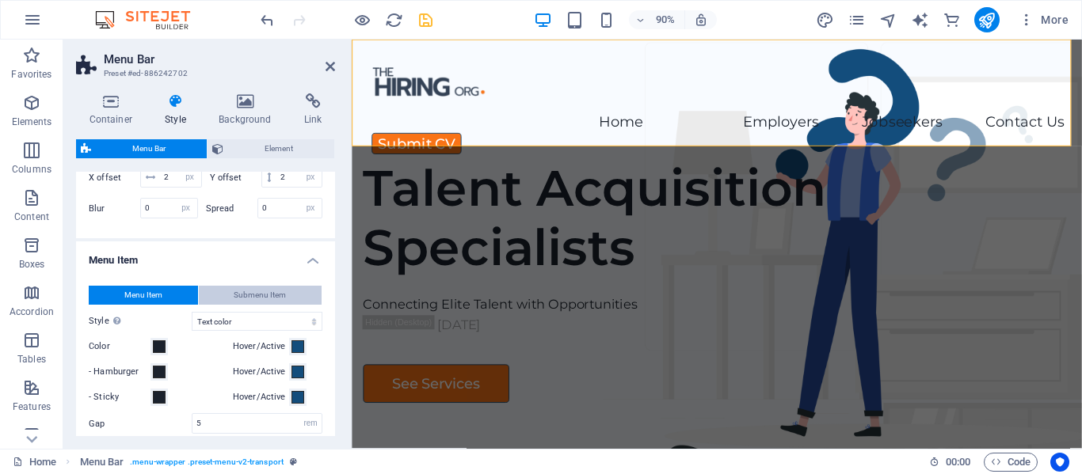
click at [278, 305] on span "Submenu Item" at bounding box center [260, 295] width 52 height 19
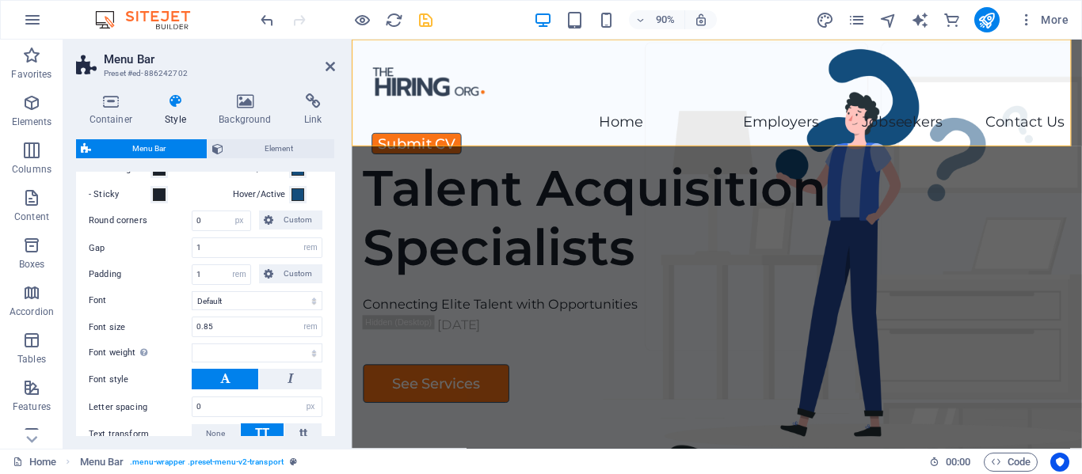
scroll to position [950, 0]
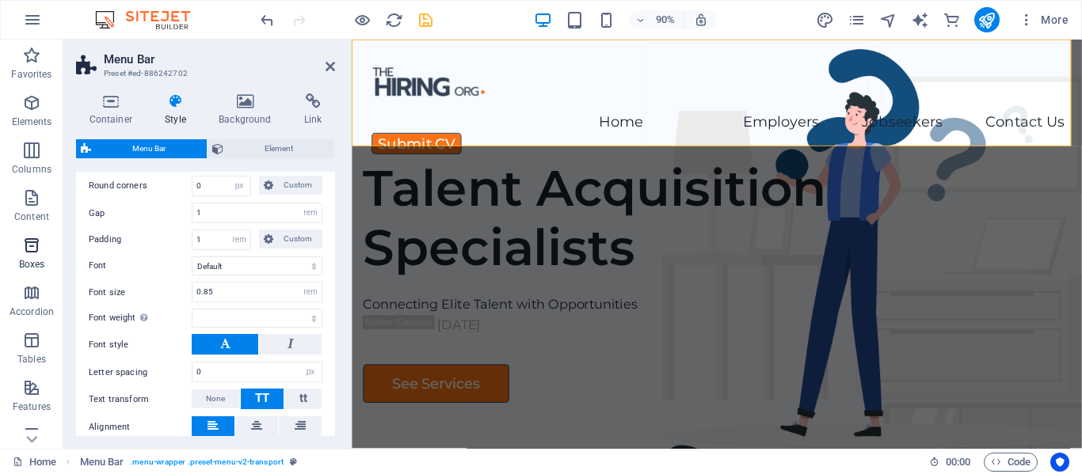
drag, startPoint x: 178, startPoint y: 298, endPoint x: 0, endPoint y: 253, distance: 183.8
click at [0, 273] on section "Favorites Elements Columns Content Boxes Accordion Tables Features Images Slide…" at bounding box center [541, 244] width 1082 height 409
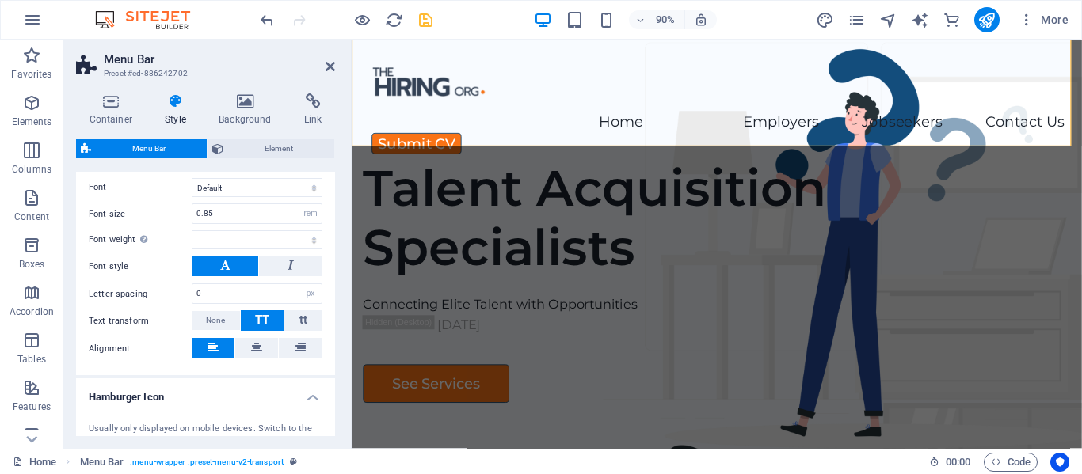
scroll to position [1029, 0]
click at [249, 249] on select "Thin, 100 Extra-light, 200 Light, 300 Regular, 400 Medium, 500 Semi-bold, 600 B…" at bounding box center [257, 239] width 131 height 19
select select "400"
click at [192, 249] on select "Thin, 100 Extra-light, 200 Light, 300 Regular, 400 Medium, 500 Semi-bold, 600 B…" at bounding box center [257, 239] width 131 height 19
click at [264, 358] on button at bounding box center [256, 347] width 43 height 21
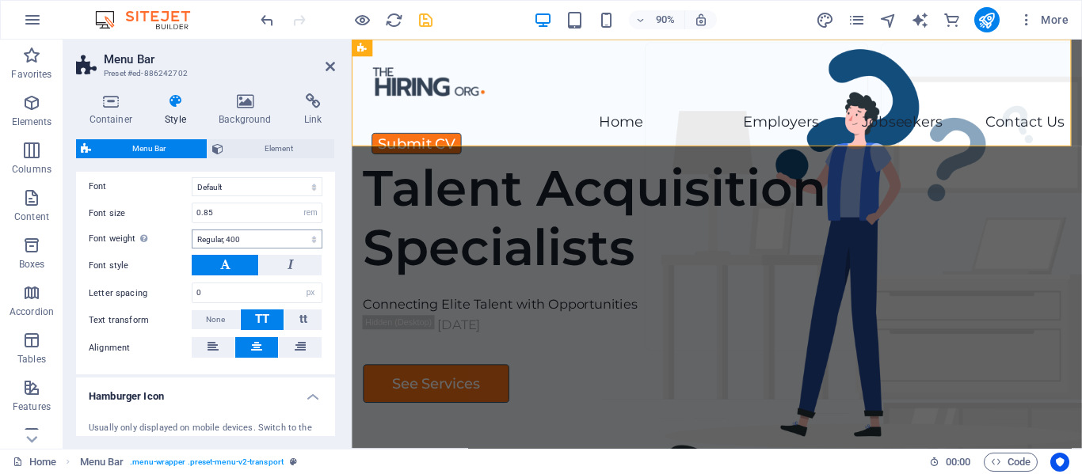
scroll to position [1108, 0]
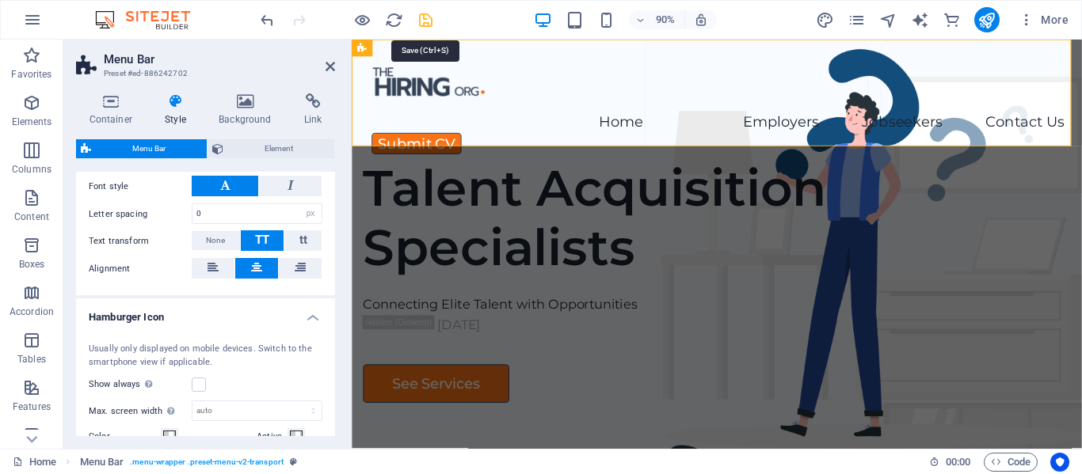
click at [424, 17] on icon "save" at bounding box center [425, 20] width 18 height 18
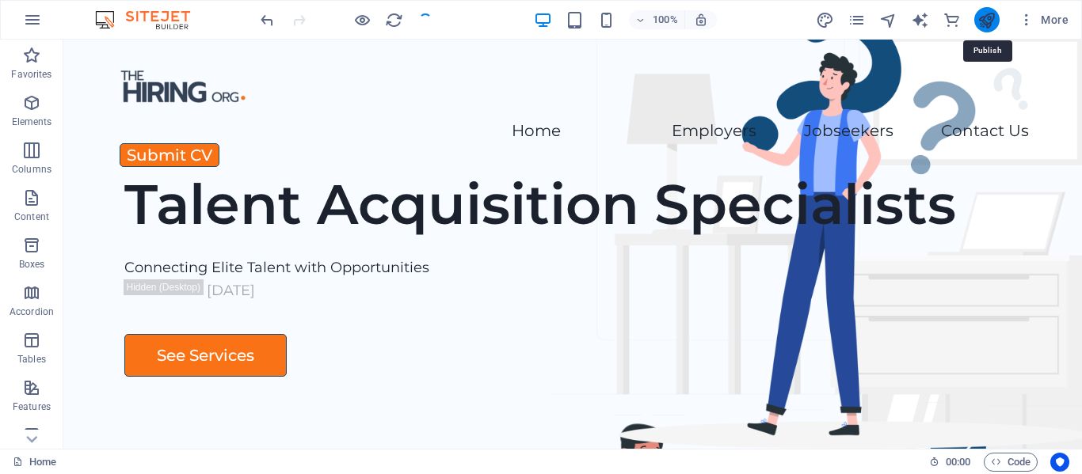
click at [981, 16] on icon "publish" at bounding box center [986, 20] width 18 height 18
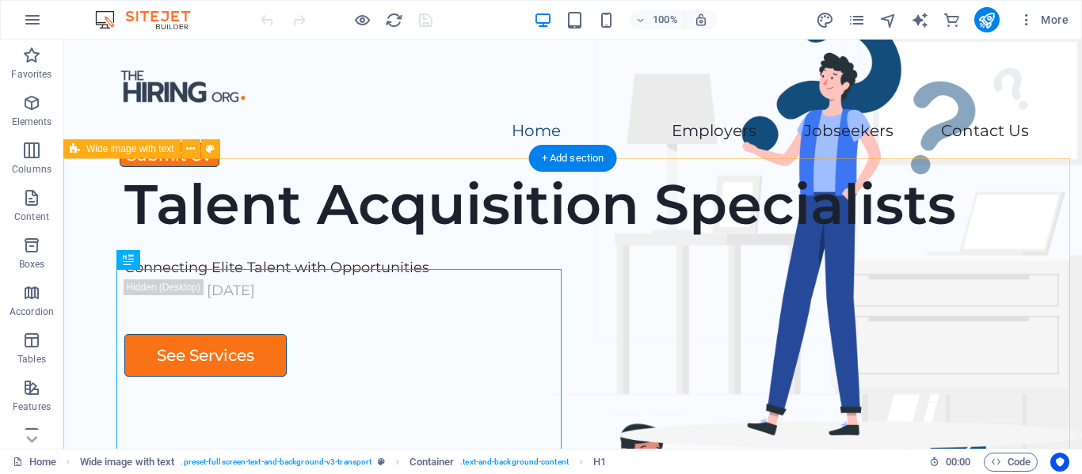
drag, startPoint x: 363, startPoint y: 472, endPoint x: 470, endPoint y: 493, distance: 108.2
click at [470, 473] on html "The Hiring Org Home Favorites Elements Columns Content Boxes Accordion Tables F…" at bounding box center [541, 237] width 1082 height 474
click at [359, 228] on div "Talent Acquisition Specialists Connecting Elite Talent with Opportunities Conta…" at bounding box center [572, 461] width 1018 height 606
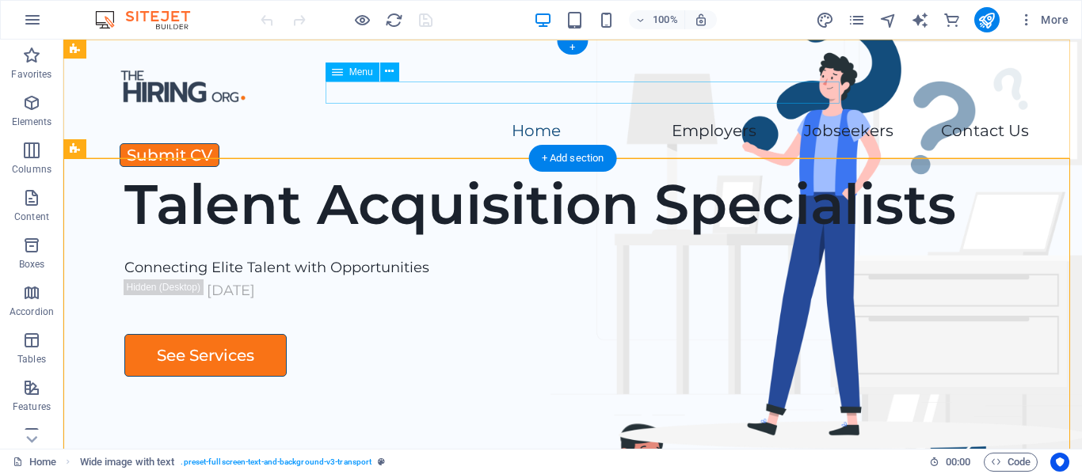
click at [490, 120] on nav "Home Employers Executive Search Permanent Recruitment Temp and Contract Recruit…" at bounding box center [572, 131] width 912 height 23
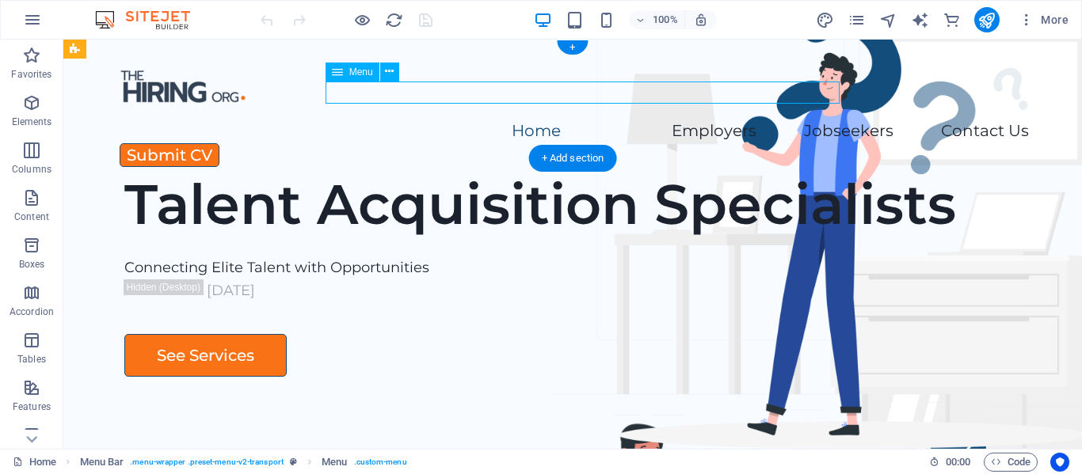
click at [490, 120] on nav "Home Employers Executive Search Permanent Recruitment Temp and Contract Recruit…" at bounding box center [572, 131] width 912 height 23
select select
select select "5"
select select
select select "9"
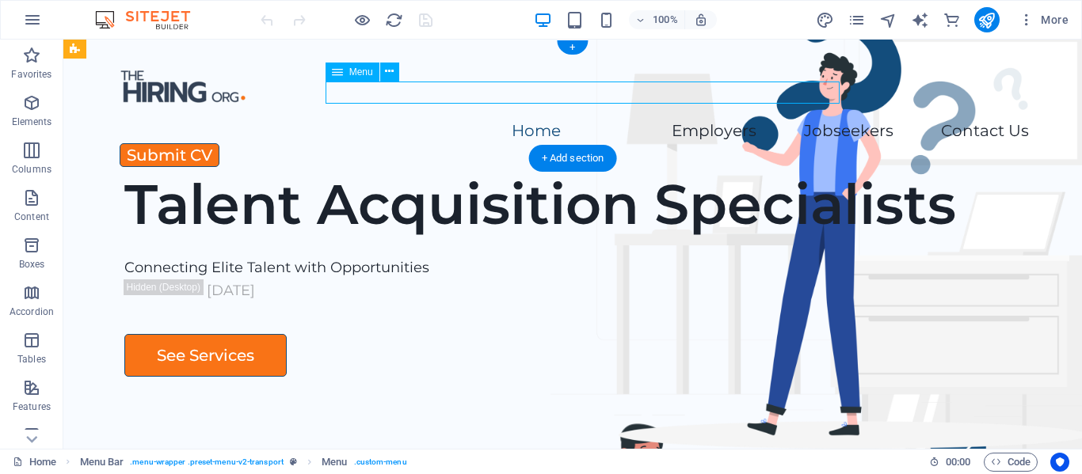
select select
select select "8"
select select
select select "6"
select select
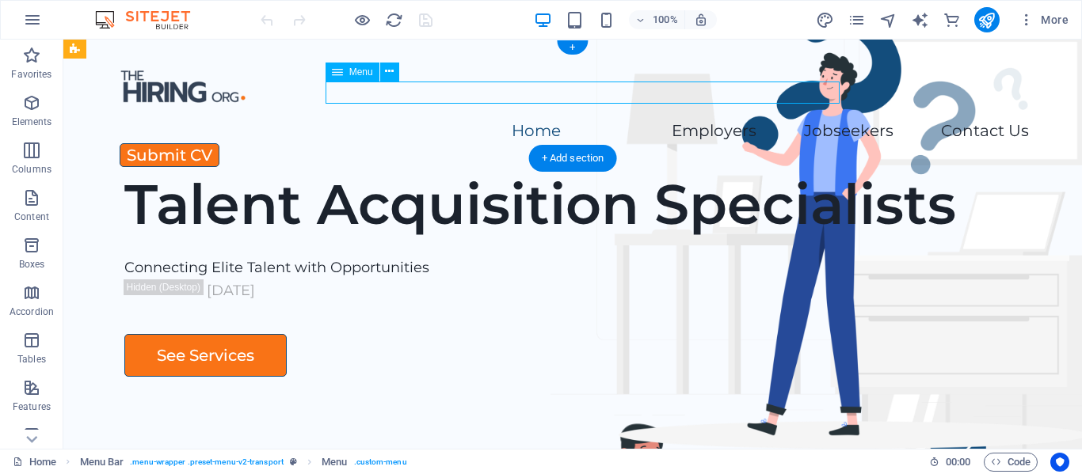
select select "7"
select select
select select "10"
select select
select select "11"
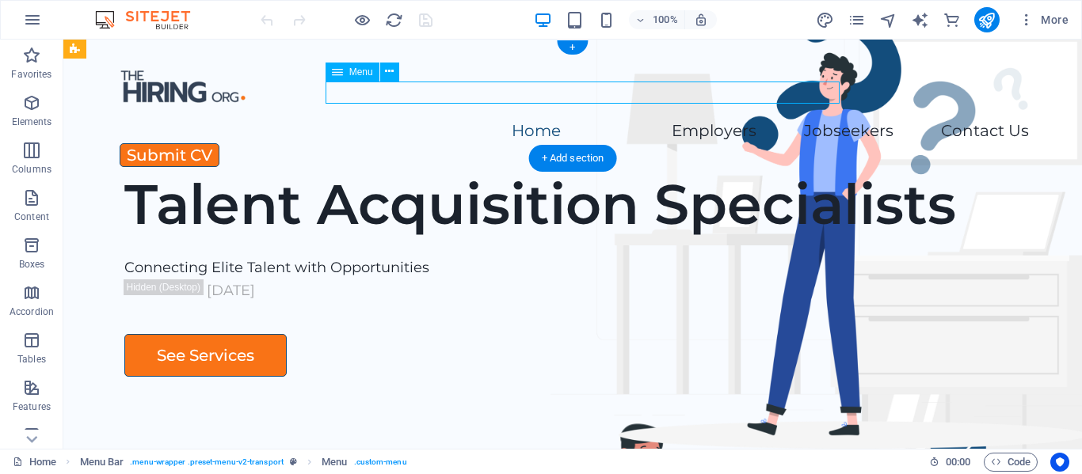
select select
select select "12"
select select
select select "13"
select select
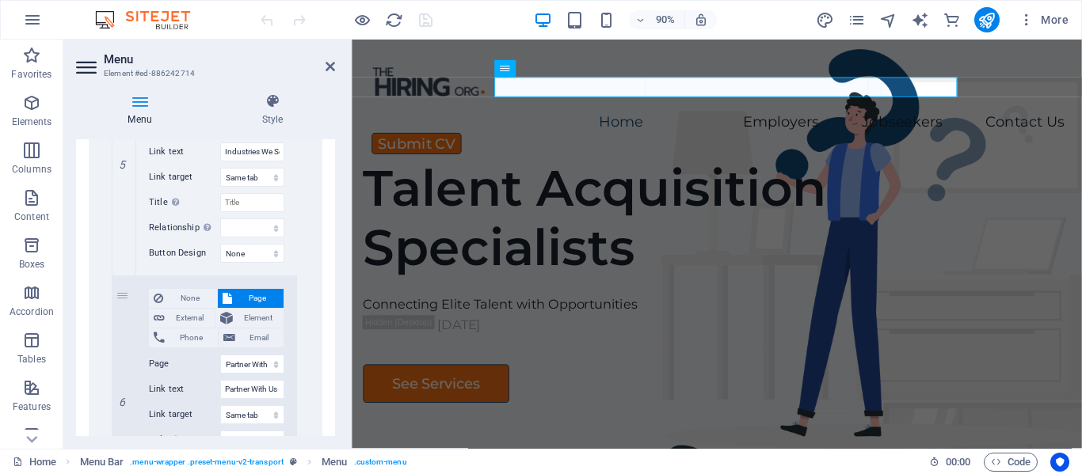
scroll to position [1733, 0]
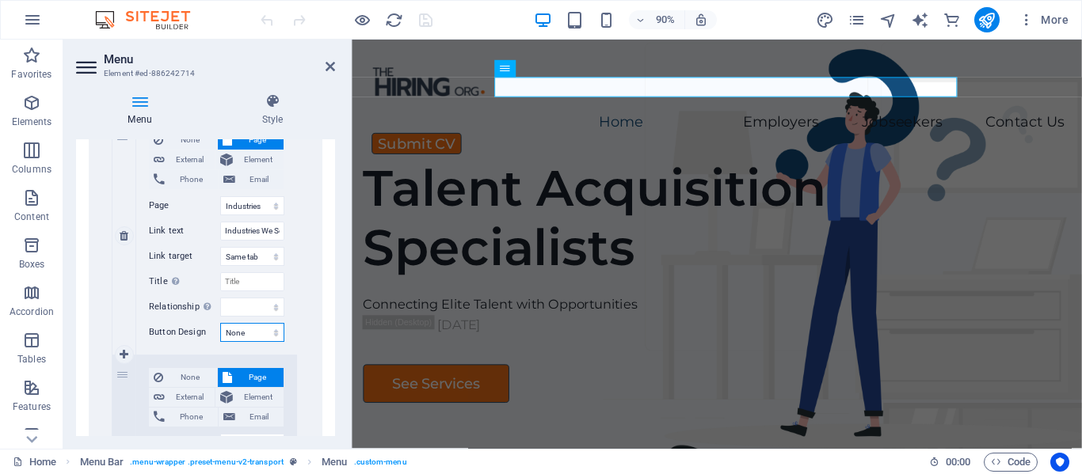
click at [257, 342] on select "None Default Primary Secondary" at bounding box center [252, 332] width 64 height 19
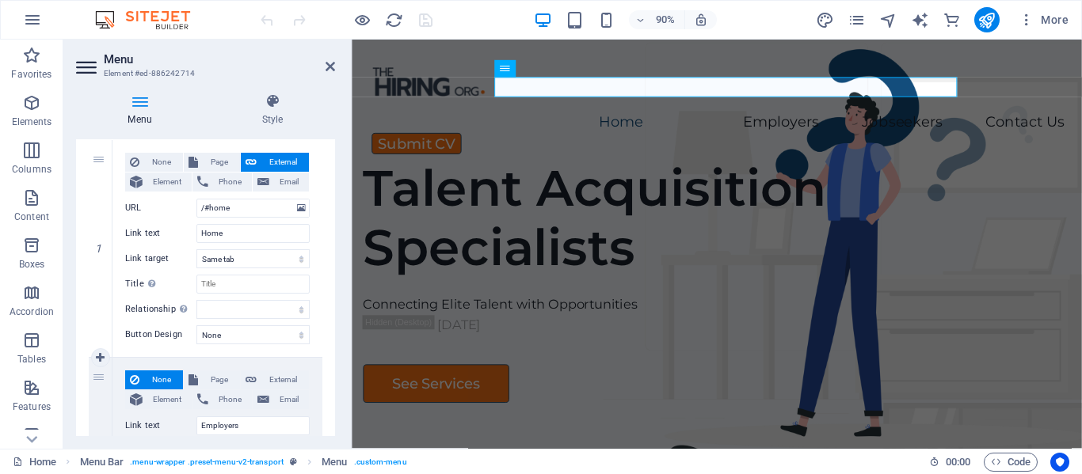
scroll to position [0, 0]
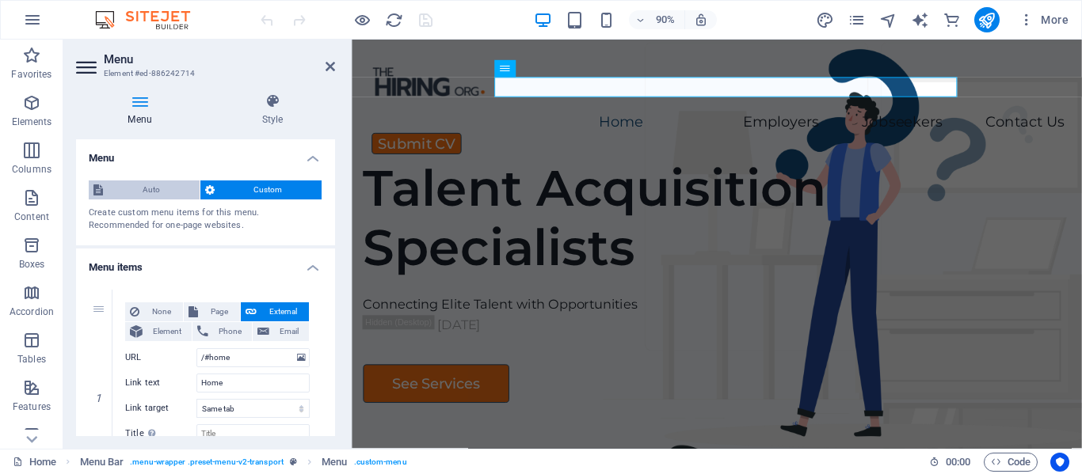
click at [136, 194] on span "Auto" at bounding box center [151, 190] width 87 height 19
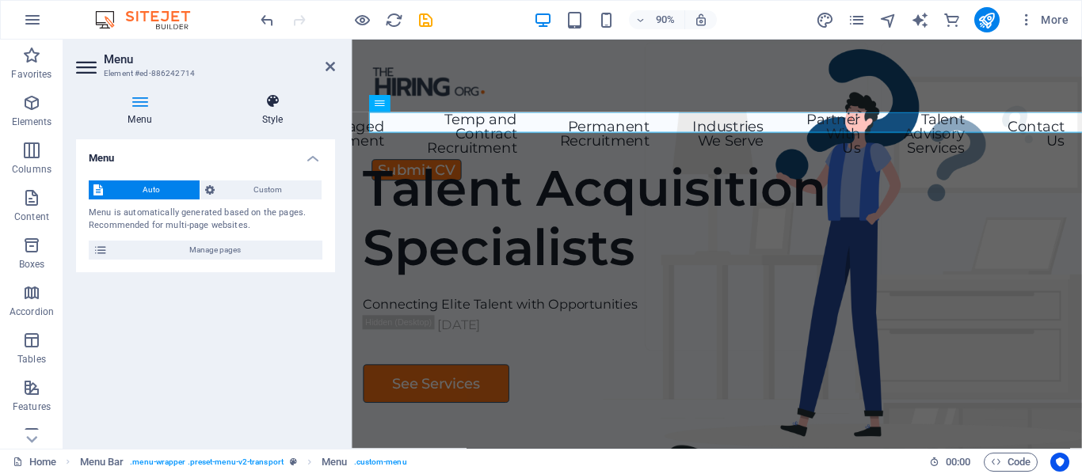
click at [276, 102] on icon at bounding box center [272, 101] width 125 height 16
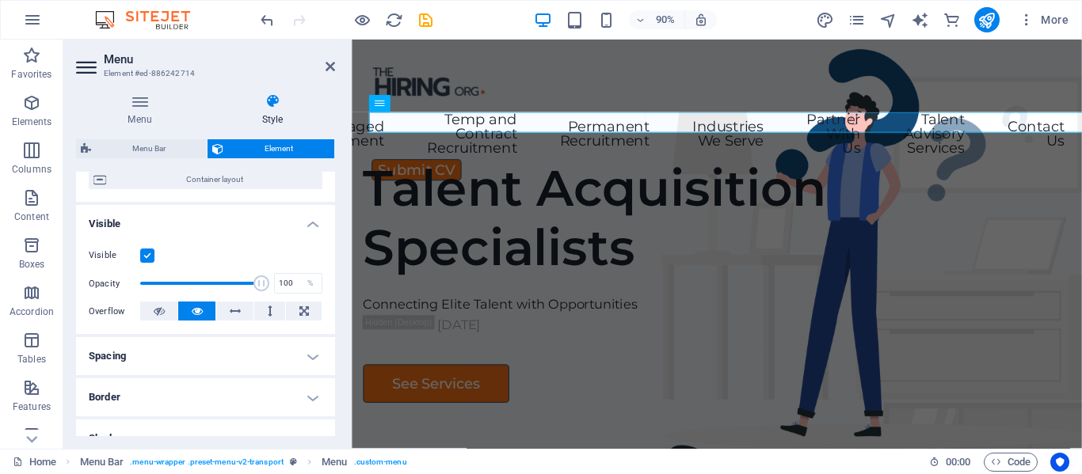
scroll to position [158, 0]
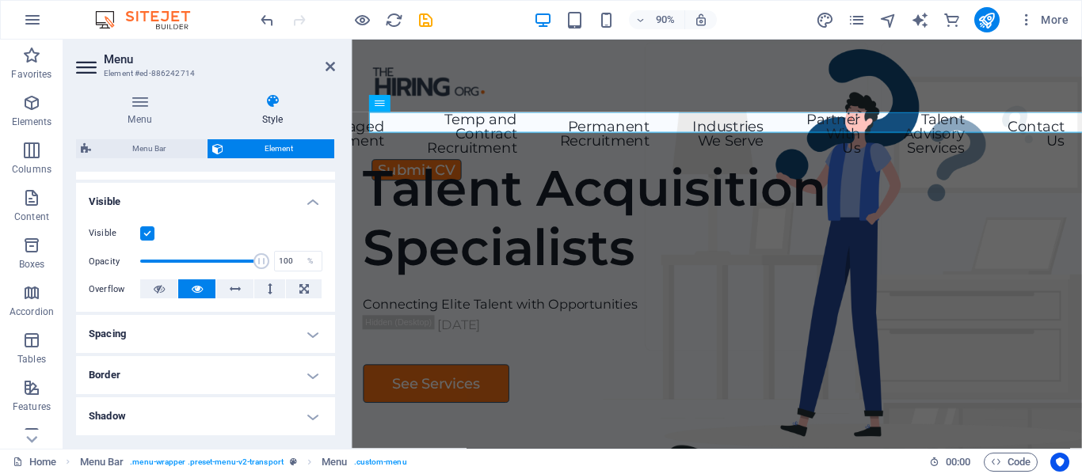
click at [311, 333] on h4 "Spacing" at bounding box center [205, 334] width 259 height 38
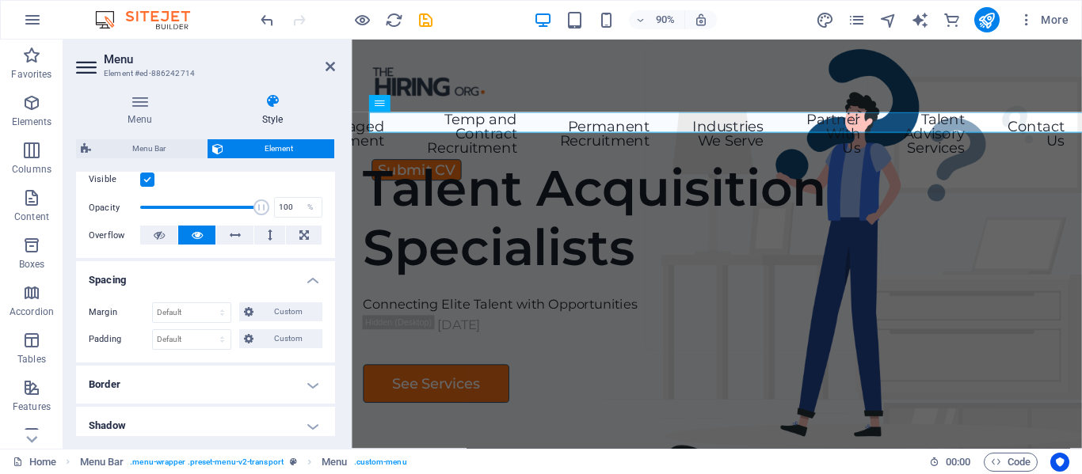
scroll to position [317, 0]
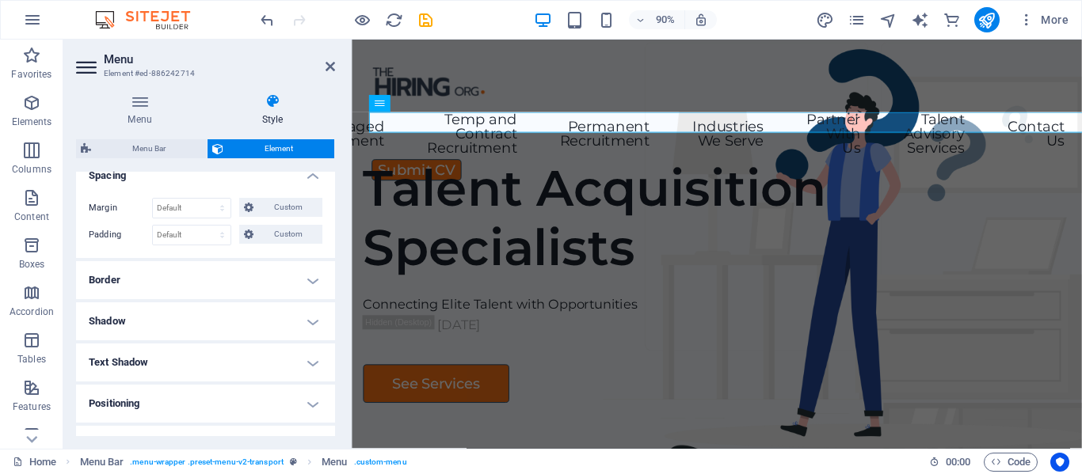
click at [303, 280] on h4 "Border" at bounding box center [205, 280] width 259 height 38
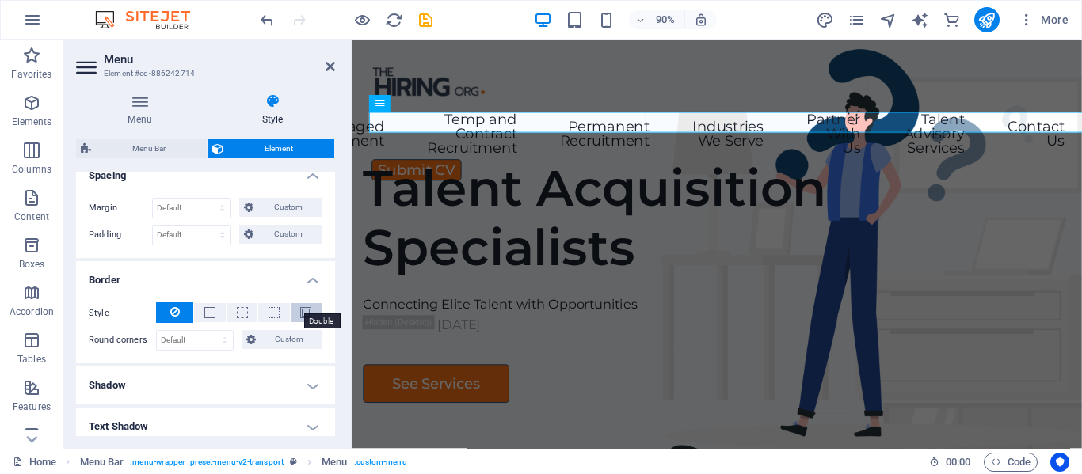
click at [300, 314] on span at bounding box center [305, 312] width 11 height 11
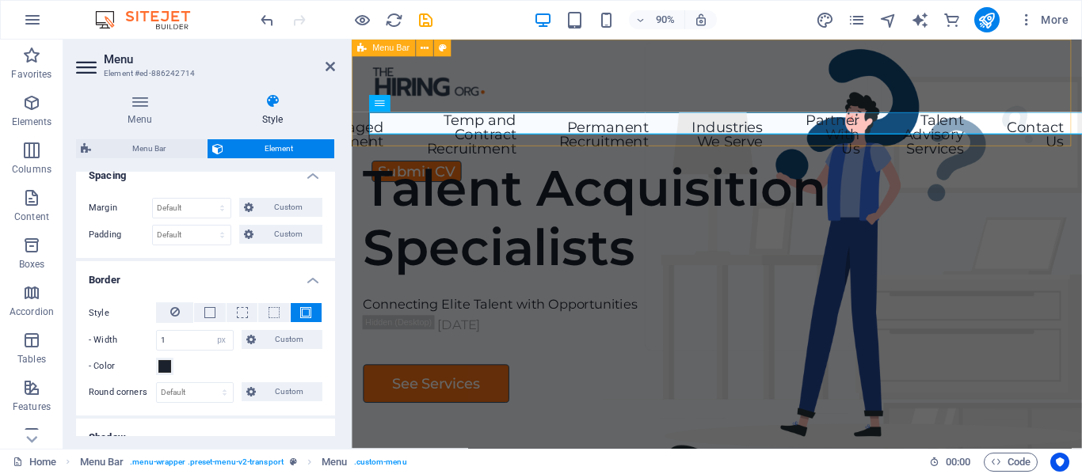
click at [602, 73] on div "Home Legal Notice Submit CV Executive Search Professional Search Managed Recrui…" at bounding box center [757, 99] width 811 height 119
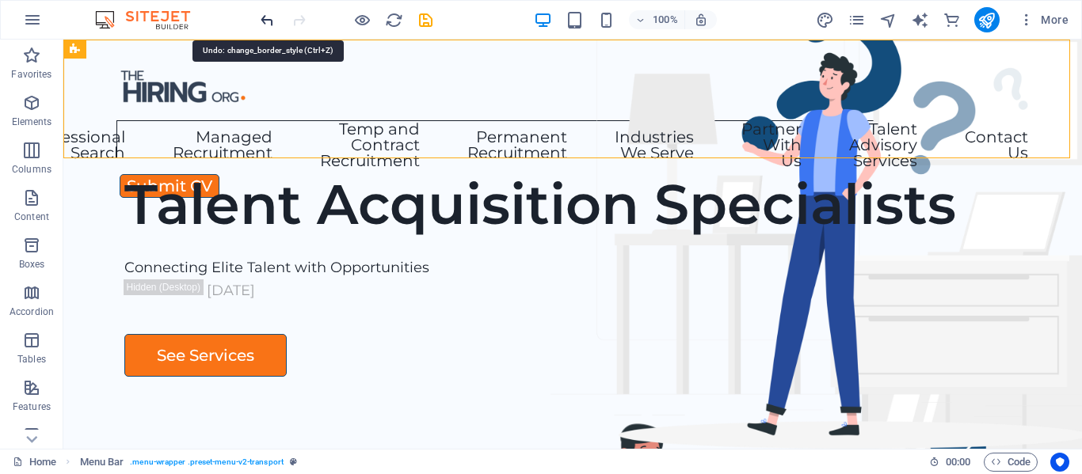
click at [268, 21] on icon "undo" at bounding box center [267, 20] width 18 height 18
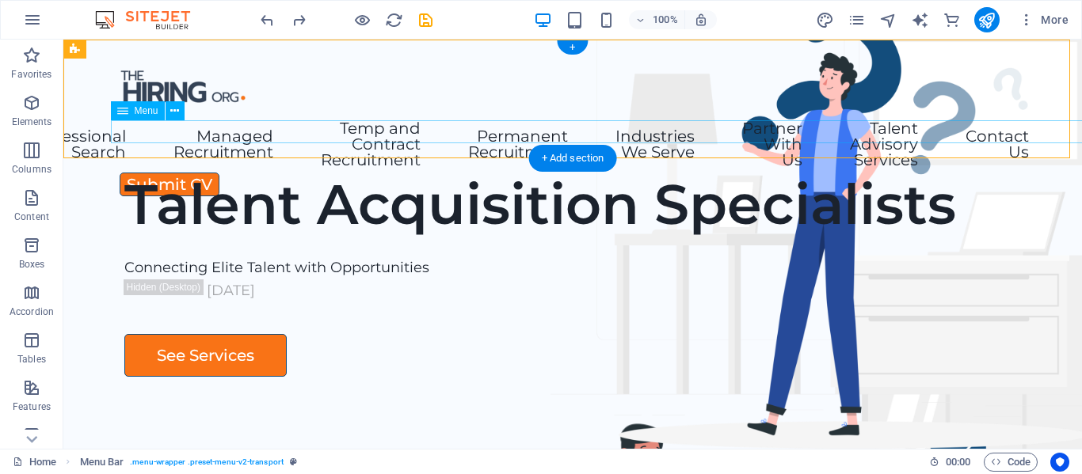
click at [460, 121] on nav "Home Legal Notice Submit CV Executive Search Professional Search Managed Recrui…" at bounding box center [572, 146] width 912 height 52
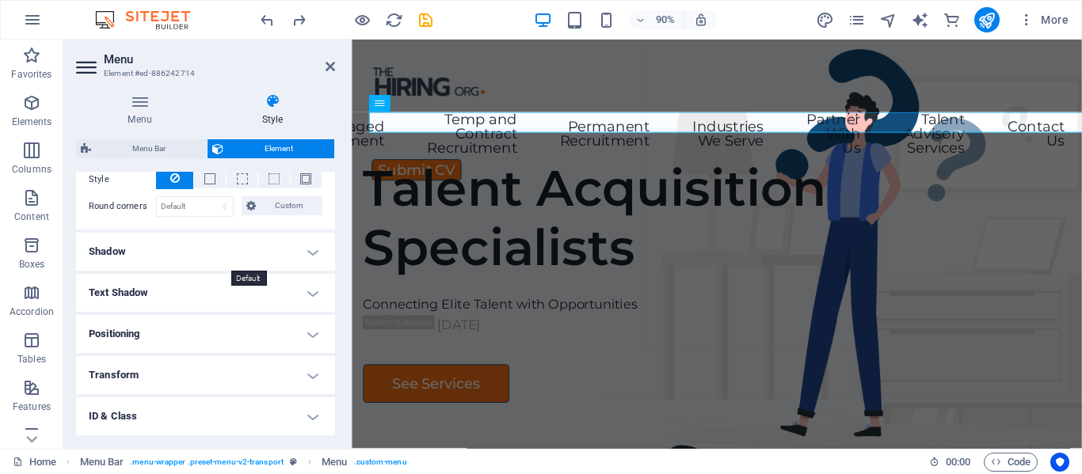
scroll to position [475, 0]
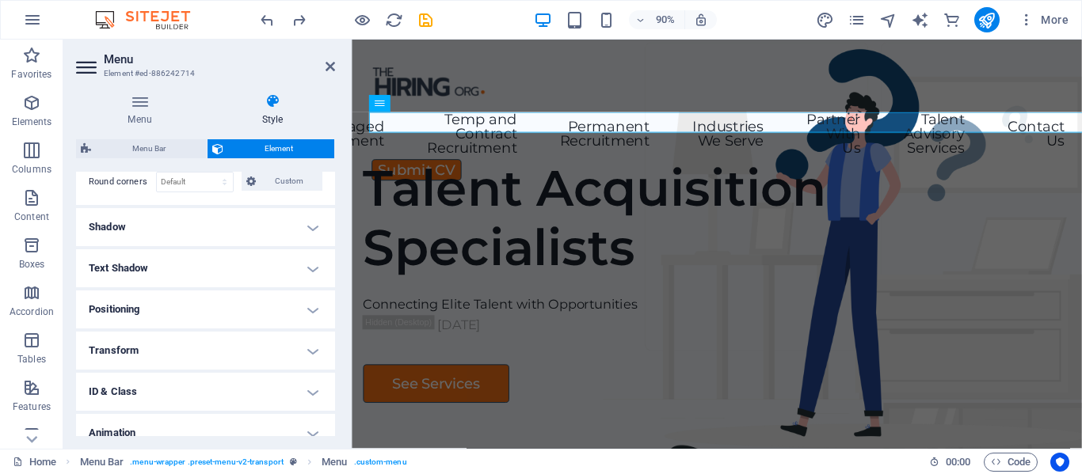
click at [304, 264] on h4 "Text Shadow" at bounding box center [205, 268] width 259 height 38
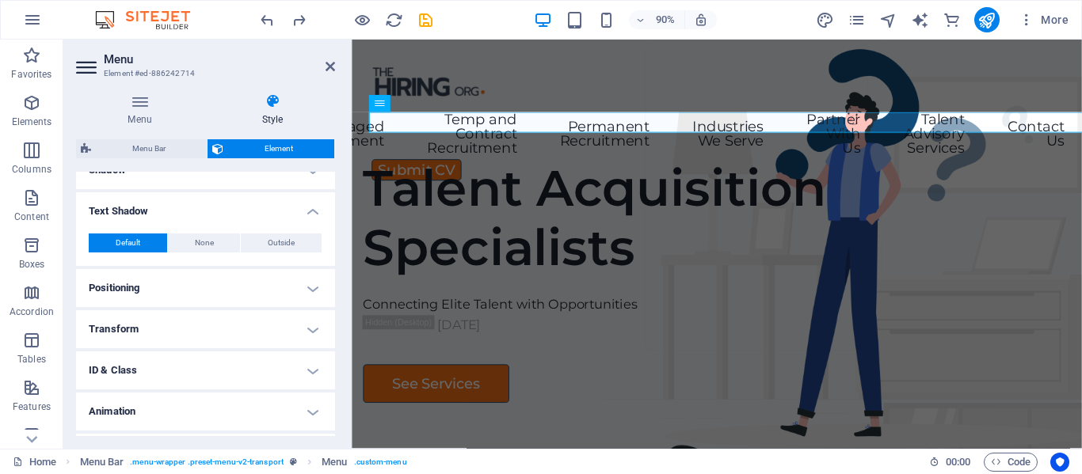
scroll to position [554, 0]
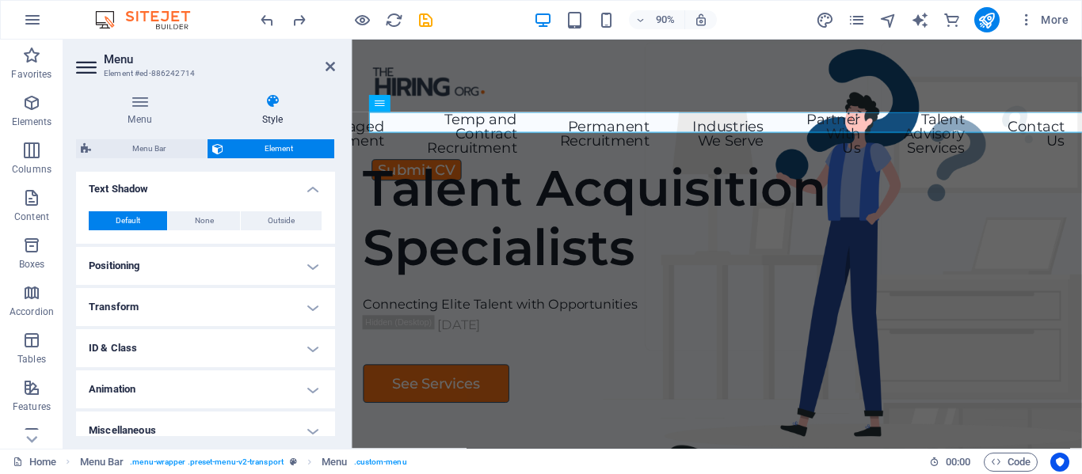
click at [318, 268] on h4 "Positioning" at bounding box center [205, 266] width 259 height 38
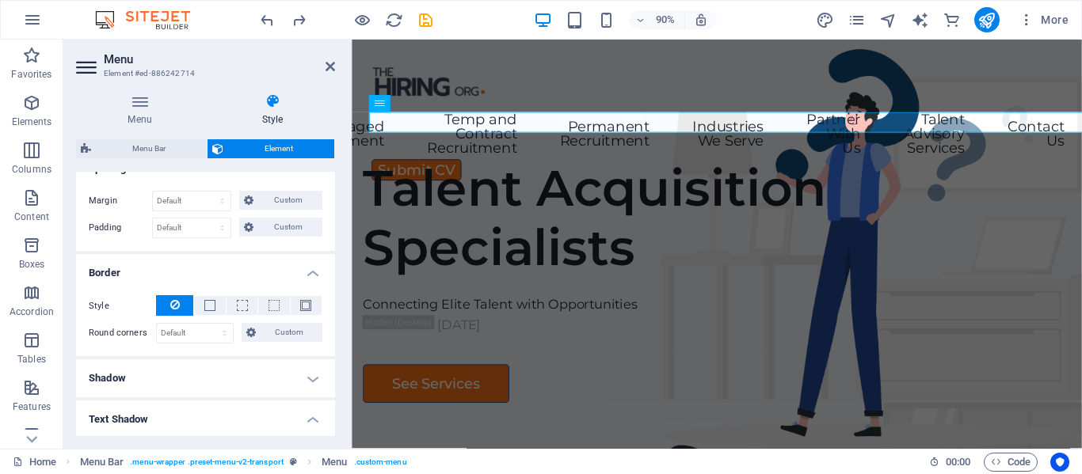
scroll to position [306, 0]
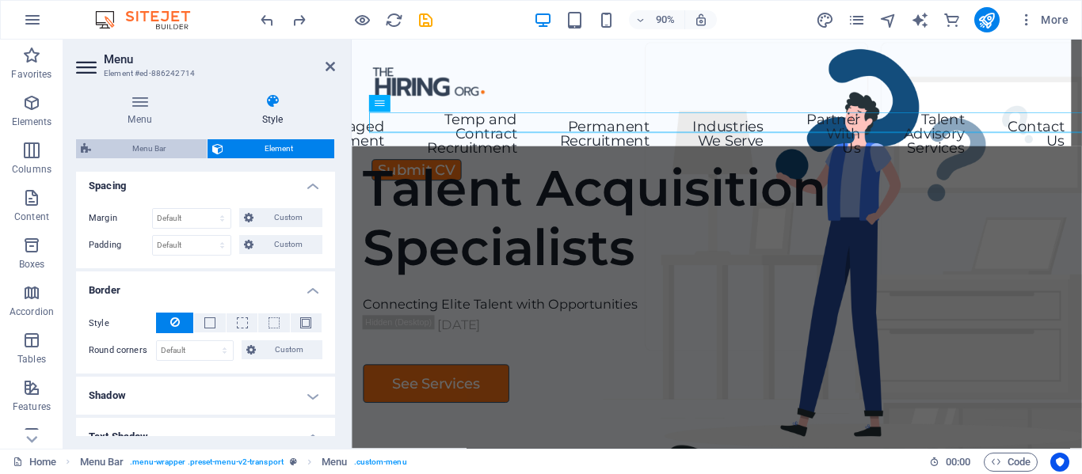
click at [177, 153] on span "Menu Bar" at bounding box center [149, 148] width 106 height 19
select select "rem"
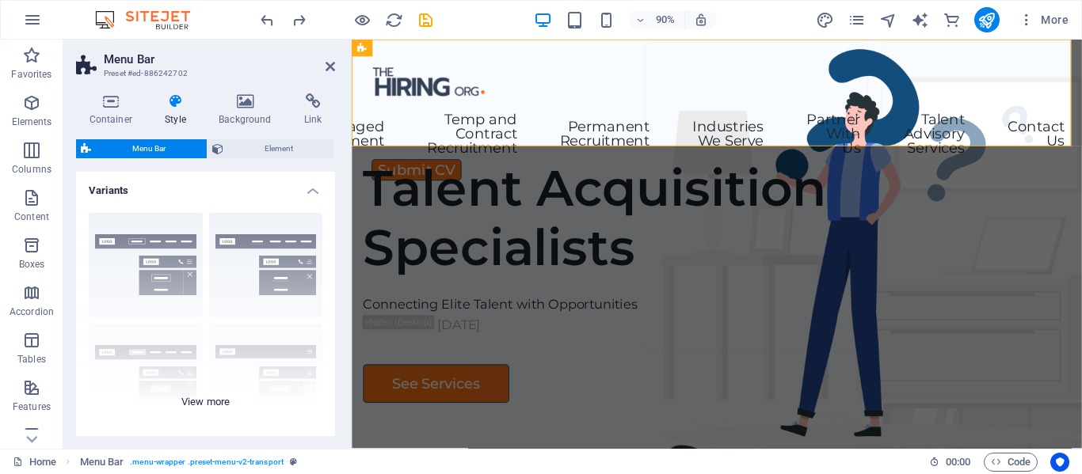
scroll to position [79, 0]
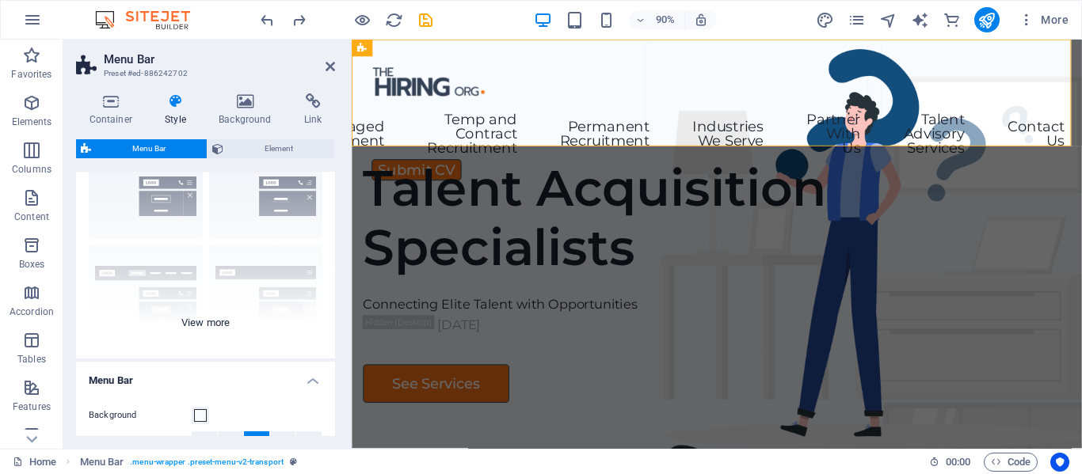
click at [202, 326] on div "Border Centered Default Fixed Loki Trigger Wide XXL" at bounding box center [205, 240] width 259 height 238
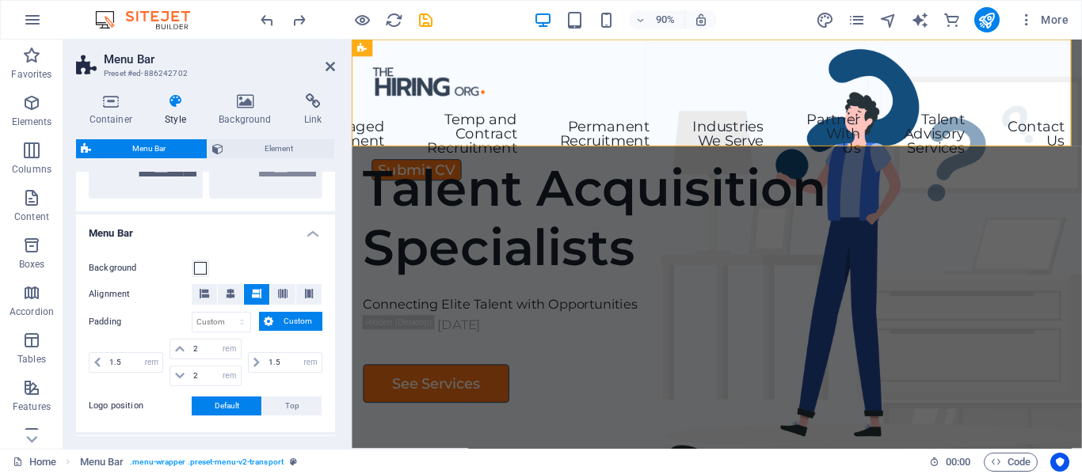
scroll to position [475, 0]
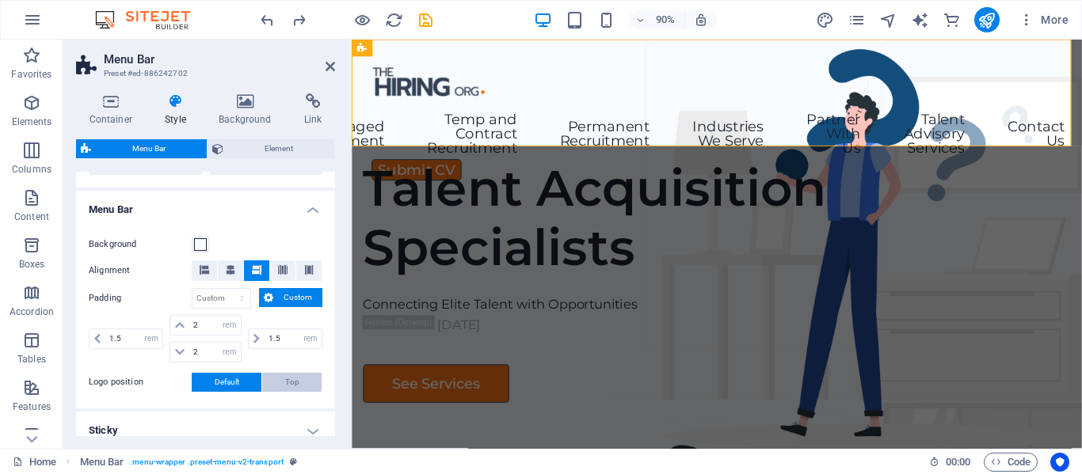
click at [285, 390] on span "Top" at bounding box center [292, 382] width 14 height 19
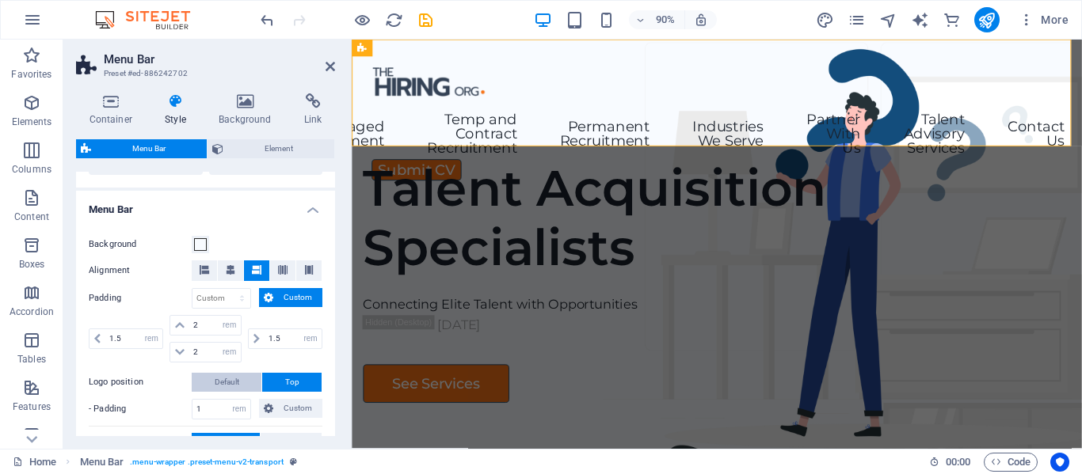
click at [223, 386] on span "Default" at bounding box center [227, 382] width 25 height 19
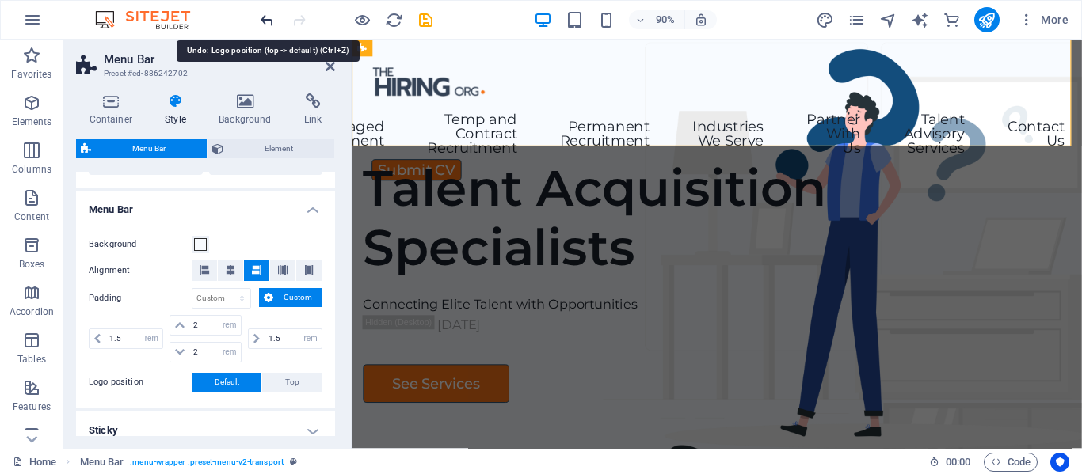
click at [262, 15] on icon "undo" at bounding box center [267, 20] width 18 height 18
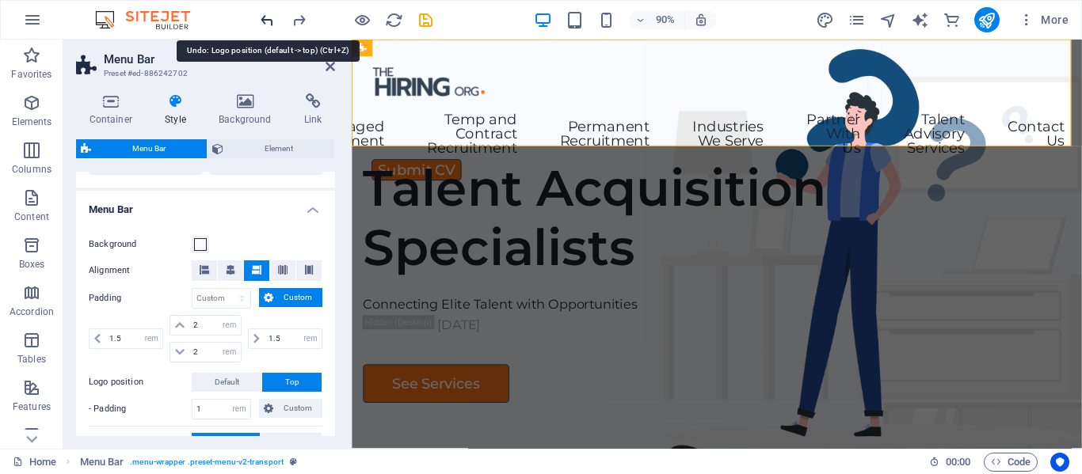
click at [262, 15] on icon "undo" at bounding box center [267, 20] width 18 height 18
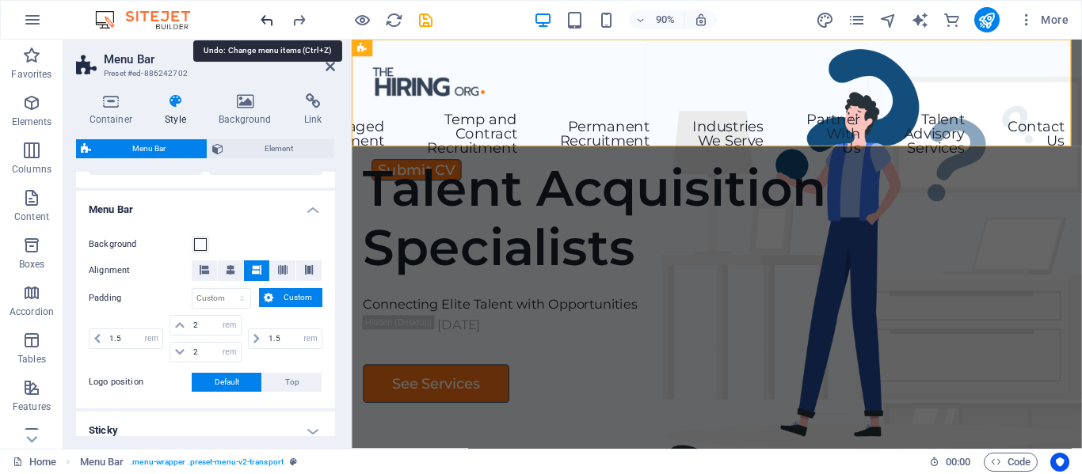
click at [262, 15] on icon "undo" at bounding box center [267, 20] width 18 height 18
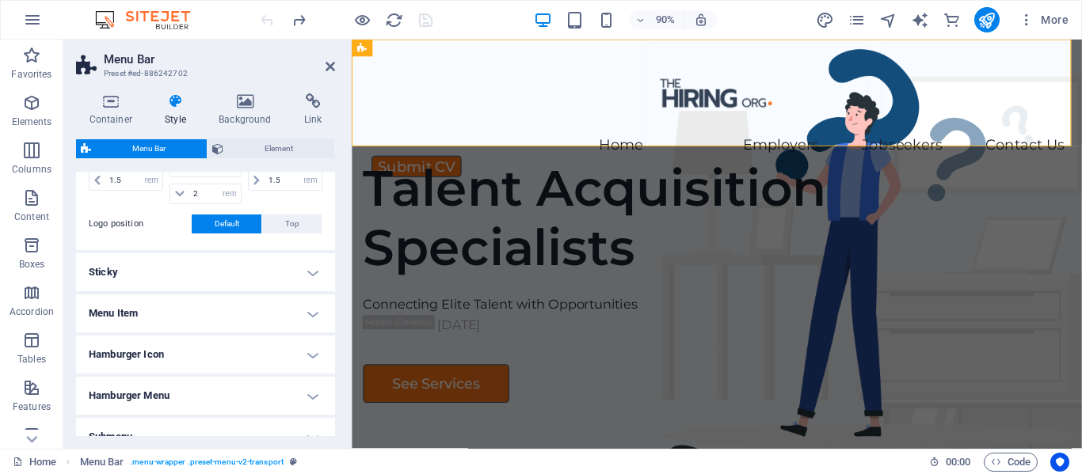
scroll to position [713, 0]
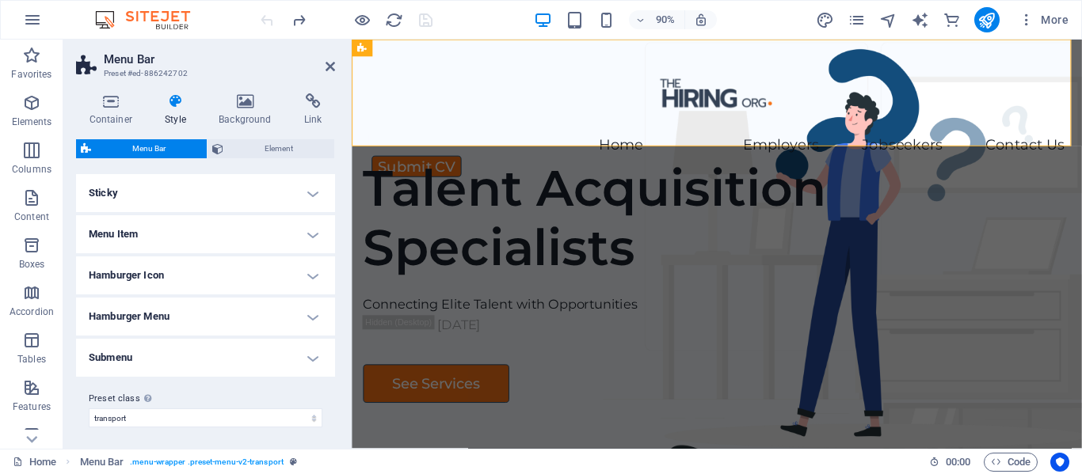
click at [310, 231] on h4 "Menu Item" at bounding box center [205, 234] width 259 height 38
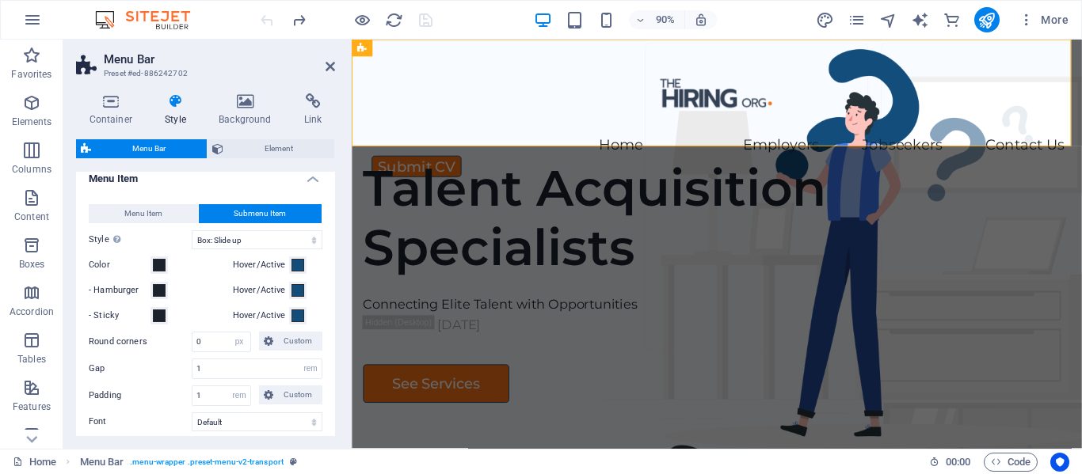
scroll to position [792, 0]
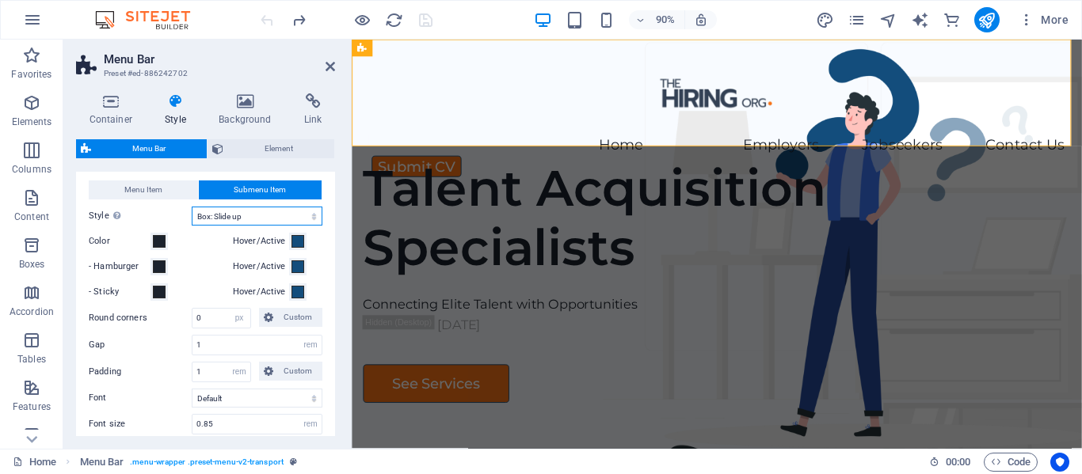
click at [253, 218] on select "Plain Text color Box: Fade Box: Flip vertical Box: Flip horizontal Box: Slide d…" at bounding box center [257, 216] width 131 height 19
click at [260, 218] on select "Plain Text color Box: Fade Box: Flip vertical Box: Flip horizontal Box: Slide d…" at bounding box center [257, 216] width 131 height 19
select select "hover_box_fade"
click at [192, 207] on select "Plain Text color Box: Fade Box: Flip vertical Box: Flip horizontal Box: Slide d…" at bounding box center [257, 216] width 131 height 19
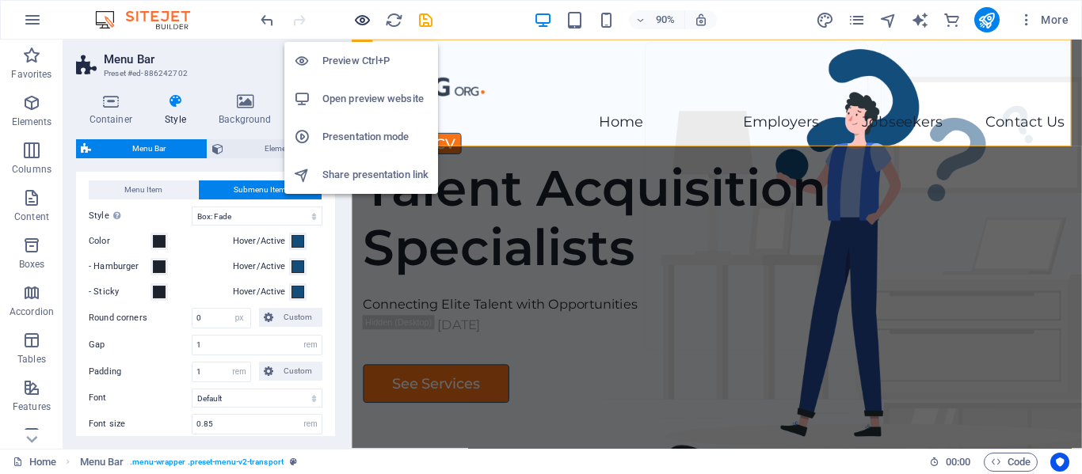
click at [363, 20] on icon "button" at bounding box center [362, 20] width 18 height 18
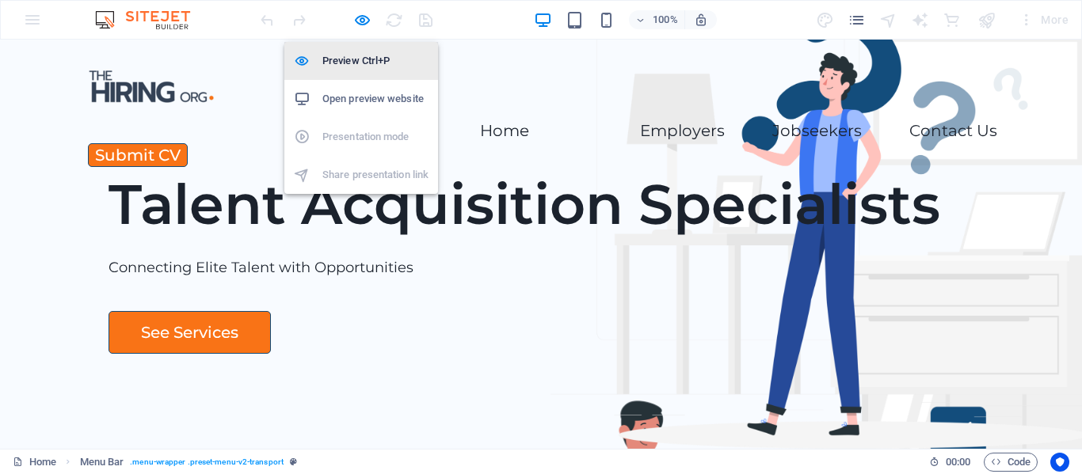
click at [348, 50] on li "Preview Ctrl+P" at bounding box center [361, 61] width 154 height 38
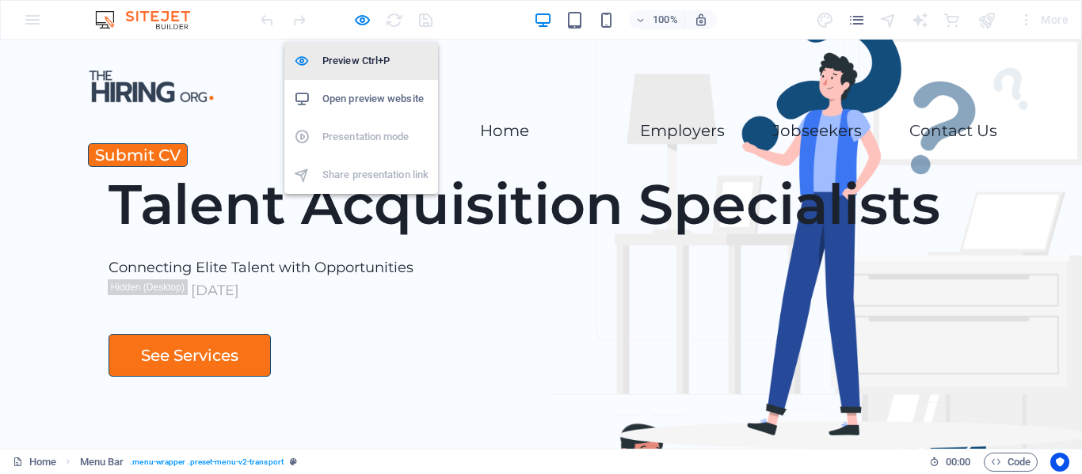
select select "rem"
select select "hover_box_fade"
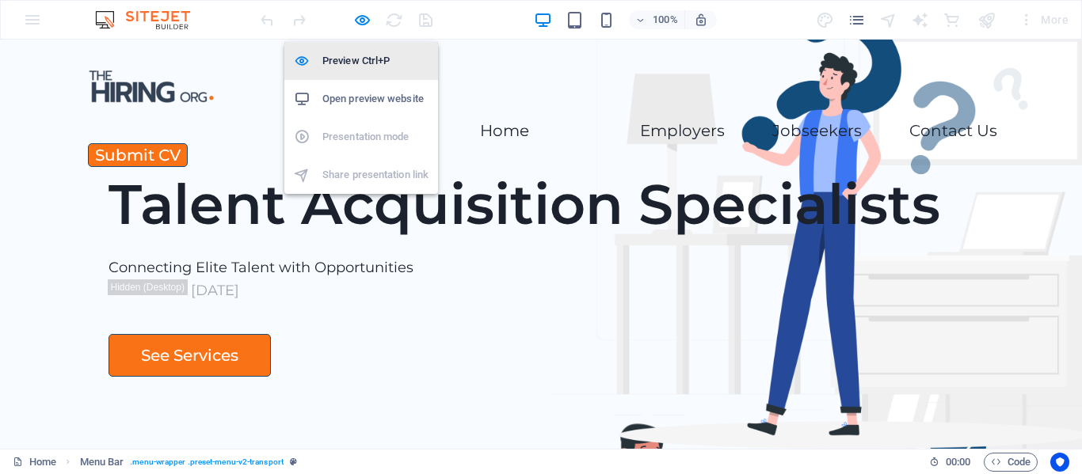
select select "px"
select select "rem"
select select "400"
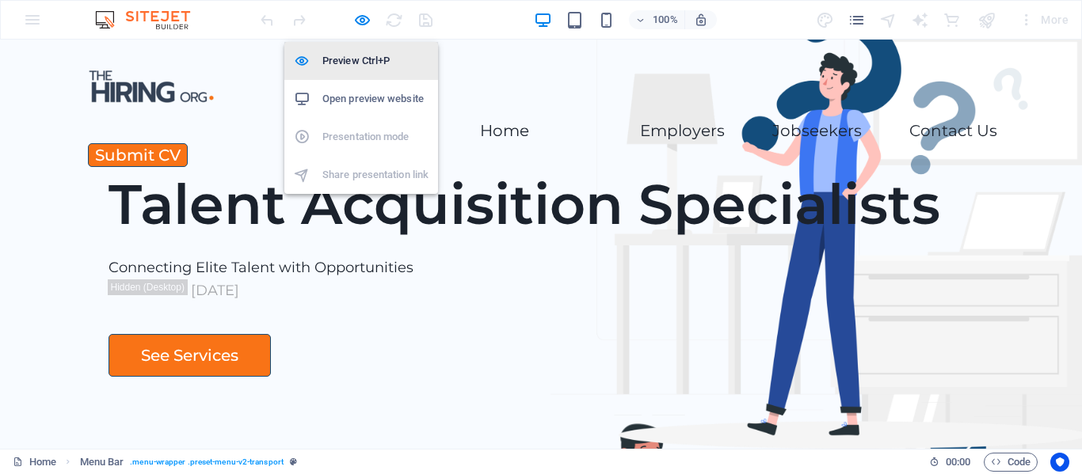
select select "px"
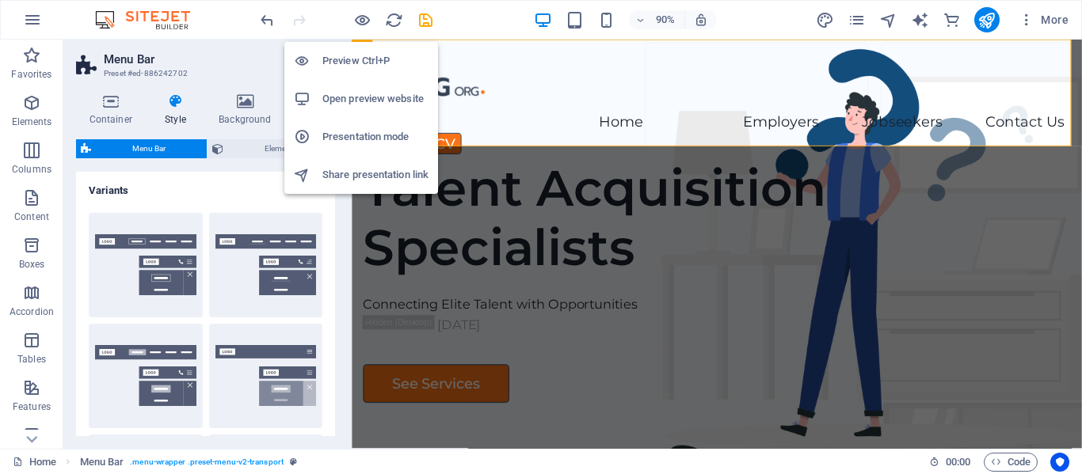
click at [350, 90] on h6 "Open preview website" at bounding box center [375, 98] width 106 height 19
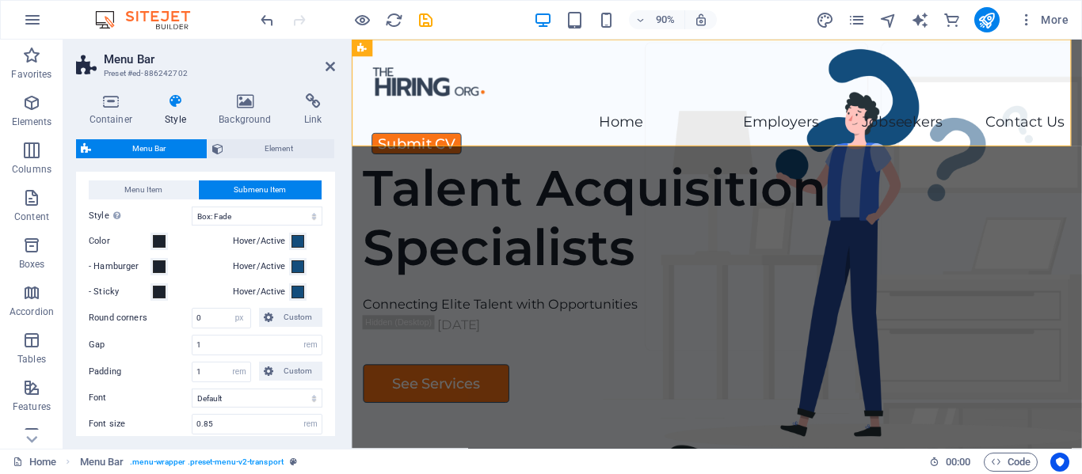
scroll to position [871, 0]
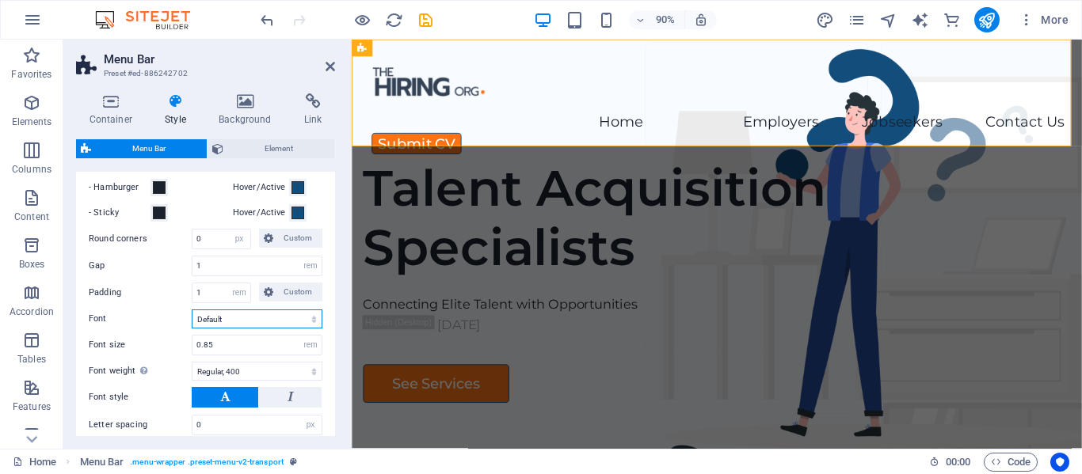
click at [235, 321] on select "Default Headlines" at bounding box center [257, 319] width 131 height 19
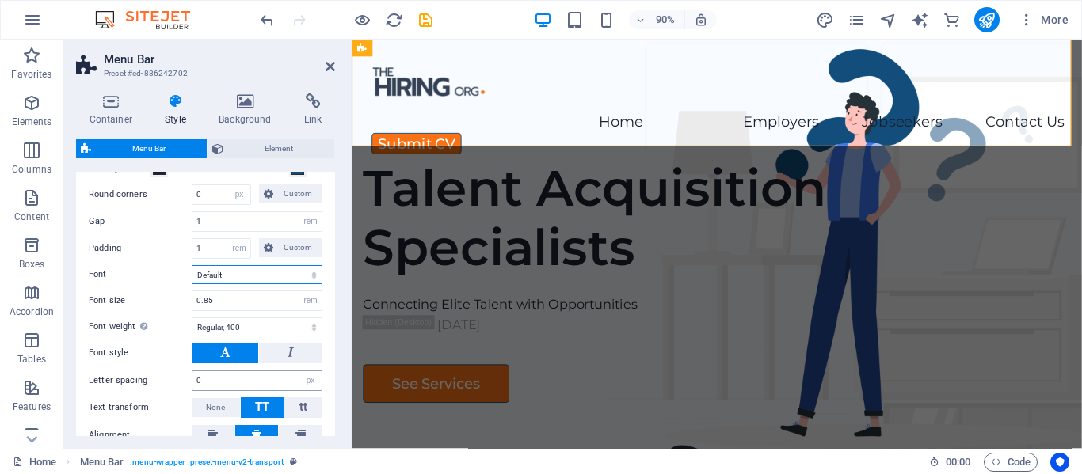
scroll to position [891, 0]
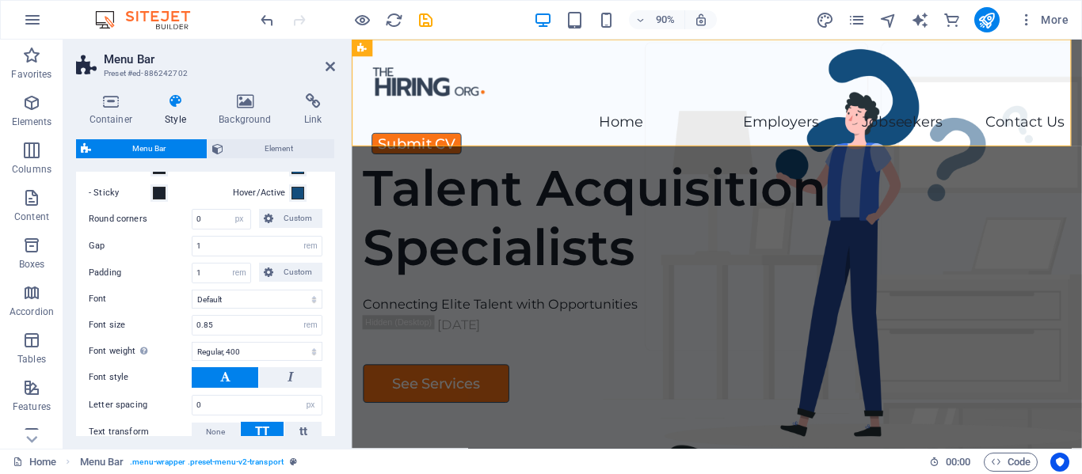
click at [162, 97] on icon at bounding box center [176, 101] width 48 height 16
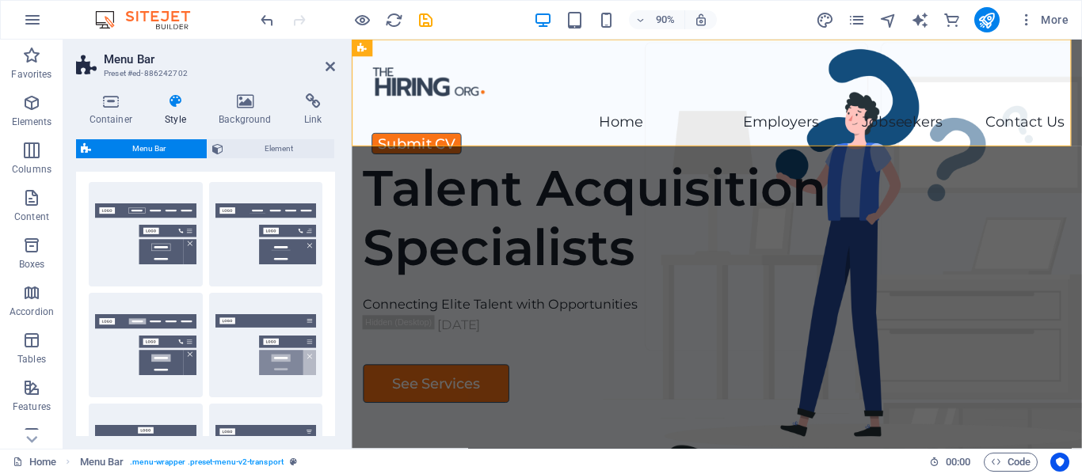
scroll to position [0, 0]
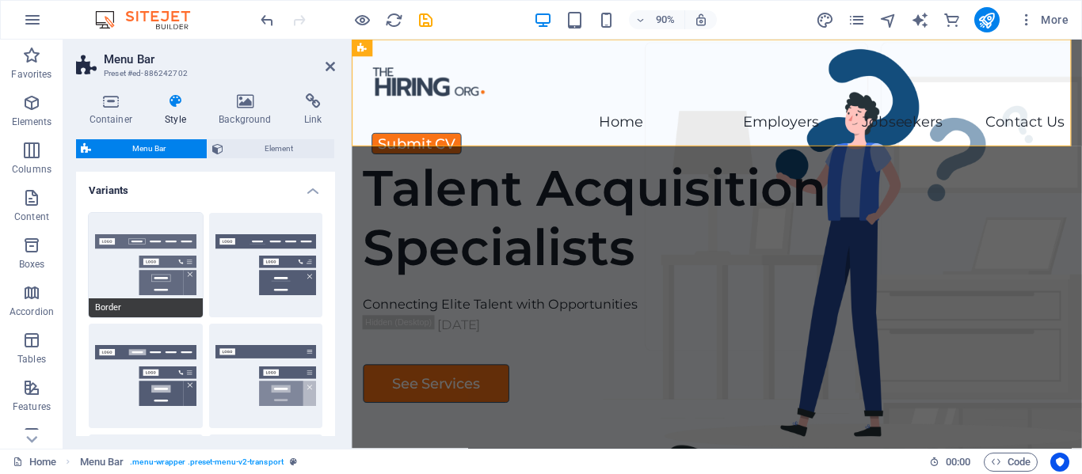
click at [156, 250] on button "Border" at bounding box center [146, 265] width 114 height 105
type input "1"
select select "rem"
type input "1"
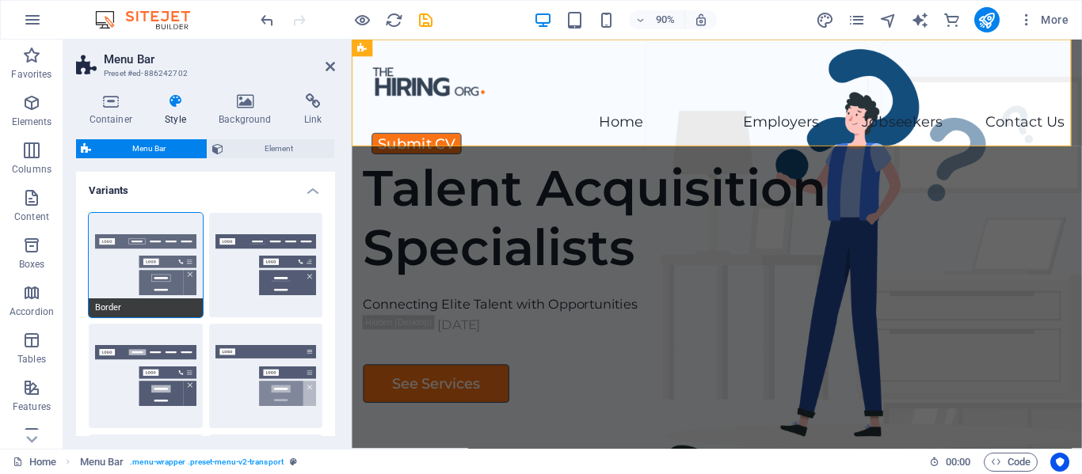
type input "1"
select select "hover_border"
type input "1"
type input "3"
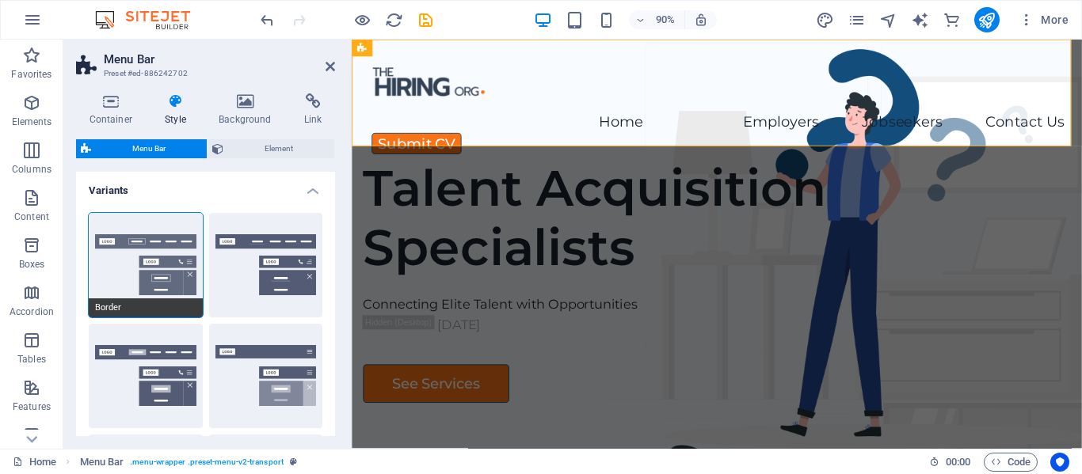
type input "1"
select select "link-special-font"
type input "1.1"
select select "rem"
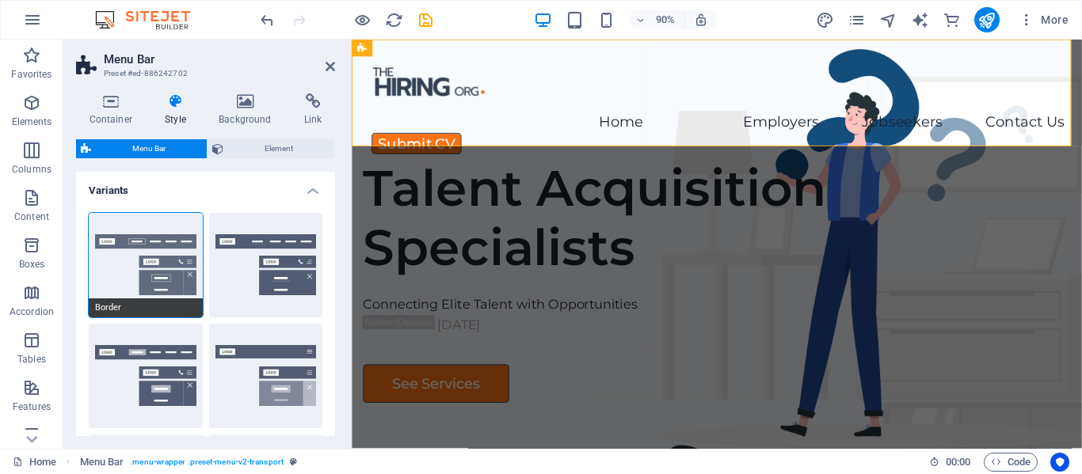
select select
type input "1"
select select "hover_box_fade"
select select "400"
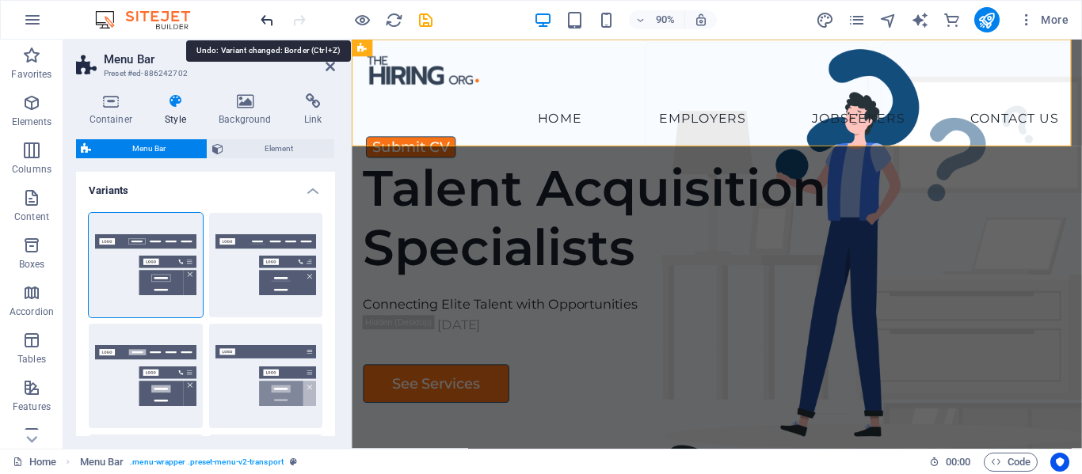
click at [260, 22] on icon "undo" at bounding box center [267, 20] width 18 height 18
select select "DISABLED_OPTION_VALUE"
type input "1.5"
type input "2"
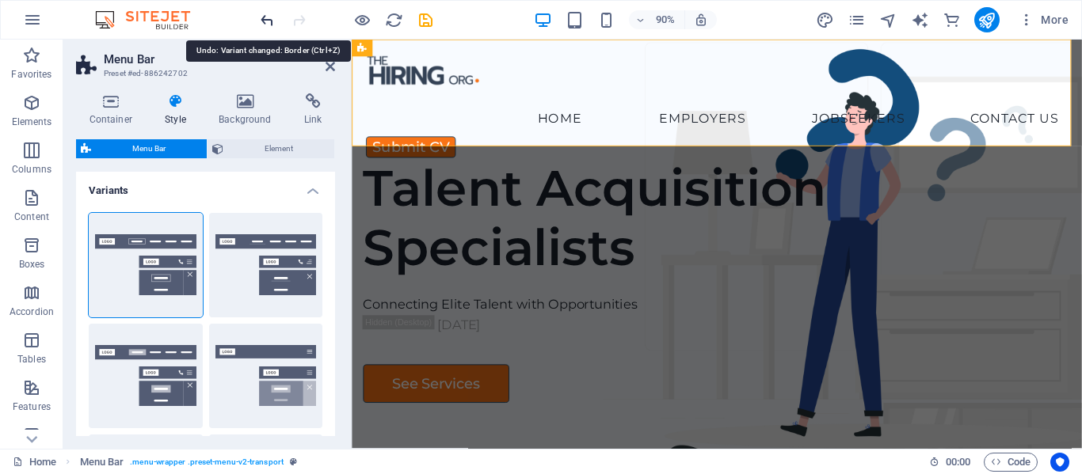
type input "1.5"
select select "hover_box_fade"
select select "400"
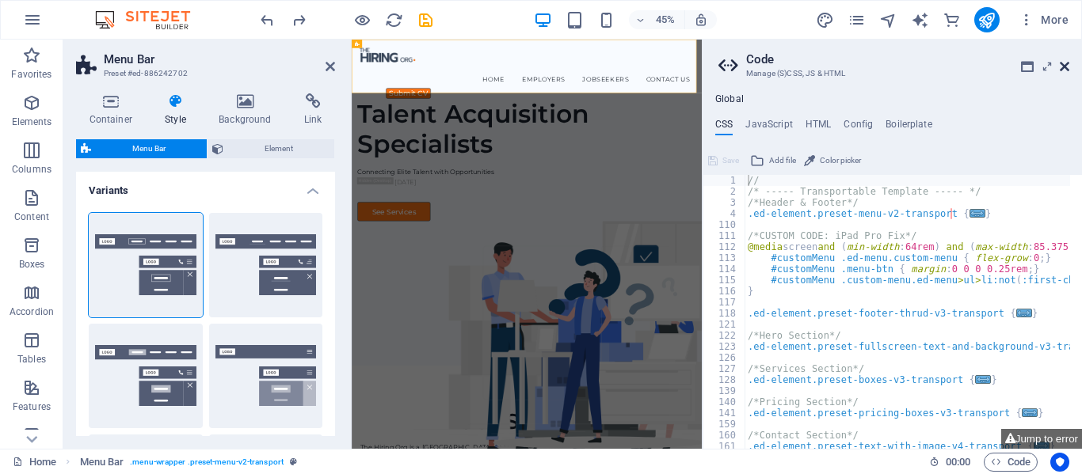
click at [1066, 68] on icon at bounding box center [1064, 66] width 10 height 13
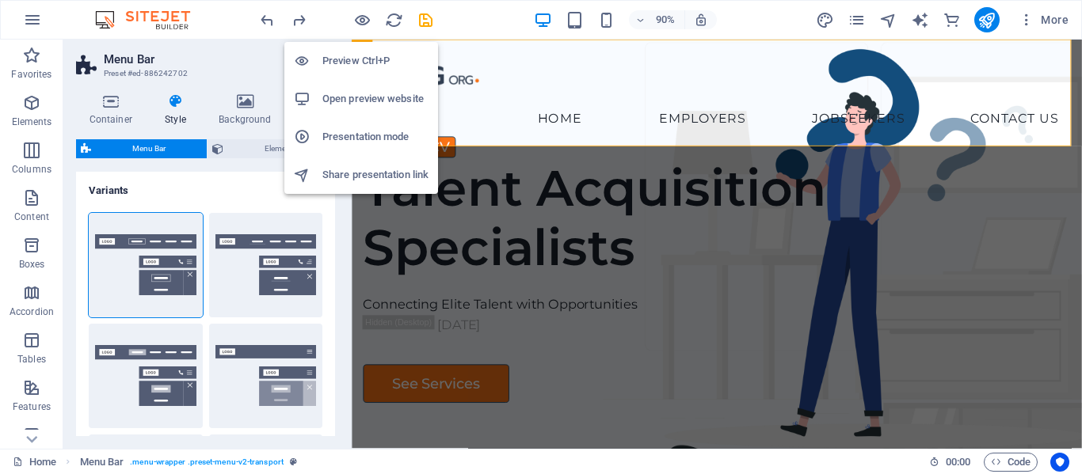
click at [354, 92] on h6 "Open preview website" at bounding box center [375, 98] width 106 height 19
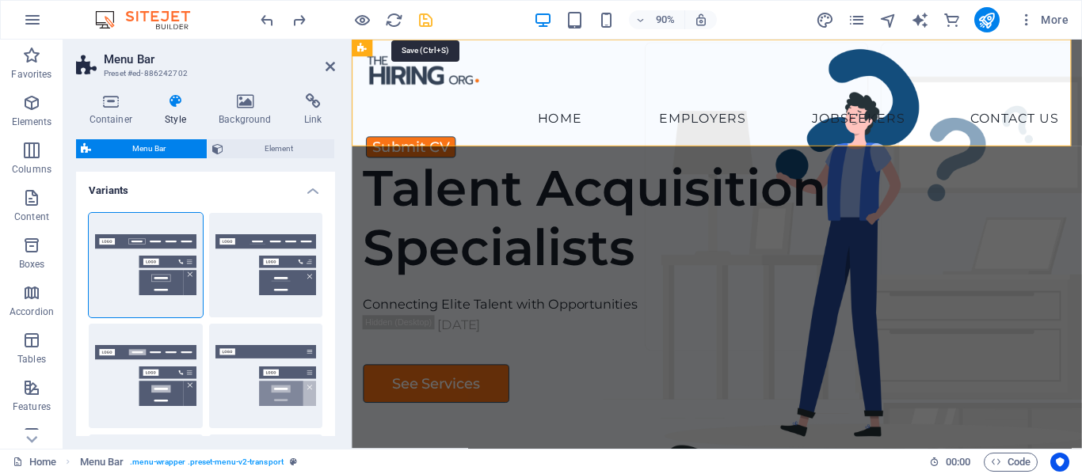
click at [428, 21] on icon "save" at bounding box center [425, 20] width 18 height 18
select select "rem"
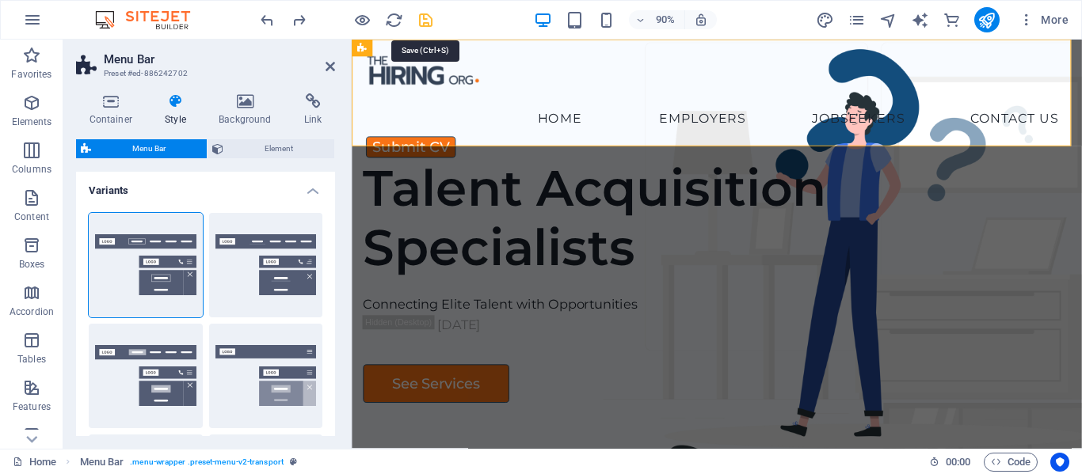
select select "hover_box_fade"
select select "px"
select select "rem"
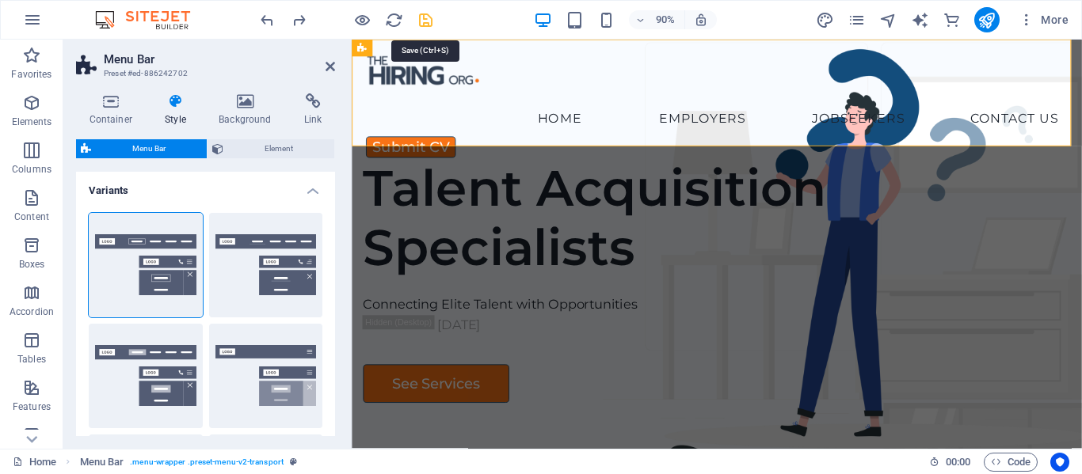
select select "400"
select select "px"
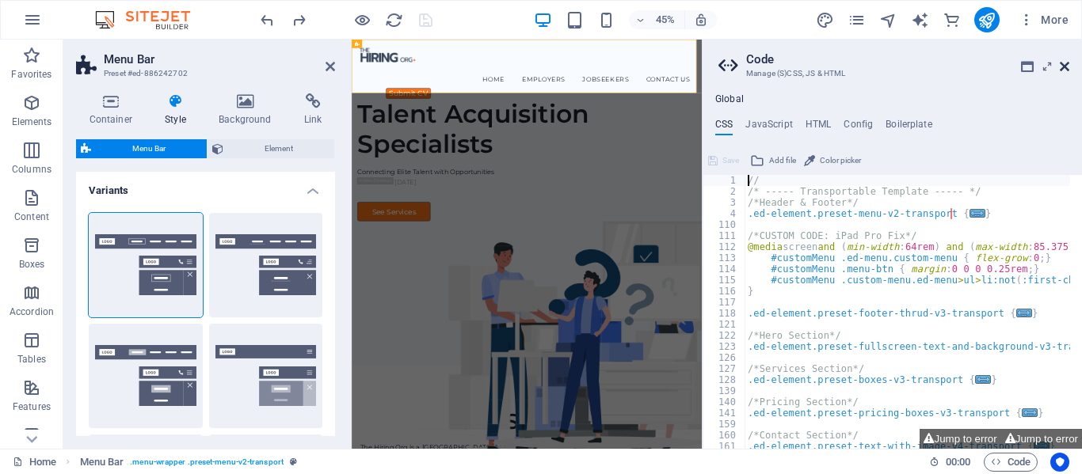
drag, startPoint x: 780, startPoint y: 22, endPoint x: 1063, endPoint y: 67, distance: 286.2
click at [1063, 67] on icon at bounding box center [1064, 66] width 10 height 13
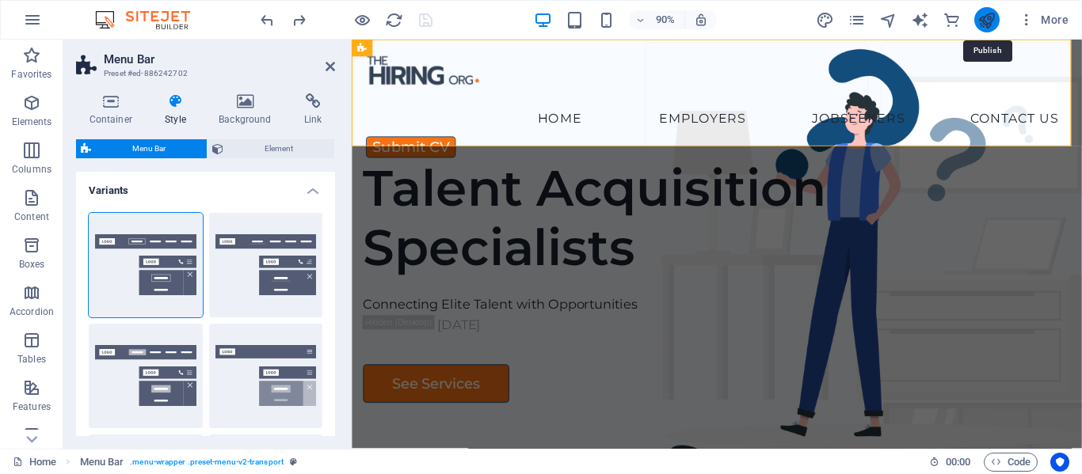
click at [992, 21] on icon "publish" at bounding box center [986, 20] width 18 height 18
select select "rem"
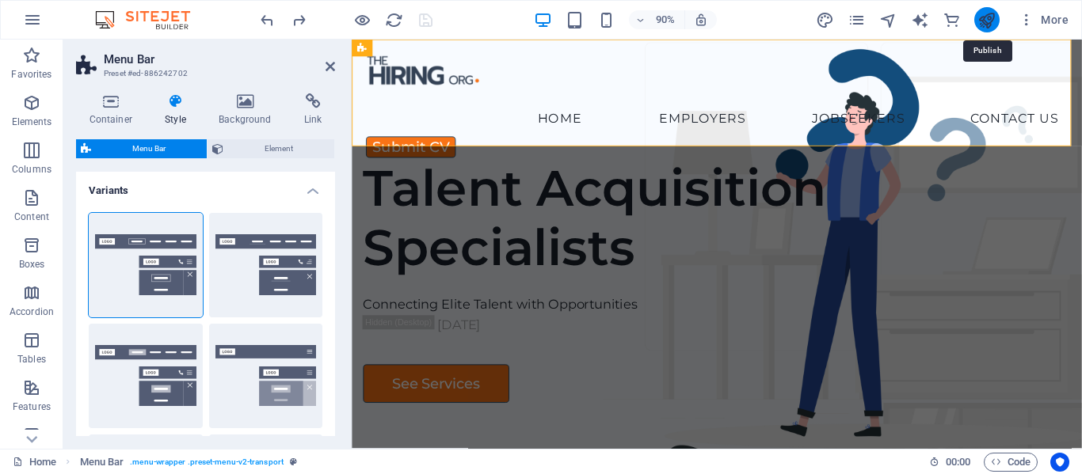
select select "hover_box_fade"
select select "px"
select select "rem"
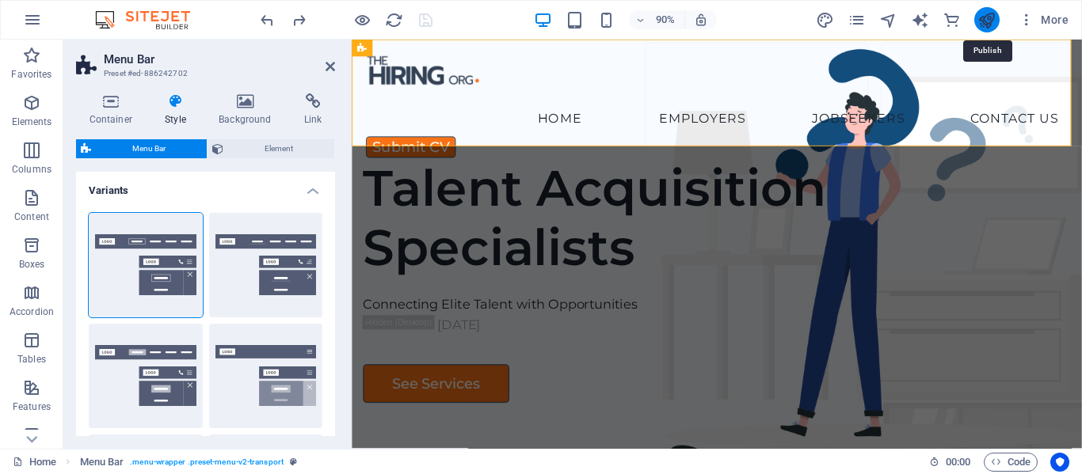
select select "400"
select select "px"
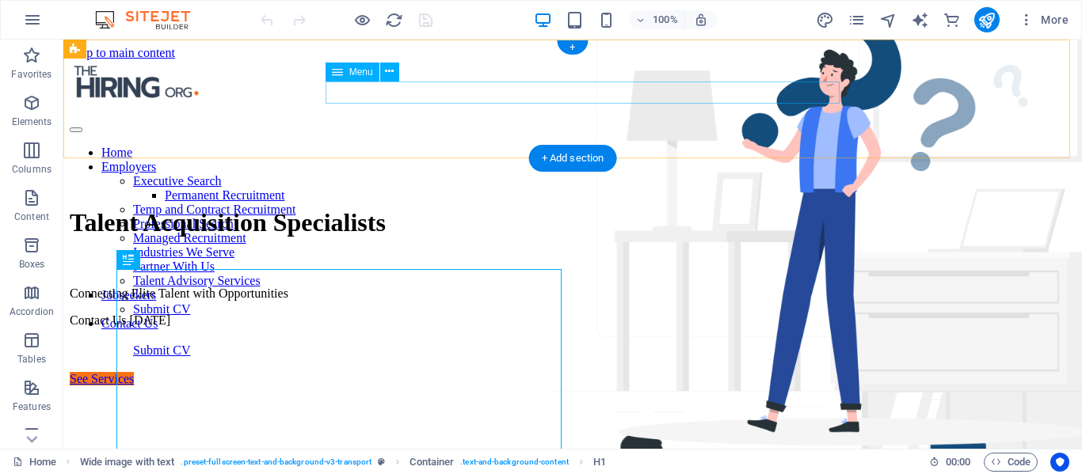
click at [508, 146] on nav "Home Employers Executive Search Permanent Recruitment Temp and Contract Recruit…" at bounding box center [573, 238] width 1006 height 185
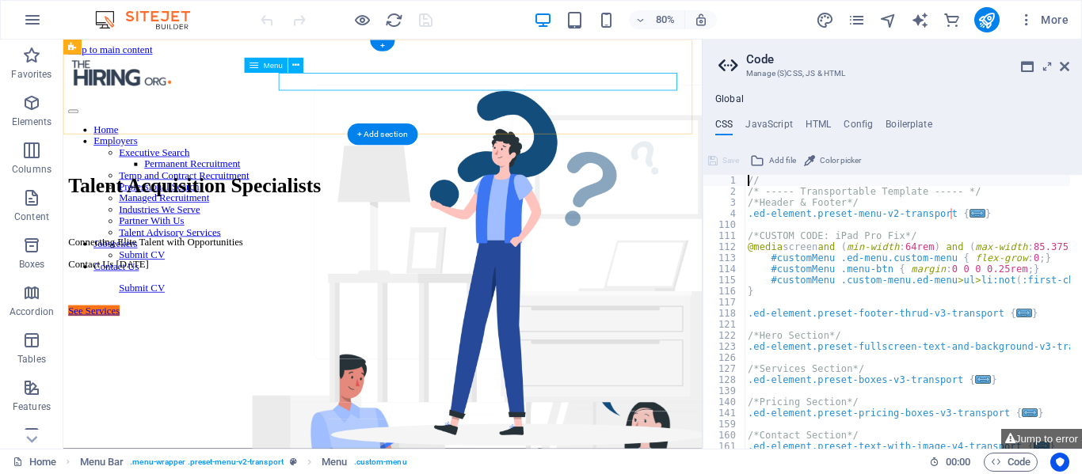
click at [437, 146] on nav "Home Employers Executive Search Permanent Recruitment Temp and Contract Recruit…" at bounding box center [462, 238] width 785 height 185
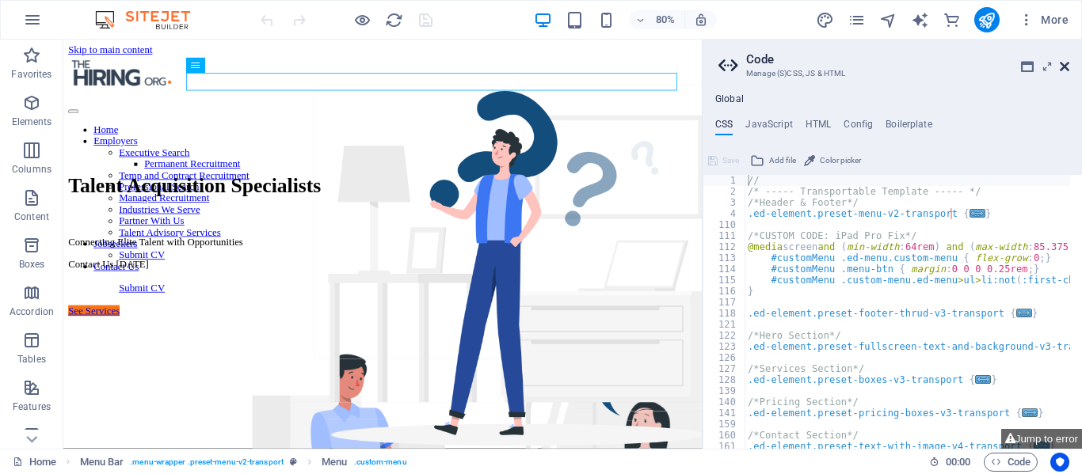
drag, startPoint x: 994, startPoint y: 27, endPoint x: 1060, endPoint y: 67, distance: 76.7
click at [1060, 67] on icon at bounding box center [1064, 66] width 10 height 13
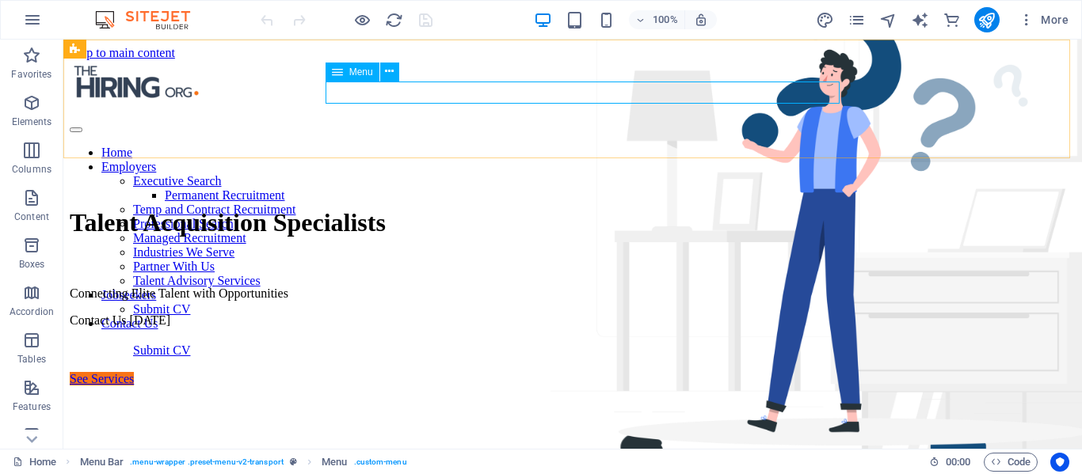
click at [364, 75] on span "Menu" at bounding box center [361, 72] width 24 height 10
select select
select select "5"
select select
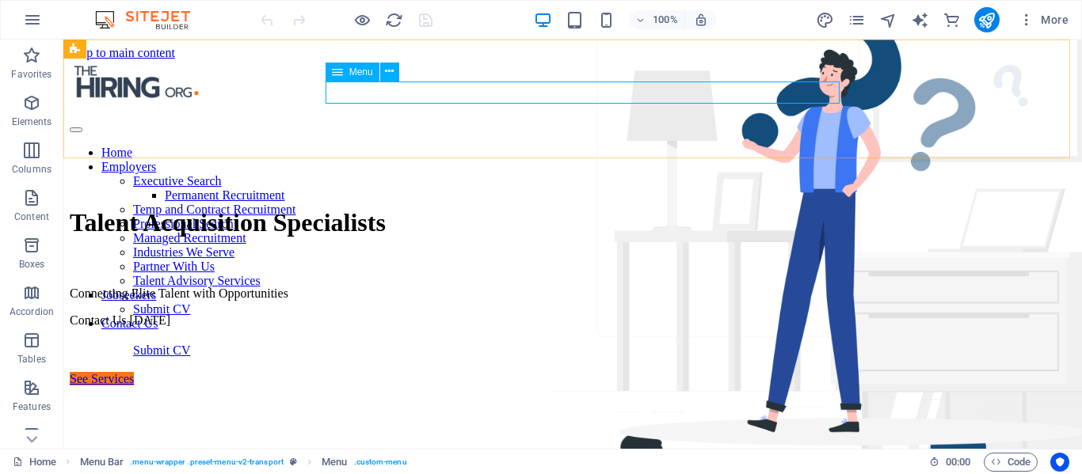
select select "9"
select select
select select "8"
select select
select select "6"
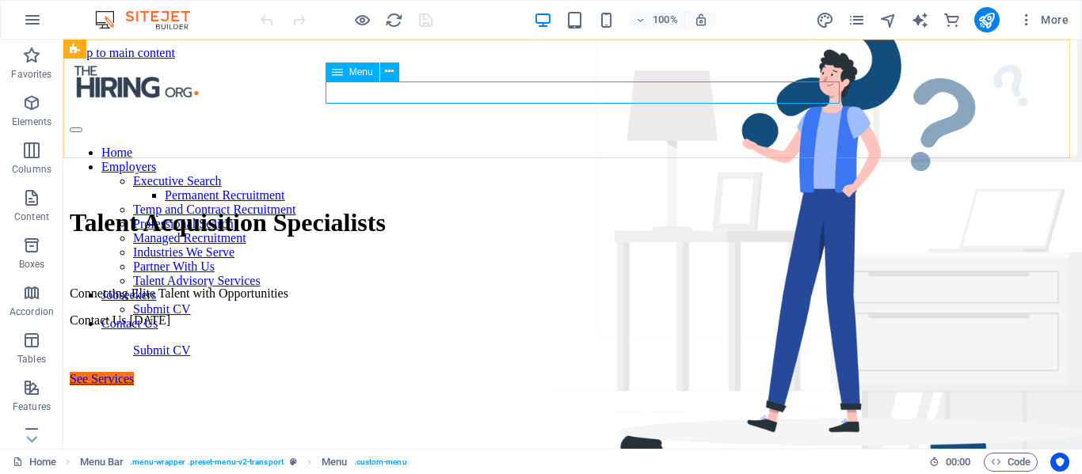
select select
select select "7"
select select
select select "10"
select select
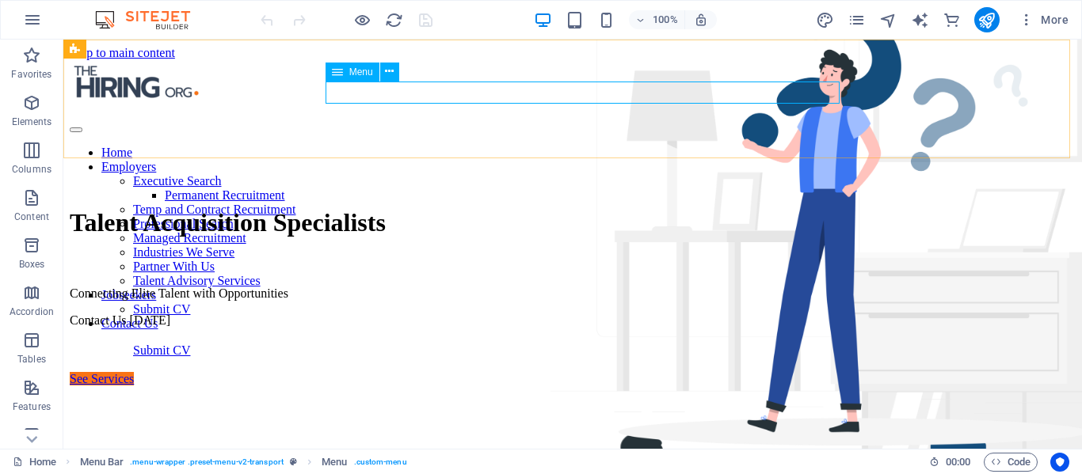
select select "11"
select select
select select "12"
select select
select select "13"
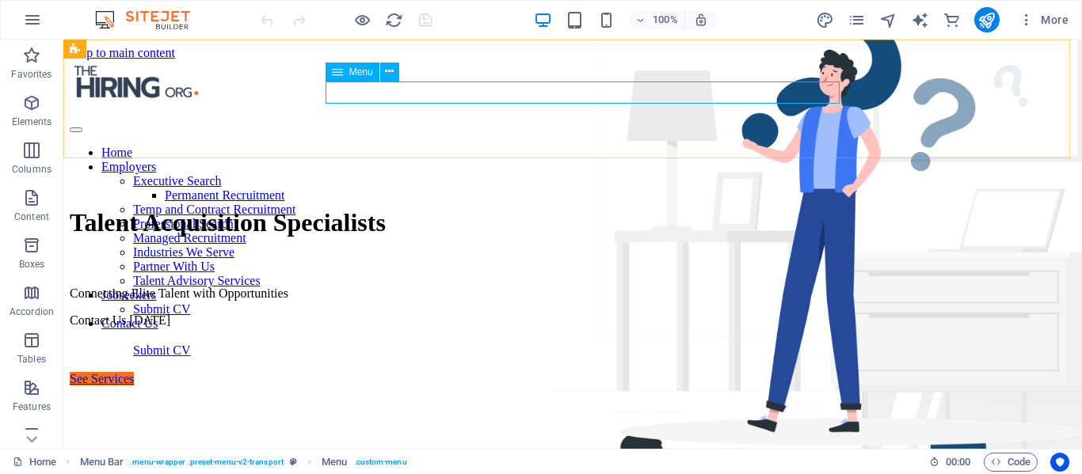
select select
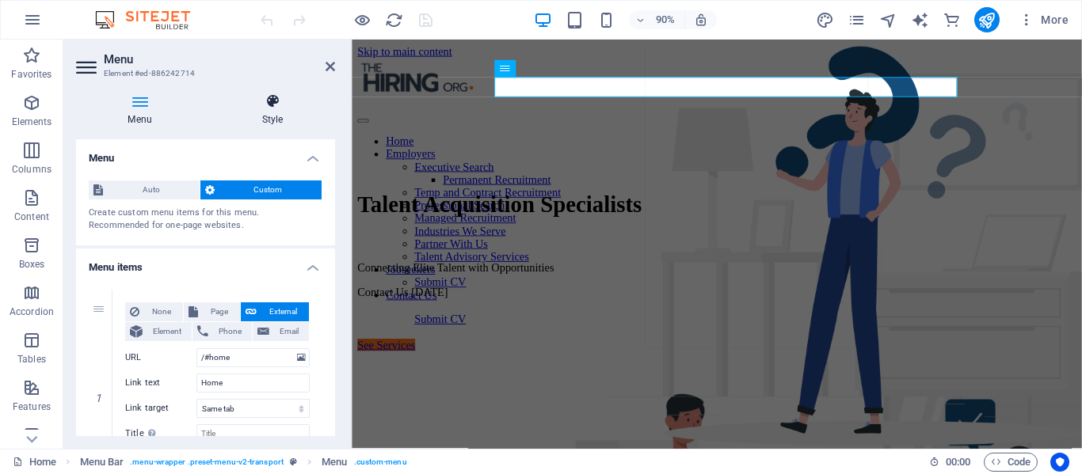
click at [265, 112] on h4 "Style" at bounding box center [272, 109] width 125 height 33
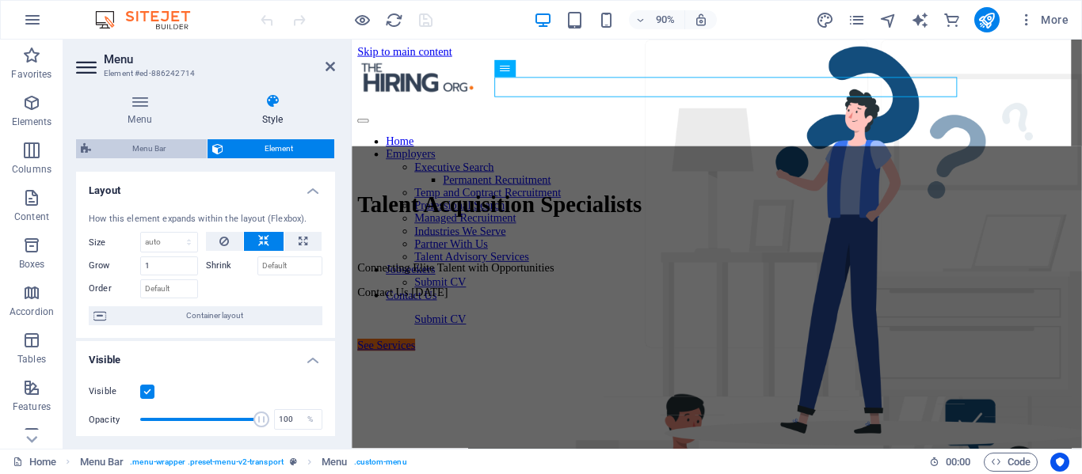
click at [134, 148] on span "Menu Bar" at bounding box center [149, 148] width 106 height 19
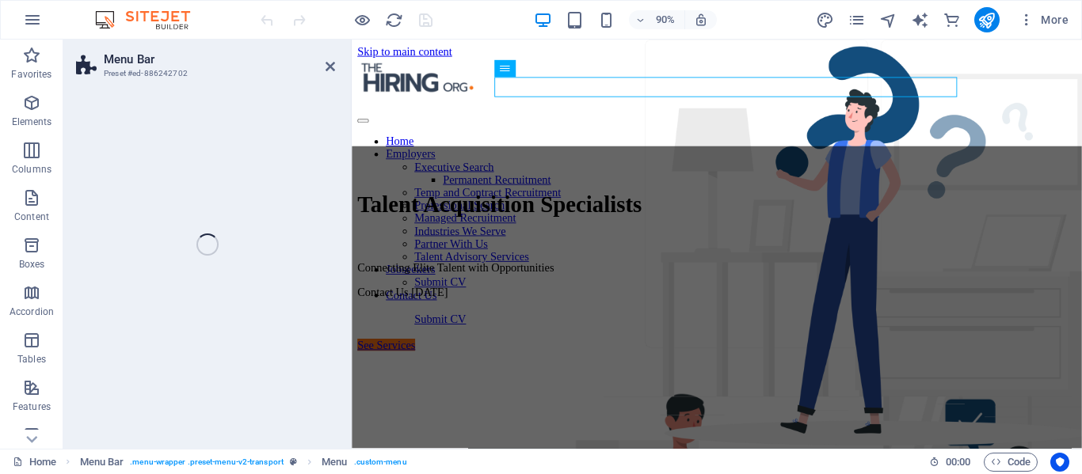
select select "rem"
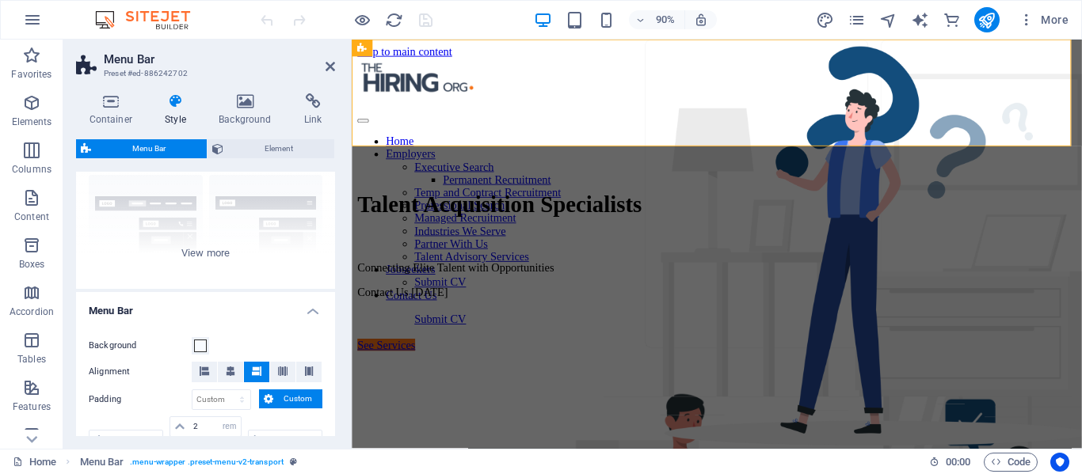
scroll to position [158, 0]
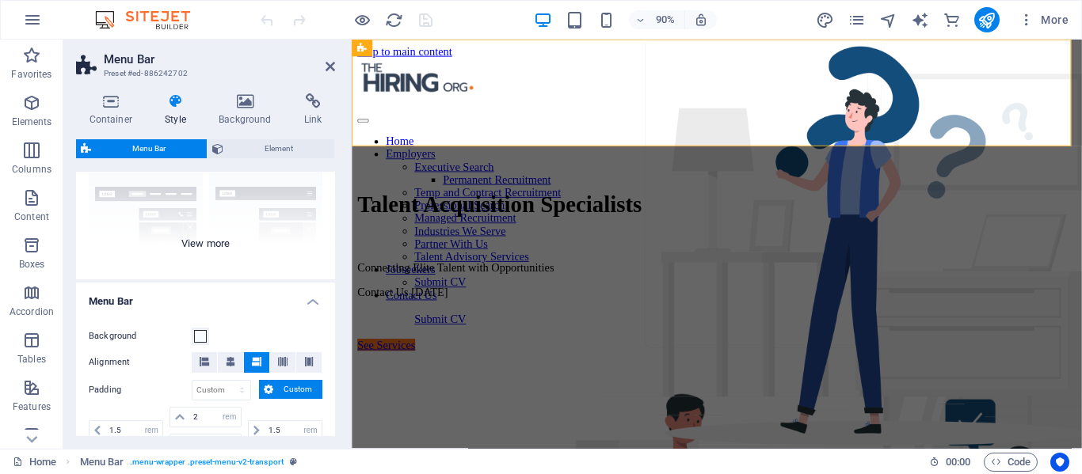
click at [196, 241] on div "Border Centered Default Fixed Loki Trigger Wide XXL" at bounding box center [205, 161] width 259 height 238
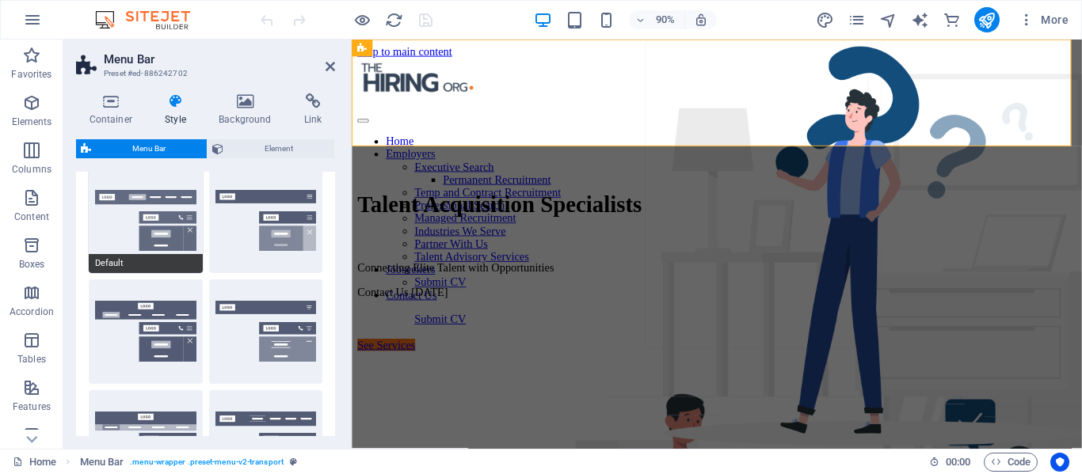
scroll to position [79, 0]
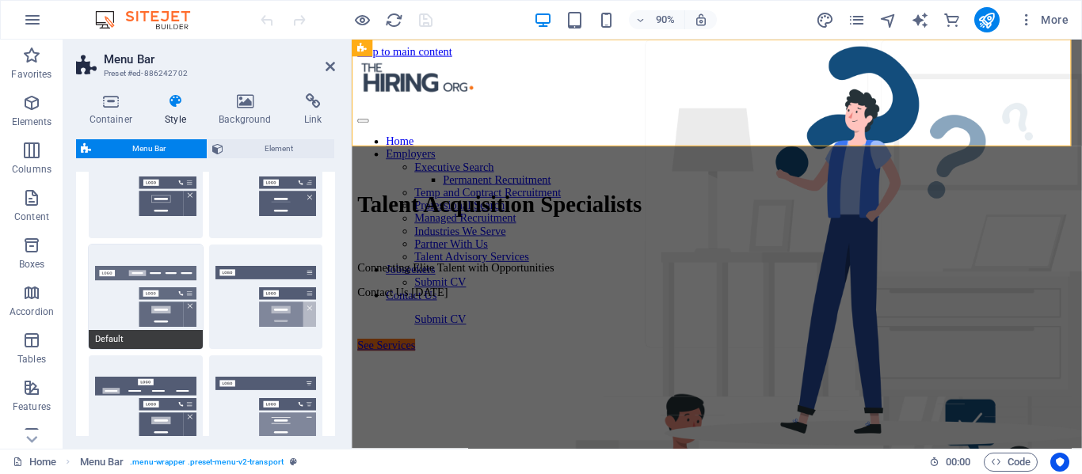
click at [105, 293] on button "Default" at bounding box center [146, 297] width 114 height 105
type input "1"
select select "rem"
type input "1"
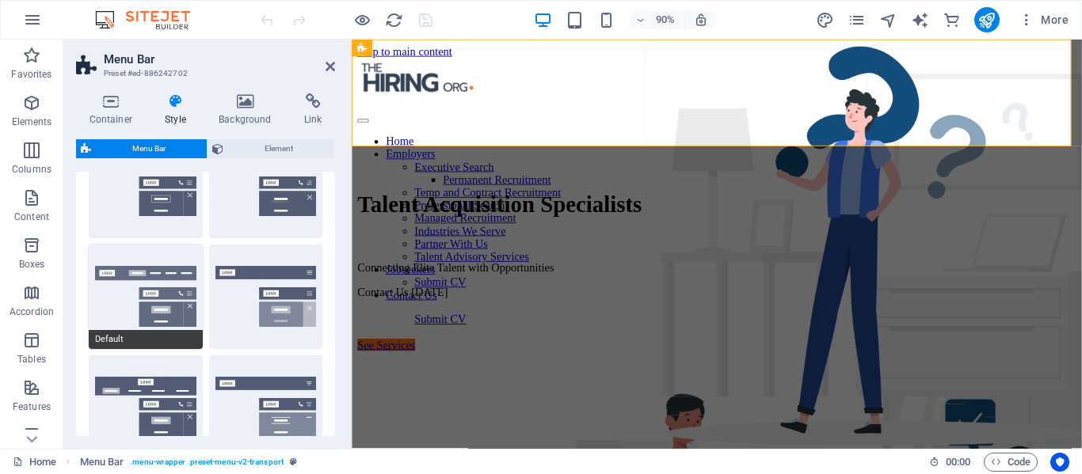
type input "1"
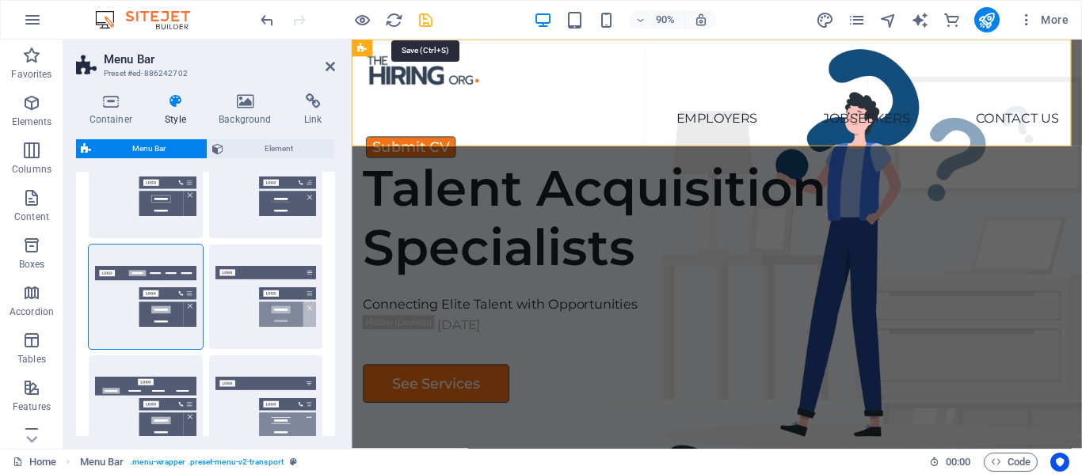
click at [425, 21] on icon "save" at bounding box center [425, 20] width 18 height 18
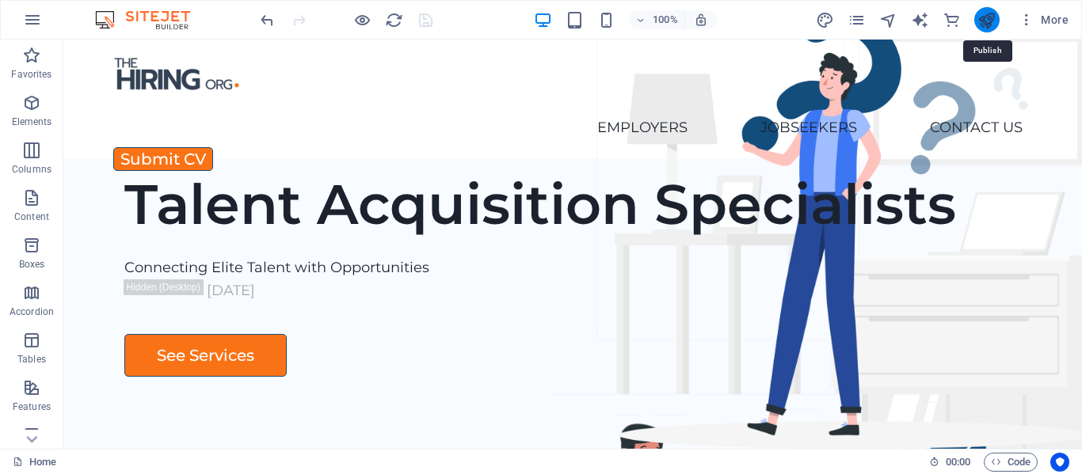
click at [978, 24] on icon "publish" at bounding box center [986, 20] width 18 height 18
